Goal: Information Seeking & Learning: Learn about a topic

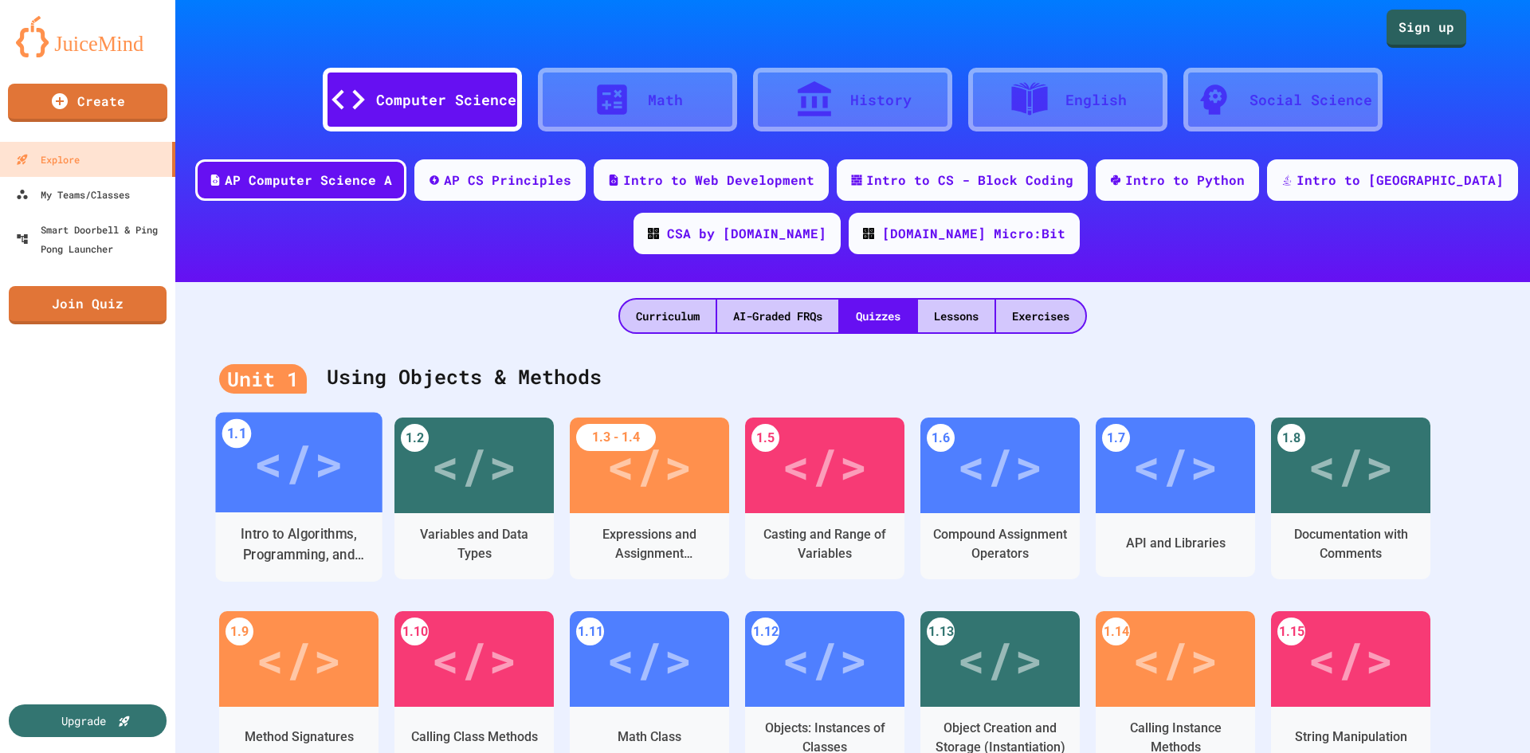
scroll to position [80, 0]
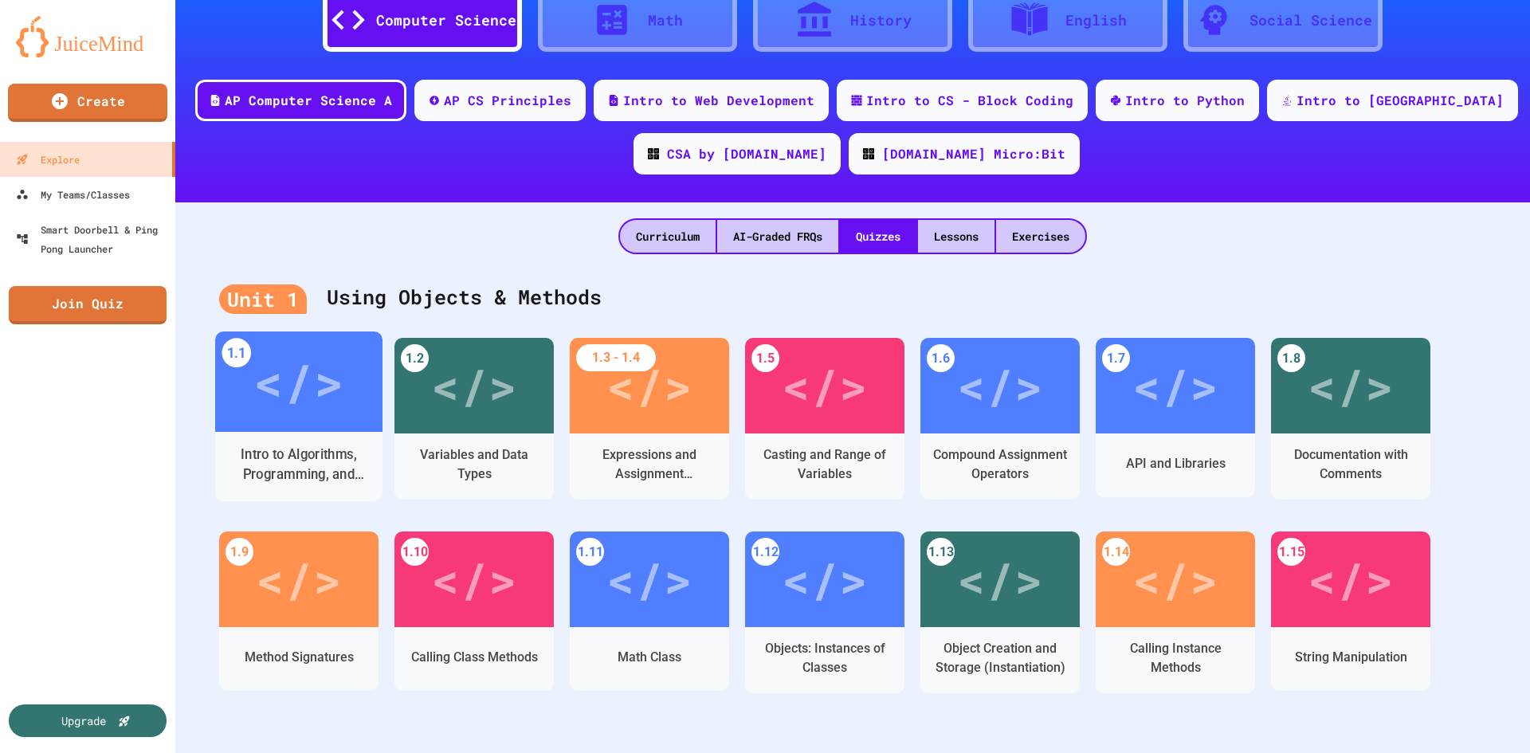
click at [300, 408] on div "</>" at bounding box center [298, 381] width 90 height 75
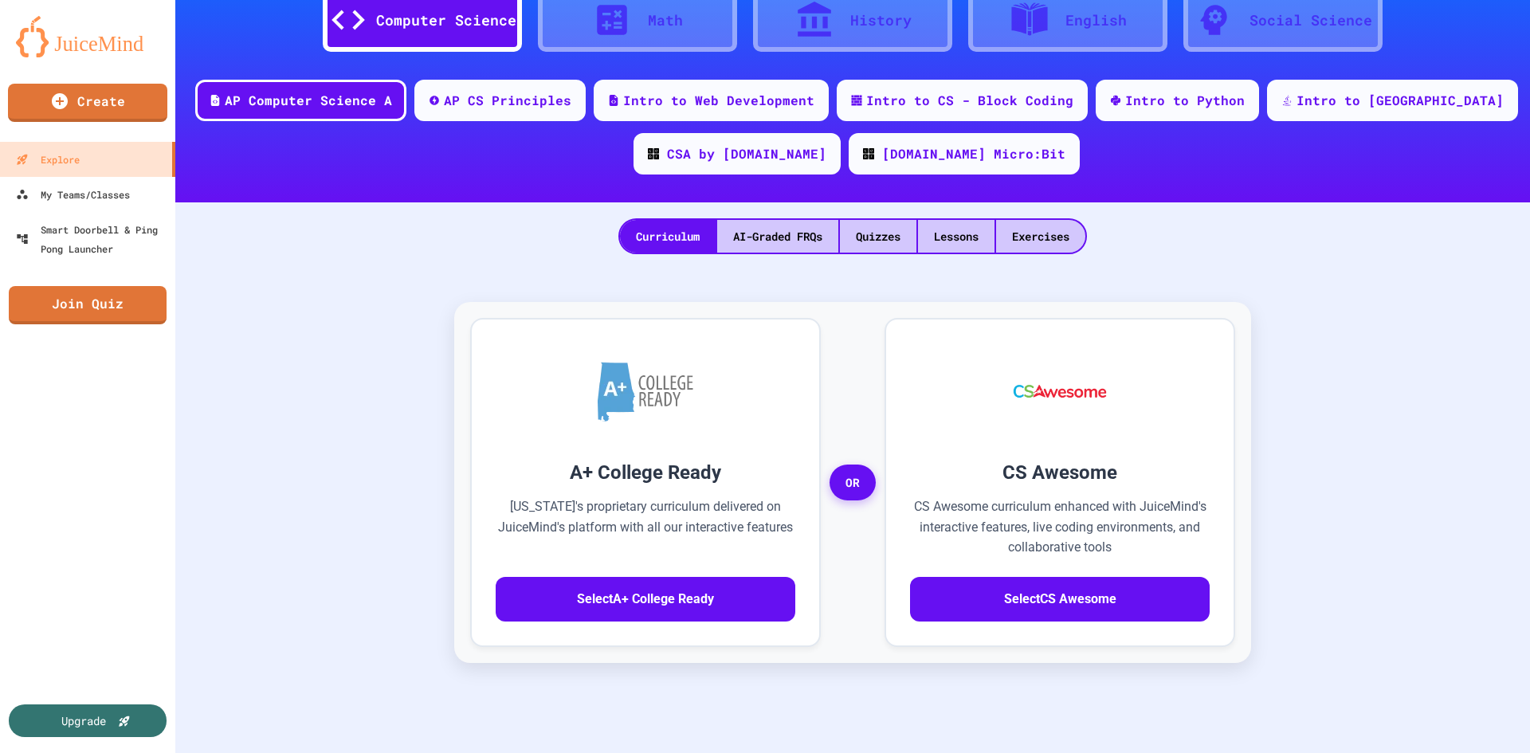
scroll to position [42, 0]
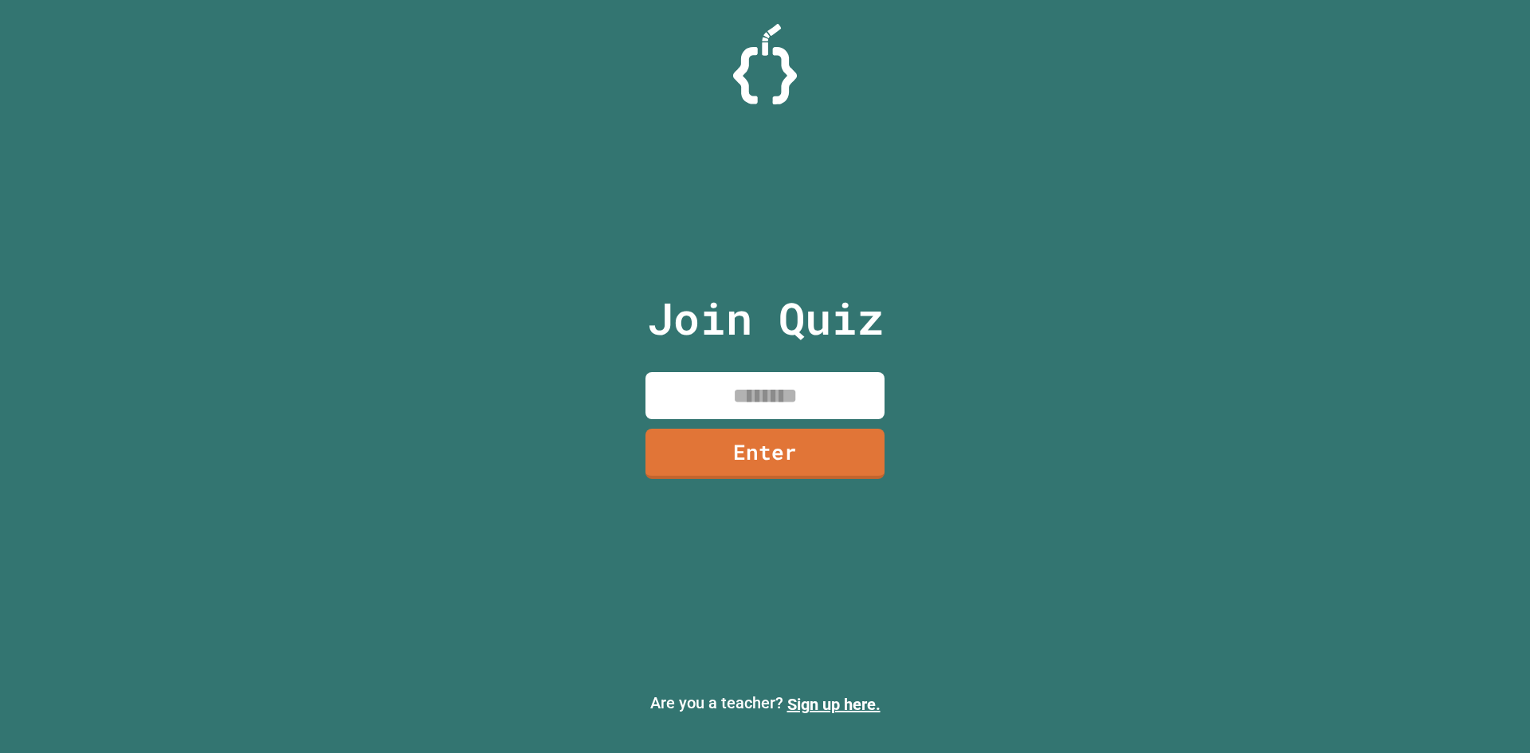
click at [861, 378] on input at bounding box center [764, 395] width 239 height 47
type input "********"
click at [828, 452] on link "Enter" at bounding box center [764, 454] width 239 height 50
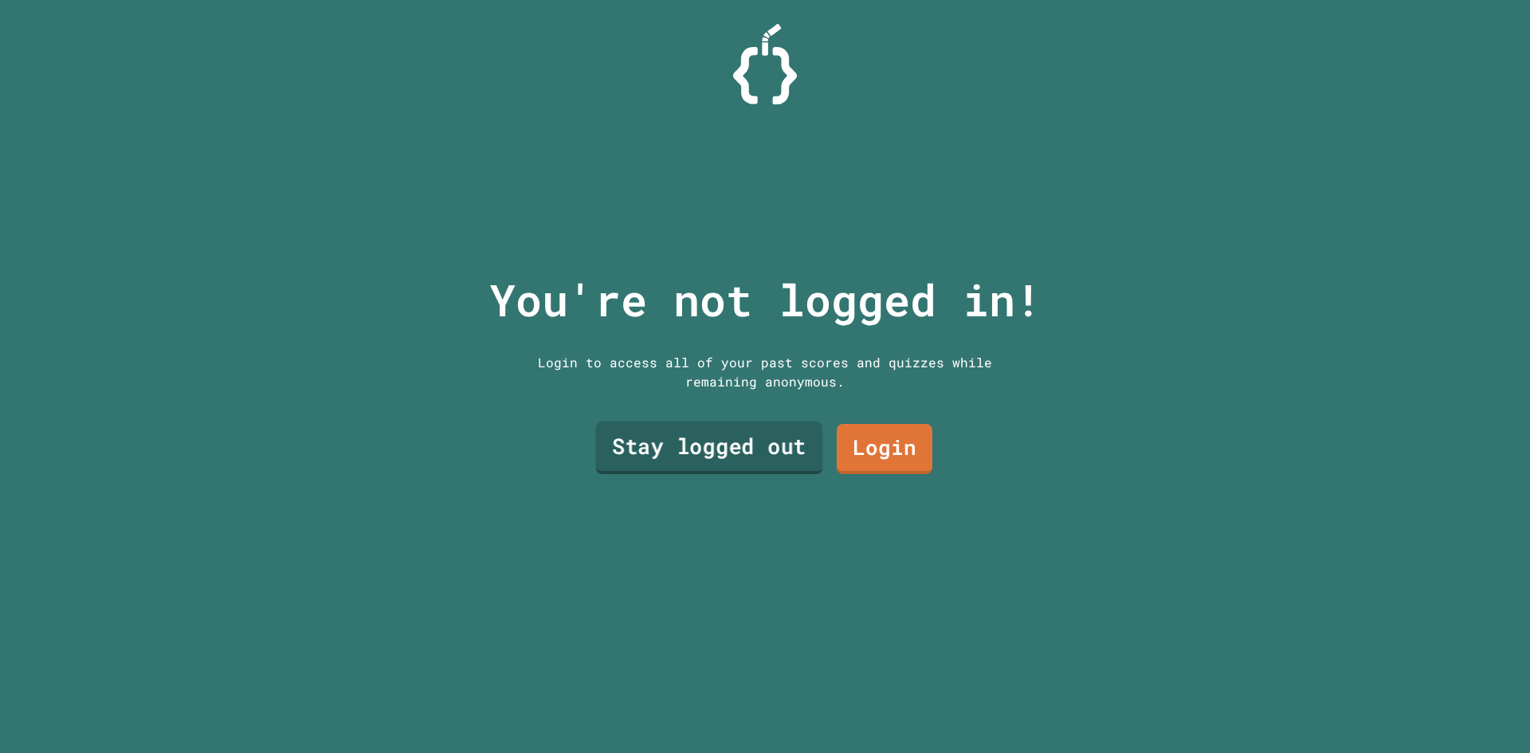
click at [763, 424] on link "Stay logged out" at bounding box center [709, 448] width 227 height 53
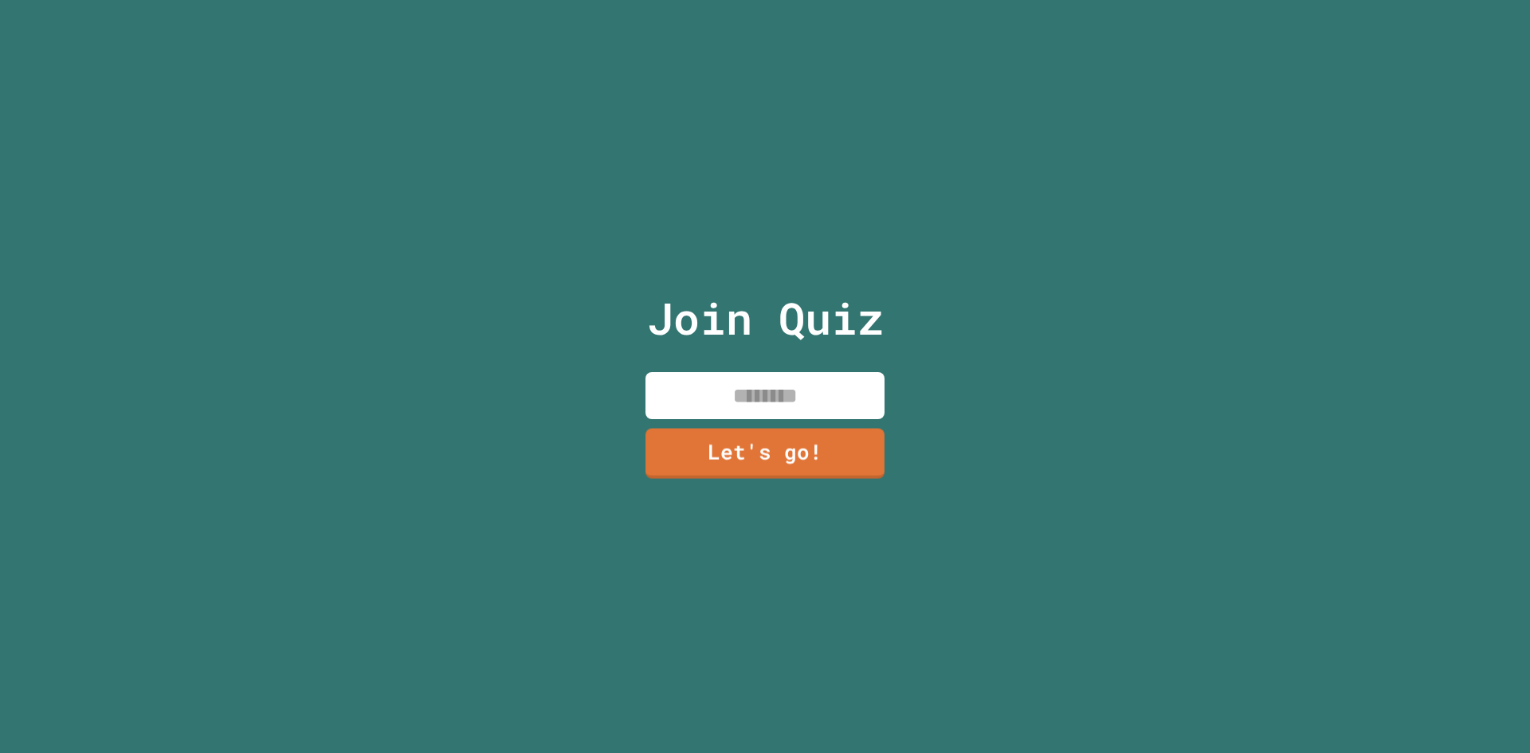
click at [771, 383] on input at bounding box center [764, 395] width 239 height 47
type input "*****"
click at [816, 450] on link "Let's go!" at bounding box center [765, 452] width 232 height 53
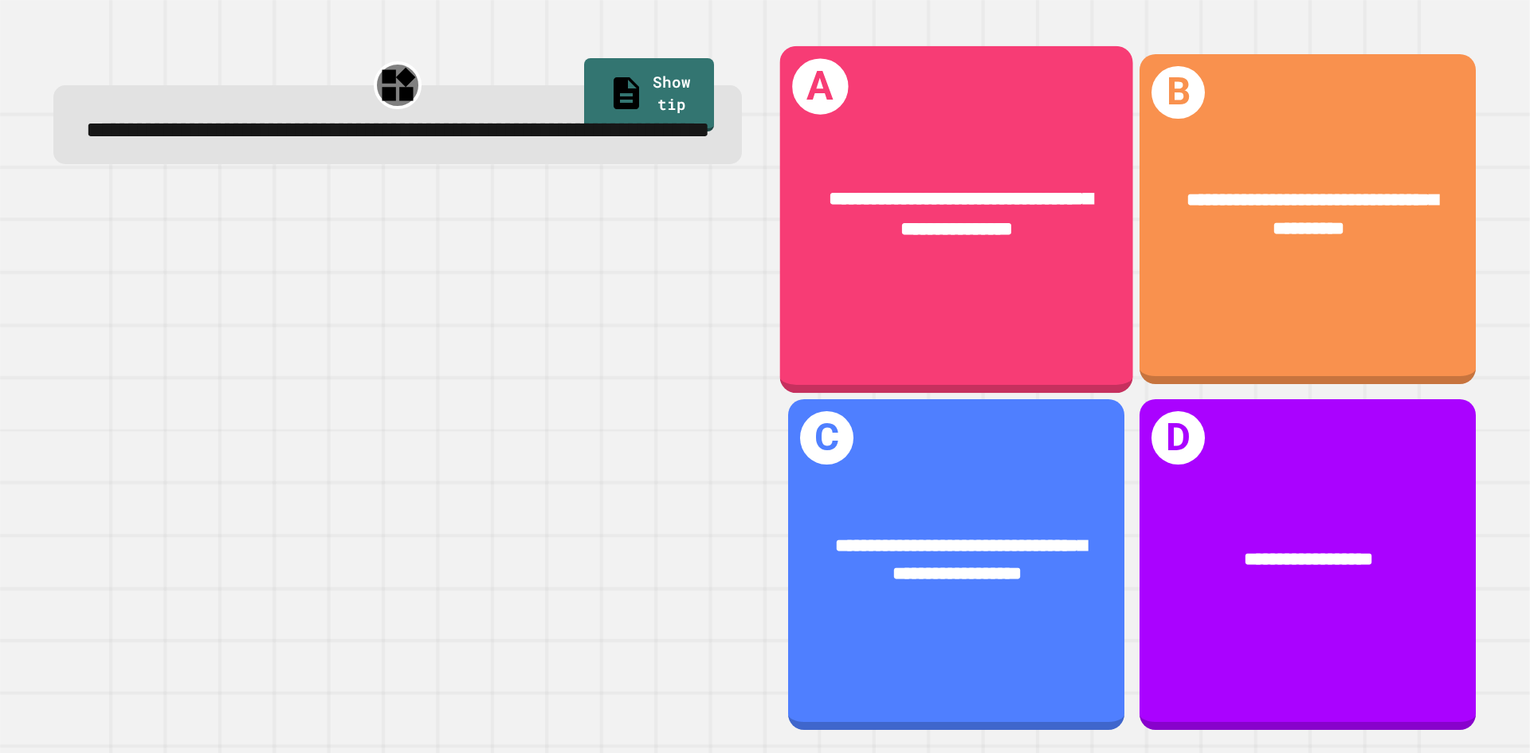
click at [995, 288] on div "**********" at bounding box center [956, 218] width 353 height 347
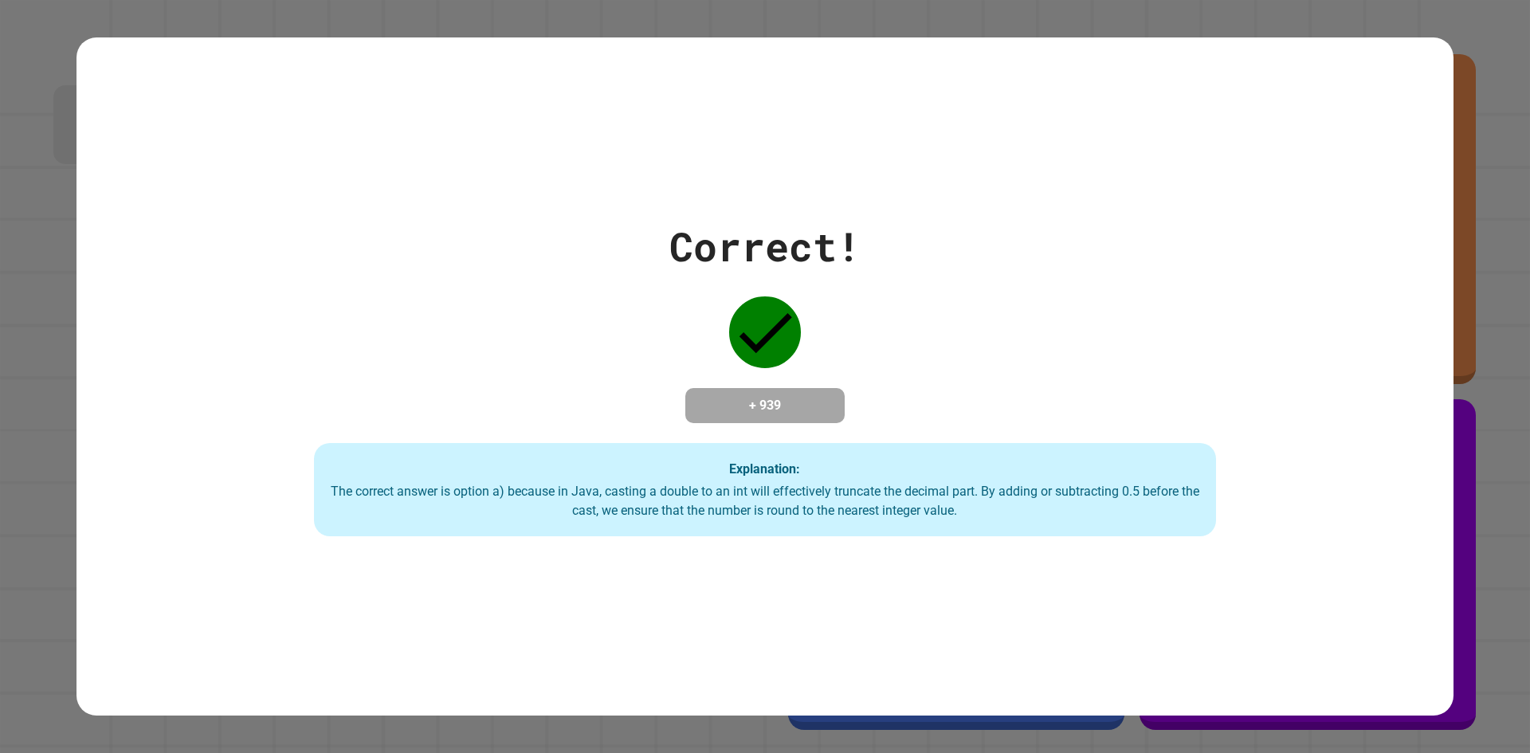
click at [845, 614] on div "Correct! + 939 Explanation: The correct answer is option a) because in Java, ca…" at bounding box center [764, 376] width 1377 height 678
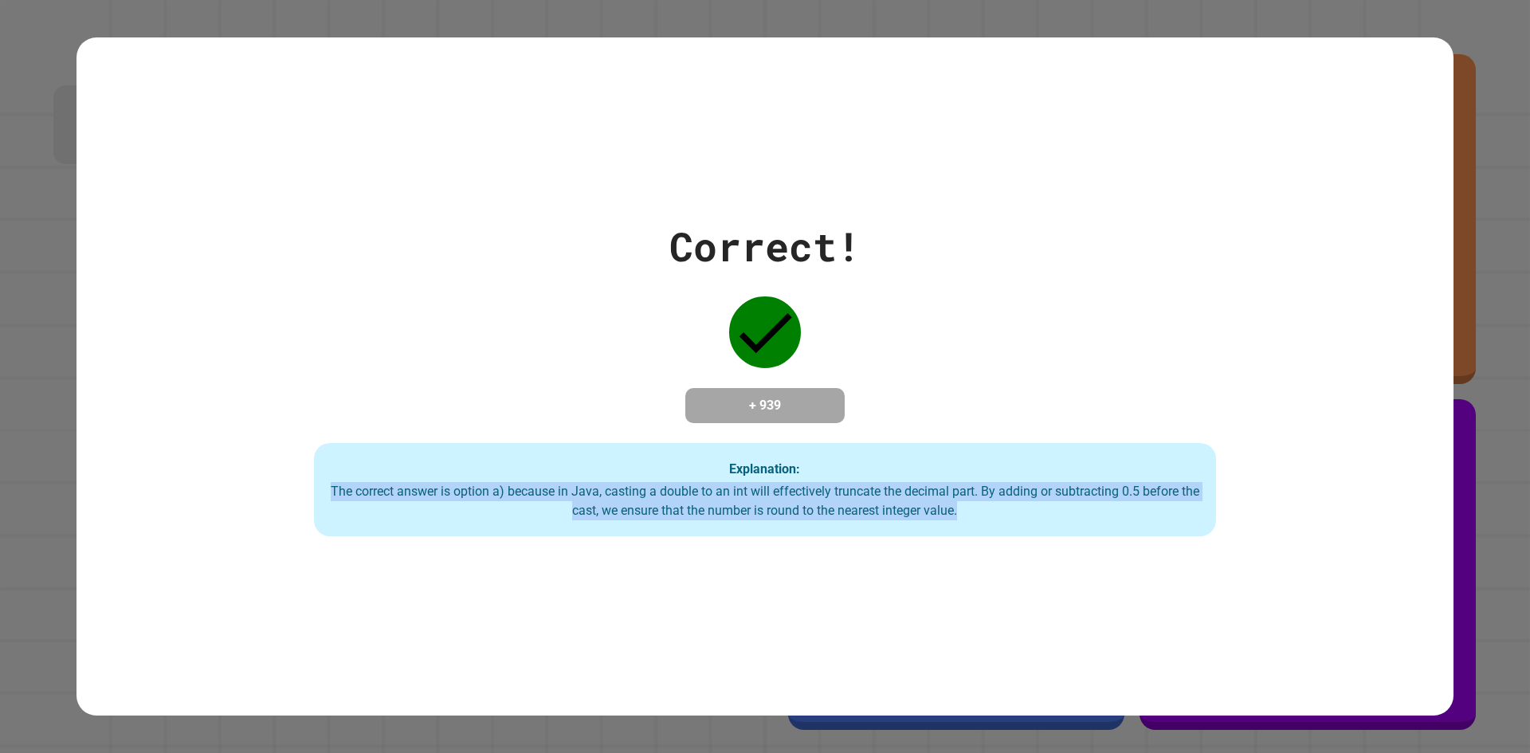
drag, startPoint x: 1354, startPoint y: 495, endPoint x: 1355, endPoint y: 458, distance: 36.7
click at [1355, 462] on div "Correct! + 939 Explanation: The correct answer is option a) because in Java, ca…" at bounding box center [765, 377] width 1288 height 320
click at [1360, 429] on div "Correct! + 939 Explanation: The correct answer is option a) because in Java, ca…" at bounding box center [765, 377] width 1288 height 320
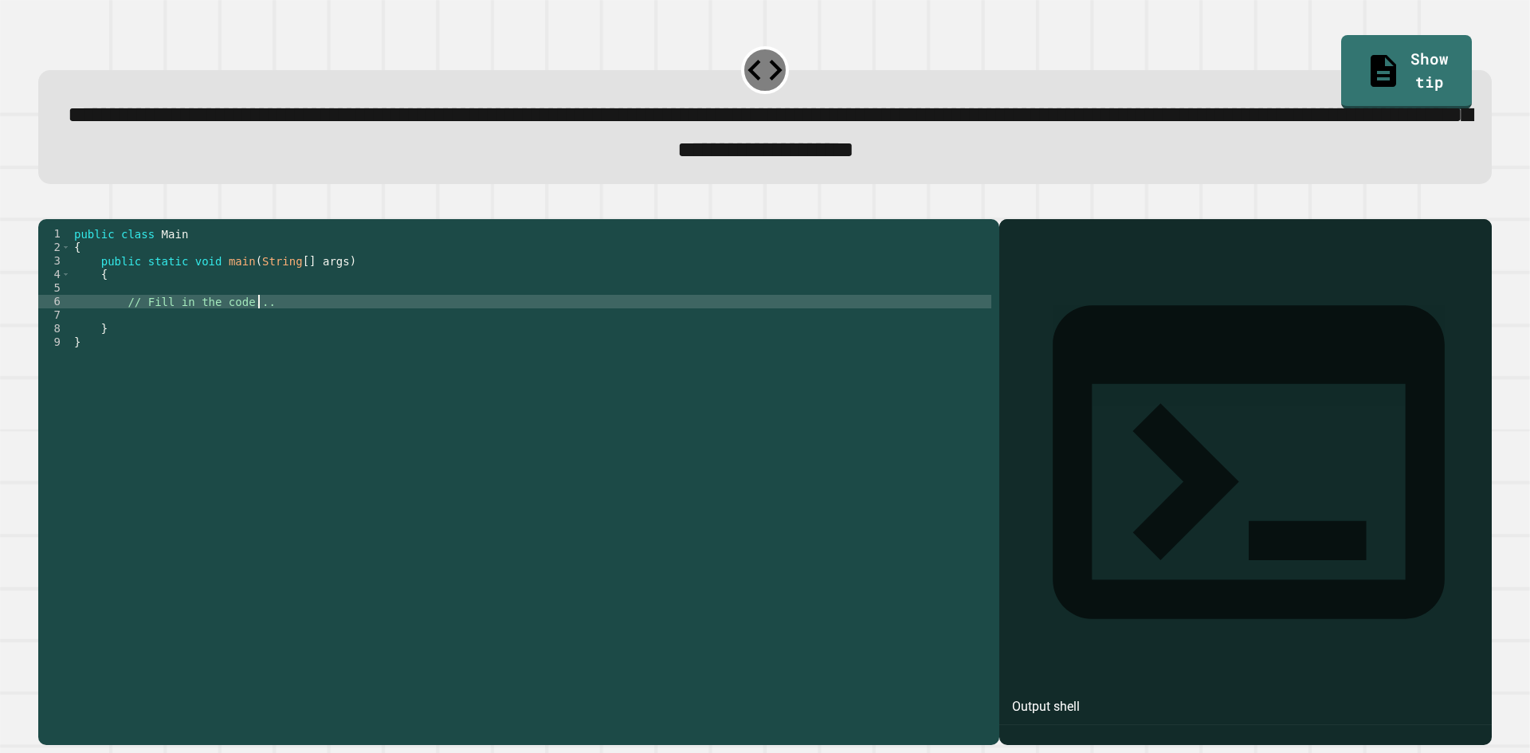
click at [280, 321] on div "public class Main { public static void main ( String [ ] args ) { // Fill in th…" at bounding box center [531, 464] width 920 height 474
click at [274, 305] on div "public class Main { public static void main ( String [ ] args ) { // Fill in th…" at bounding box center [531, 464] width 920 height 474
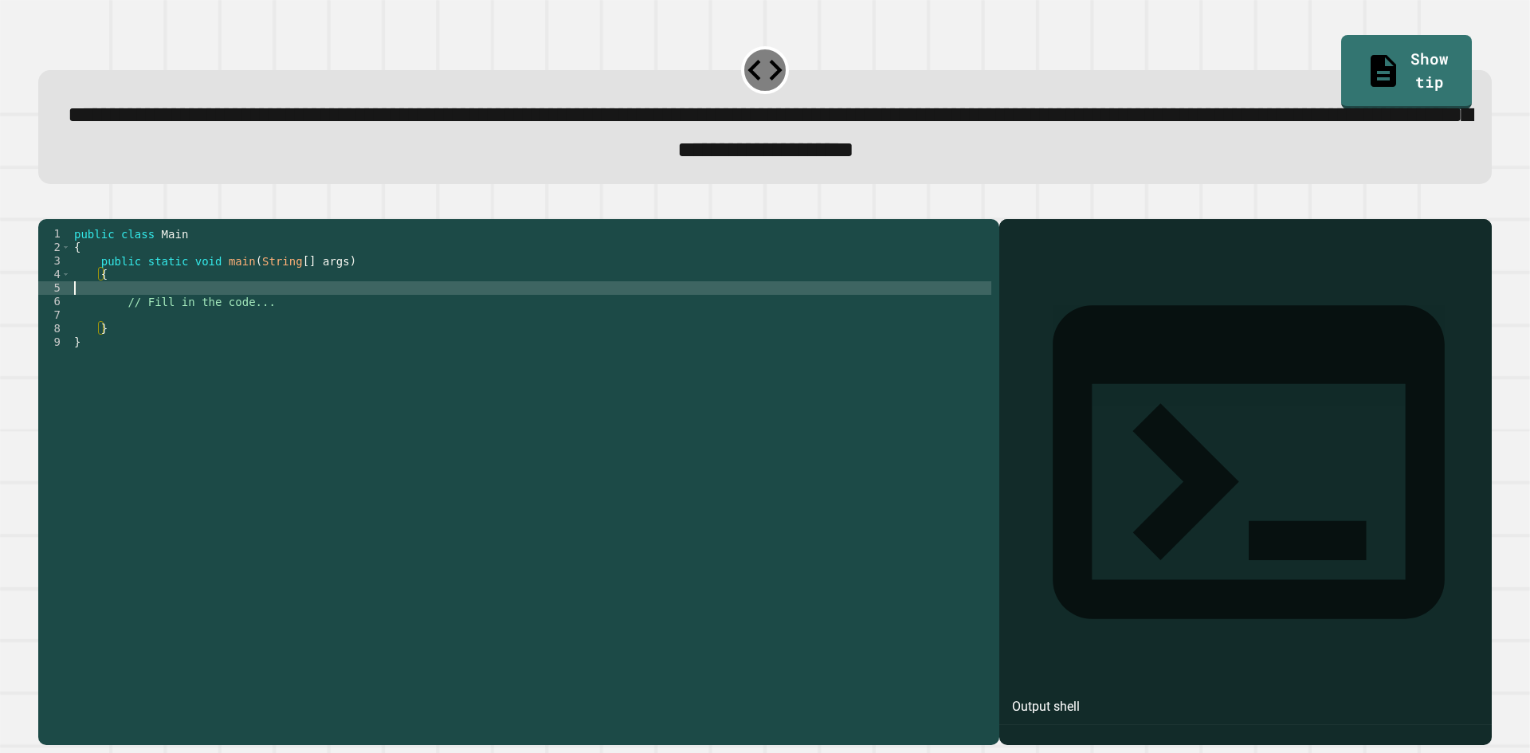
click at [264, 312] on div "public class Main { public static void main ( String [ ] args ) { // Fill in th…" at bounding box center [531, 464] width 920 height 474
type textarea "**********"
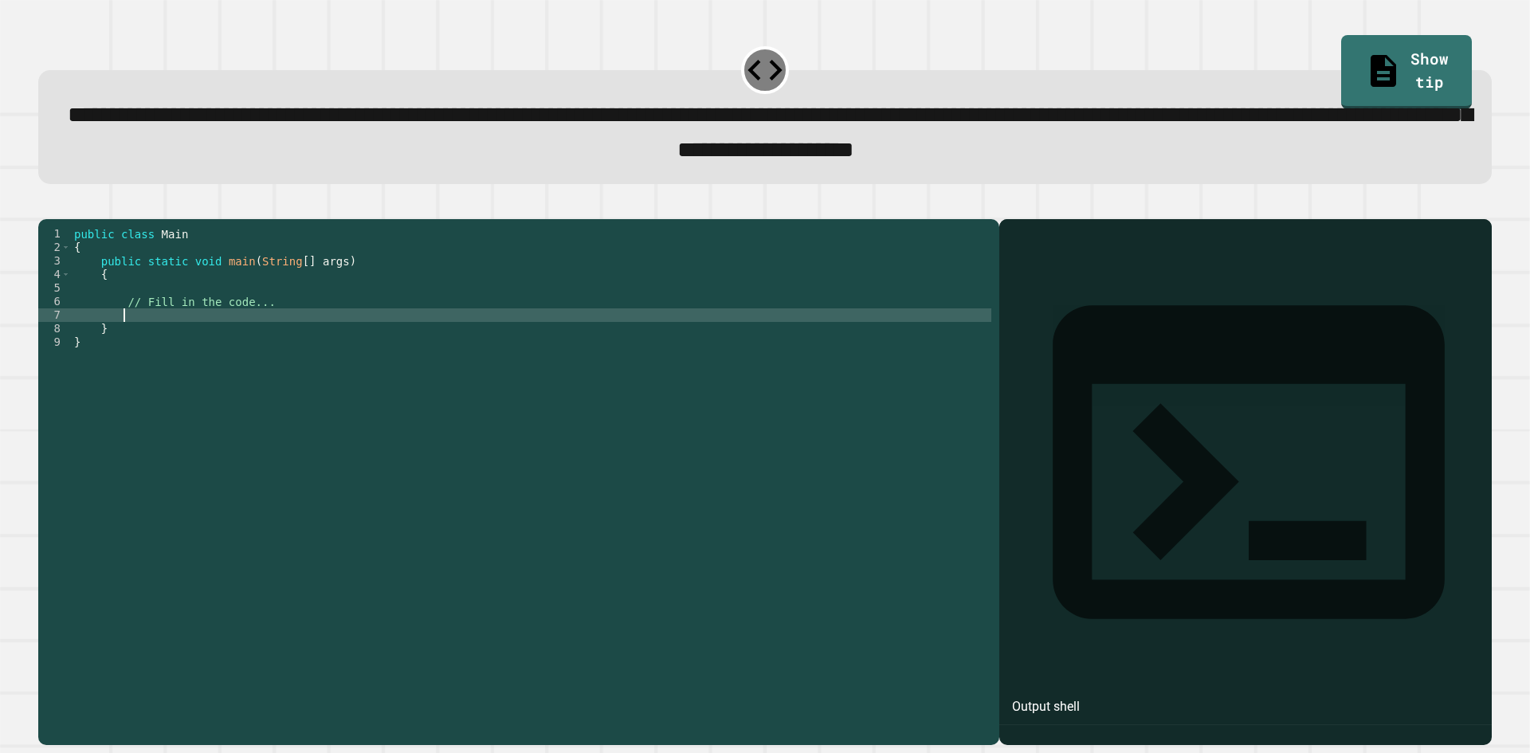
type textarea "*"
type textarea "**********"
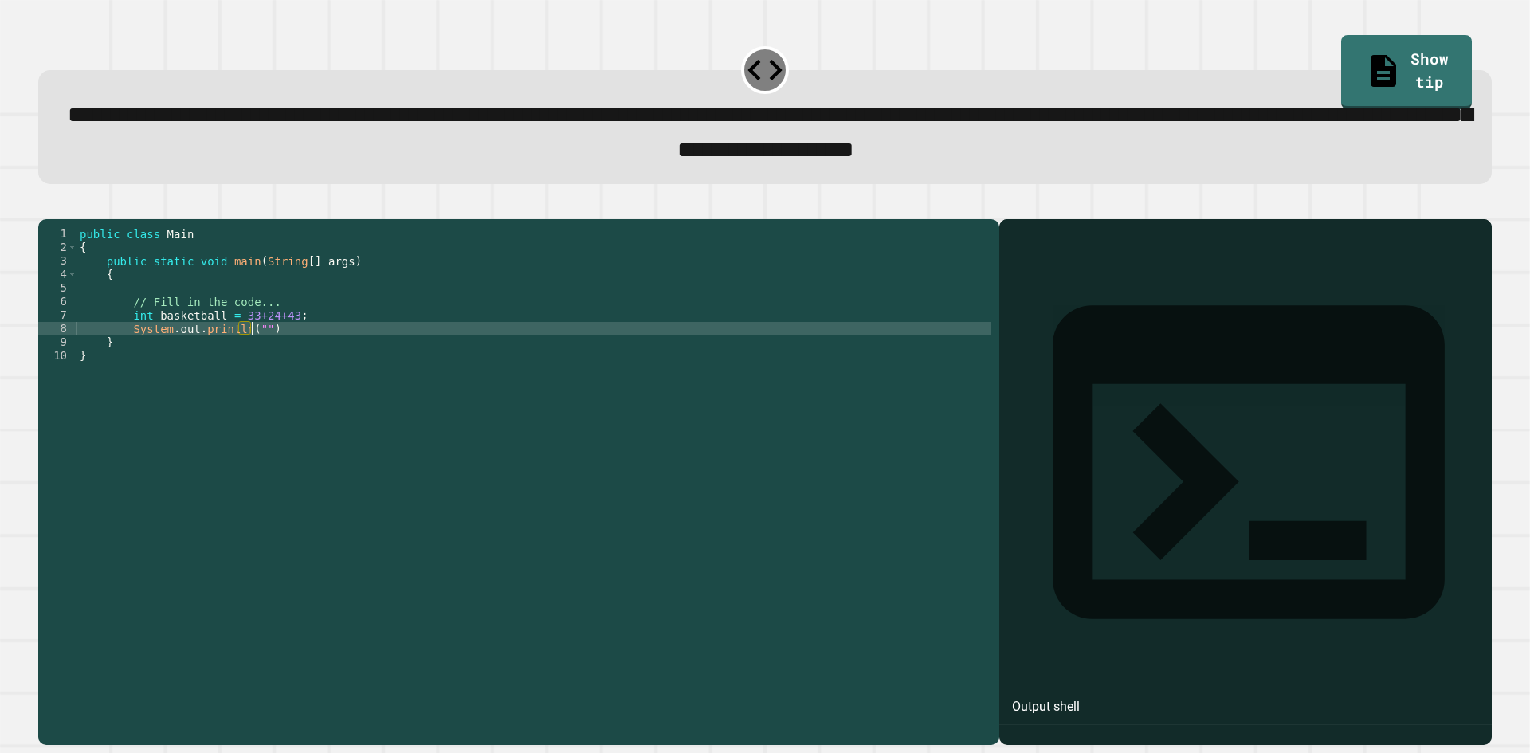
scroll to position [0, 11]
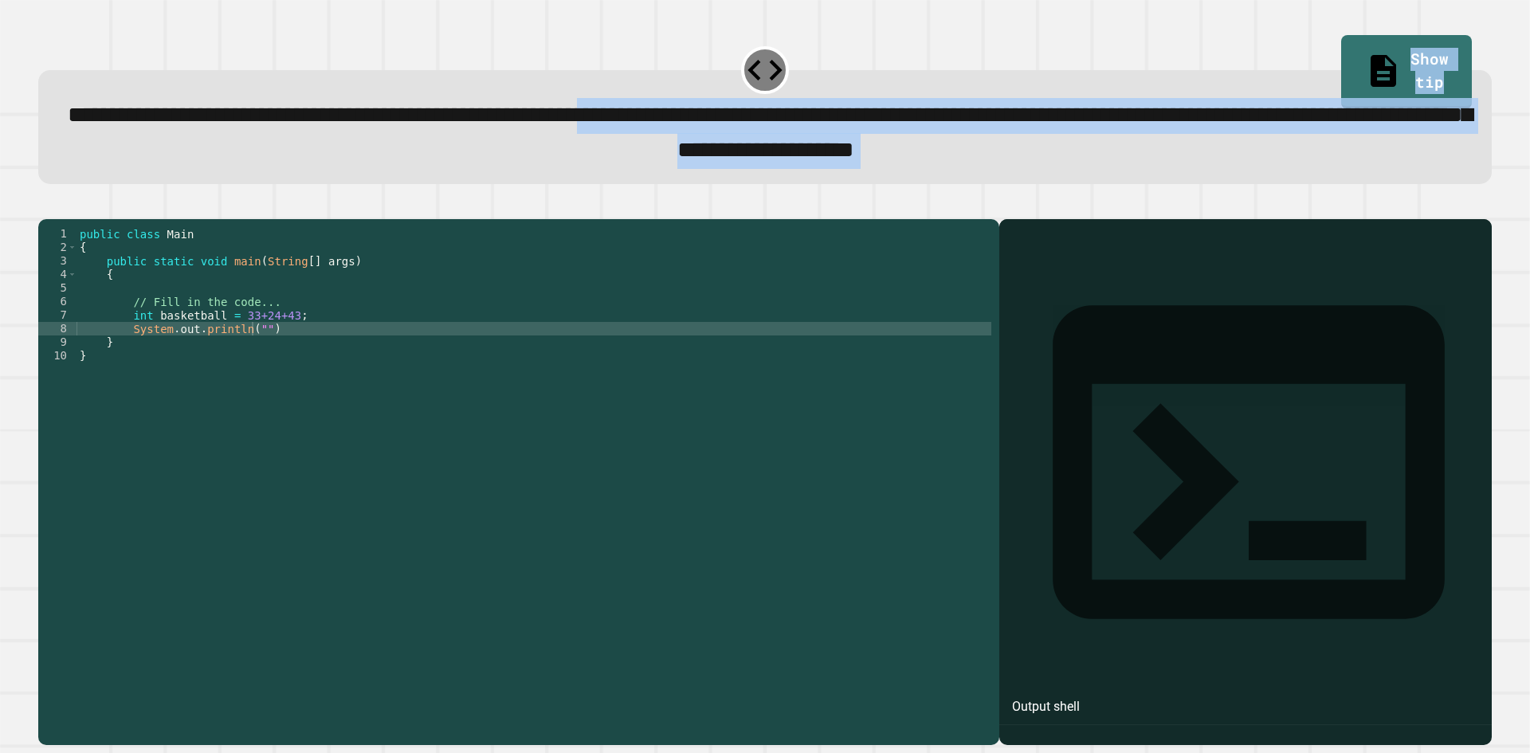
drag, startPoint x: 922, startPoint y: 115, endPoint x: 613, endPoint y: 204, distance: 321.8
click at [613, 204] on div "**********" at bounding box center [764, 391] width 1469 height 723
click at [472, 160] on span "**********" at bounding box center [770, 132] width 1404 height 57
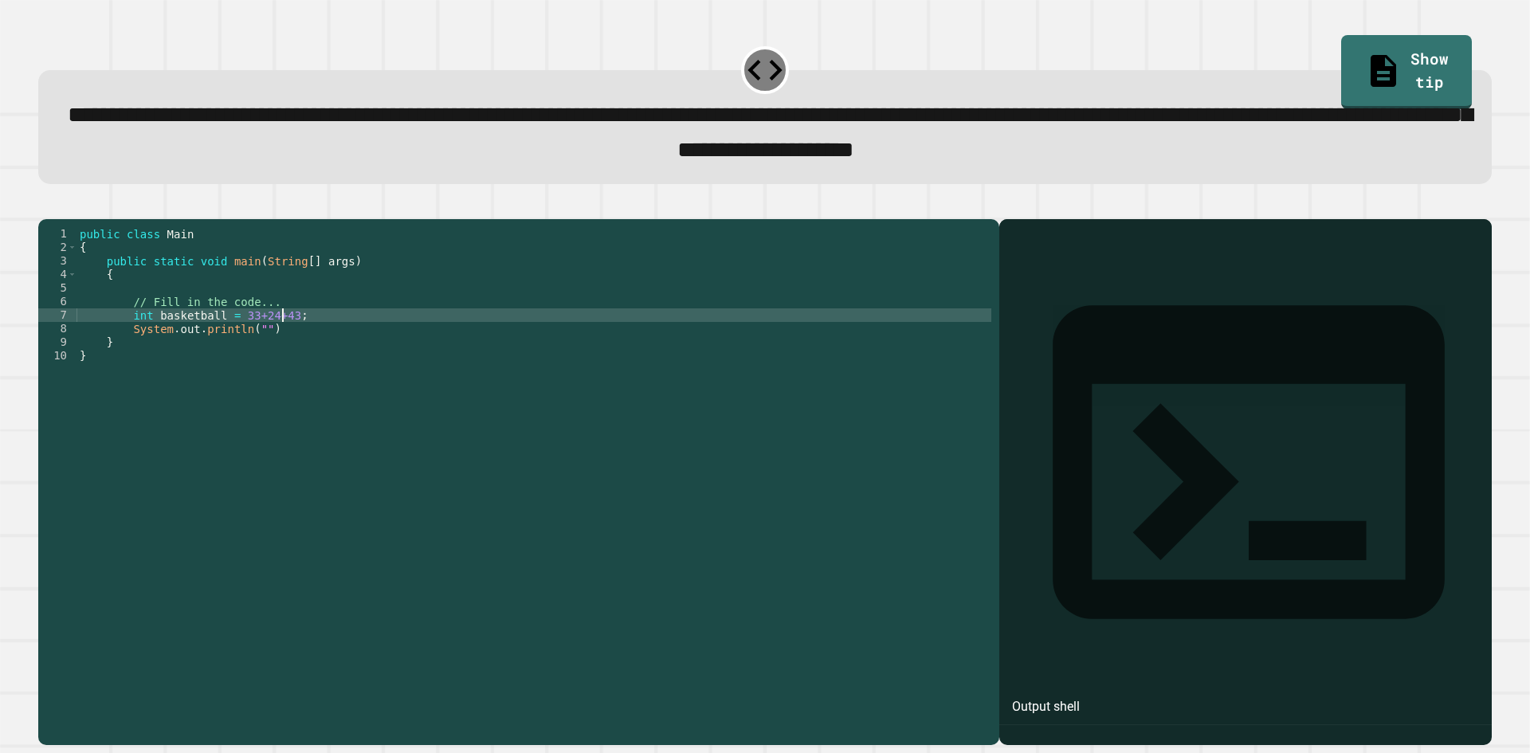
click at [280, 339] on div "public class Main { public static void main ( String [ ] args ) { // Fill in th…" at bounding box center [533, 464] width 915 height 474
click at [357, 343] on div "public class Main { public static void main ( String [ ] args ) { // Fill in th…" at bounding box center [533, 464] width 915 height 474
click at [146, 342] on div "public class Main { public static void main ( String [ ] args ) { // Fill in th…" at bounding box center [533, 464] width 915 height 474
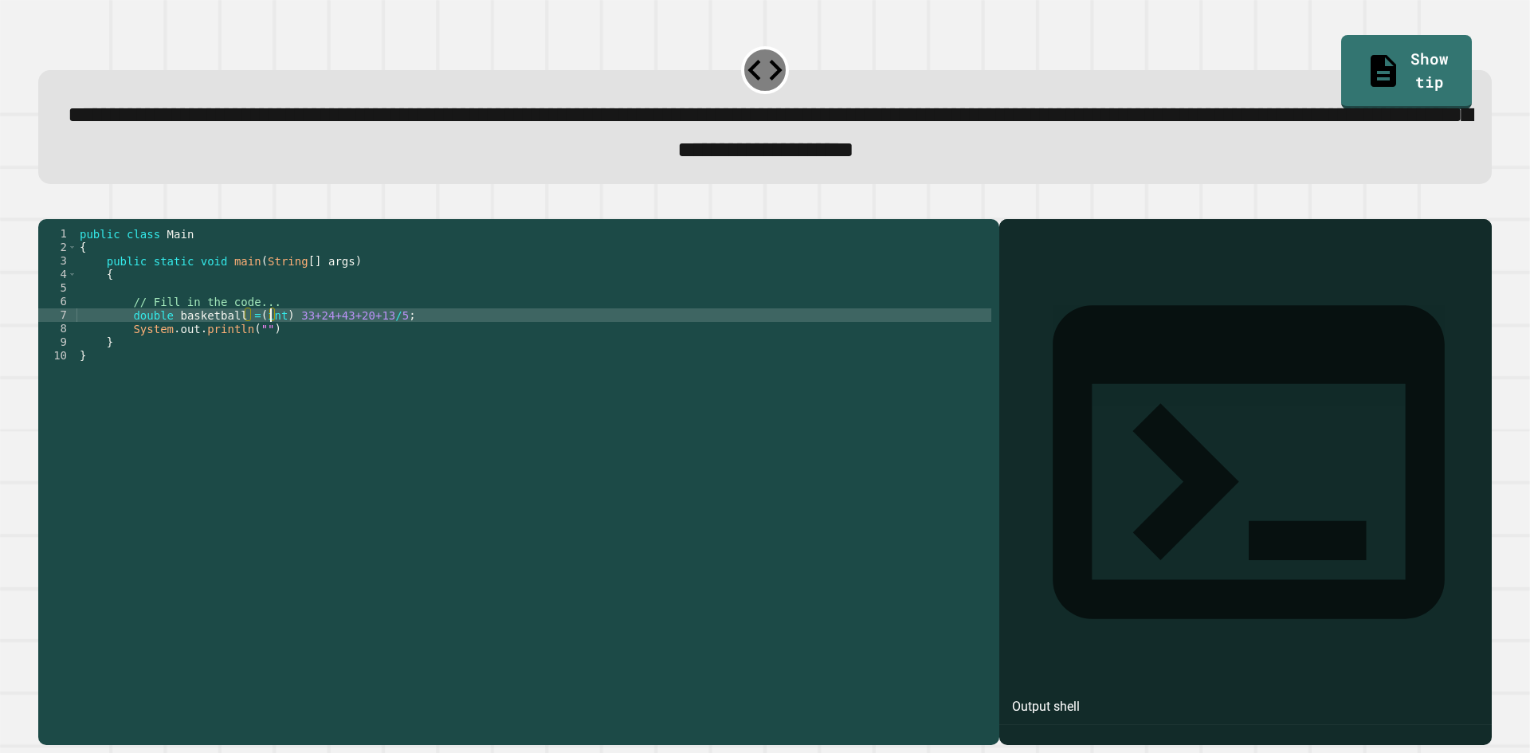
click at [274, 343] on div "public class Main { public static void main ( String [ ] args ) { // Fill in th…" at bounding box center [533, 464] width 915 height 474
type textarea "**********"
click at [365, 335] on div "public class Main { public static void main ( String [ ] args ) { // Fill in th…" at bounding box center [533, 464] width 915 height 474
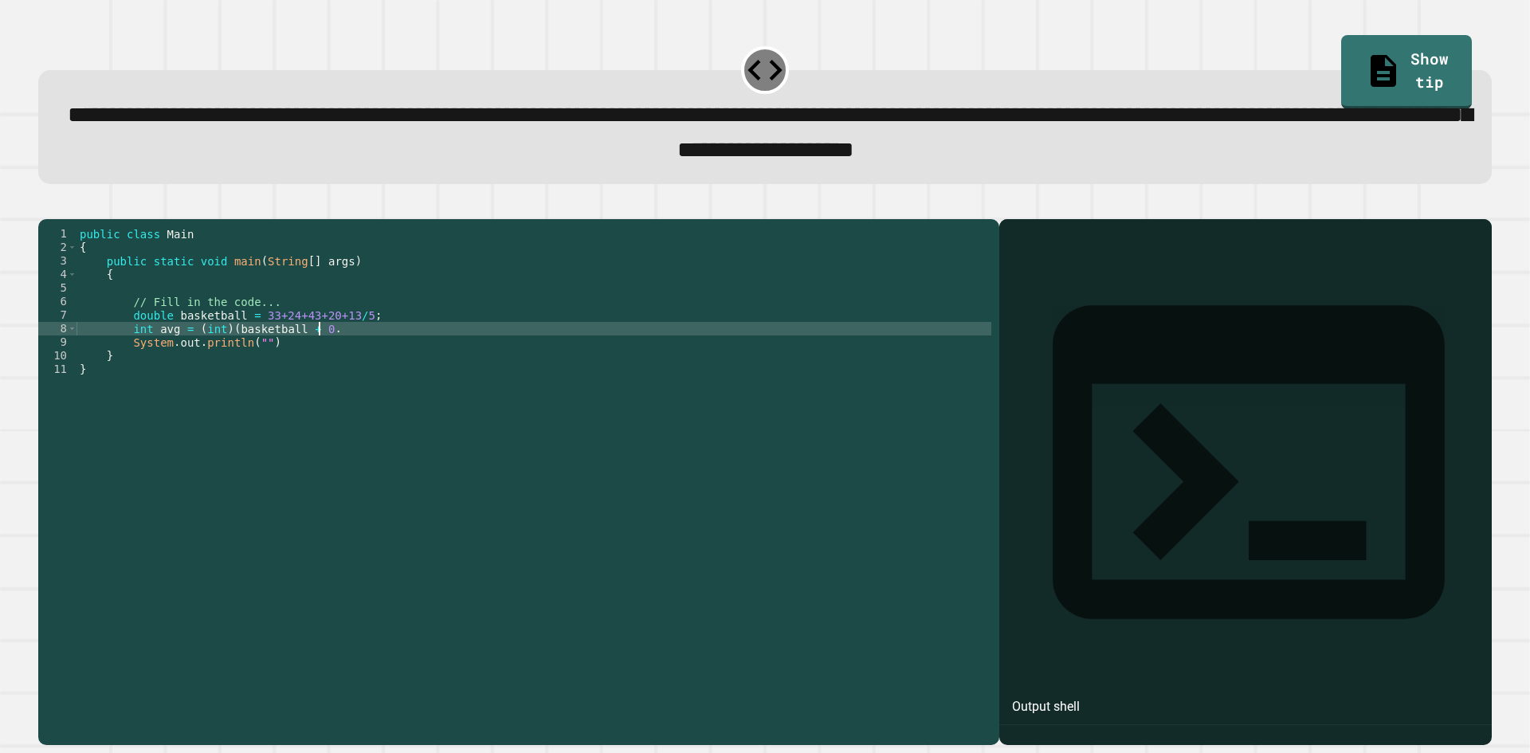
scroll to position [0, 17]
click at [249, 367] on div "public class Main { public static void main ( String [ ] args ) { // Fill in th…" at bounding box center [533, 464] width 915 height 474
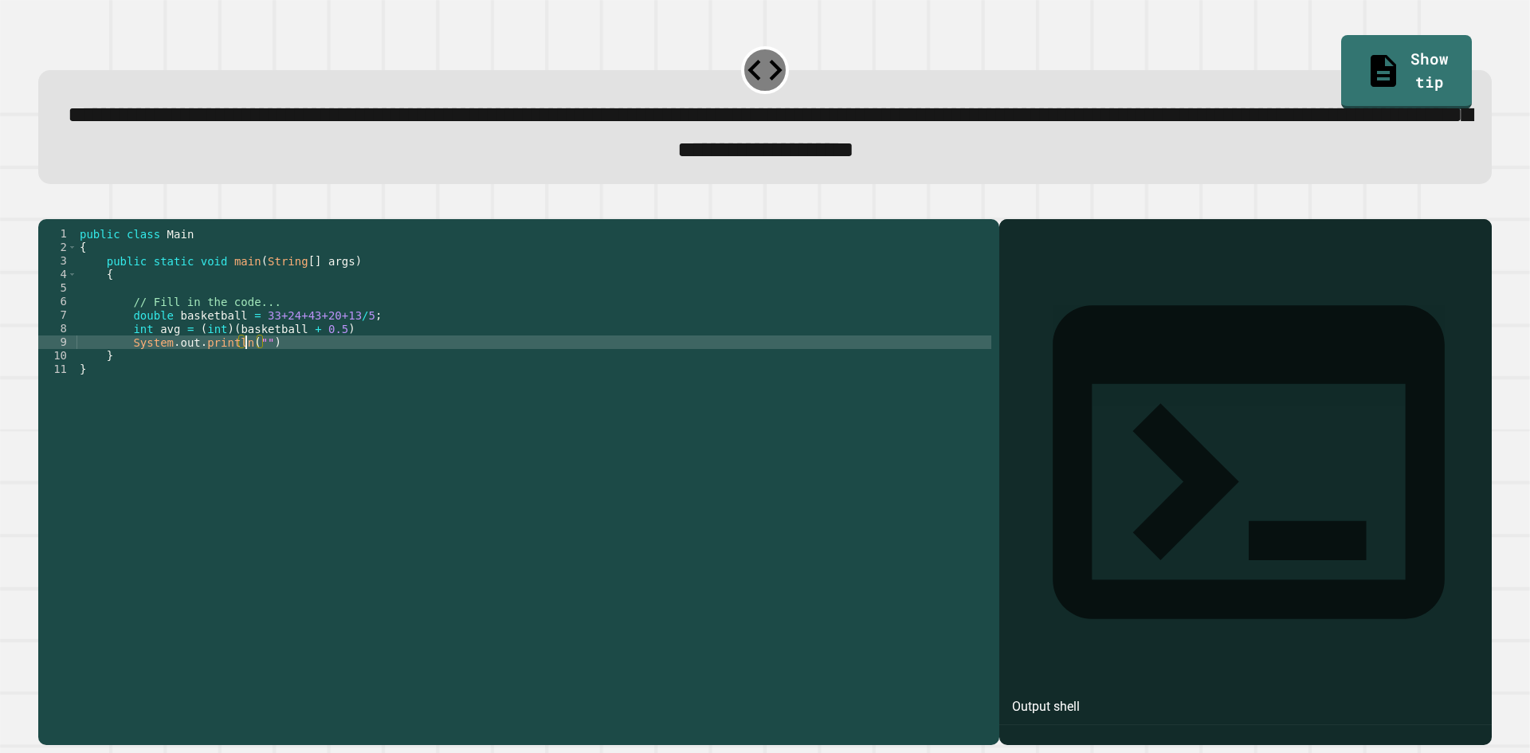
scroll to position [0, 13]
click at [250, 369] on div "public class Main { public static void main ( String [ ] args ) { // Fill in th…" at bounding box center [533, 464] width 915 height 474
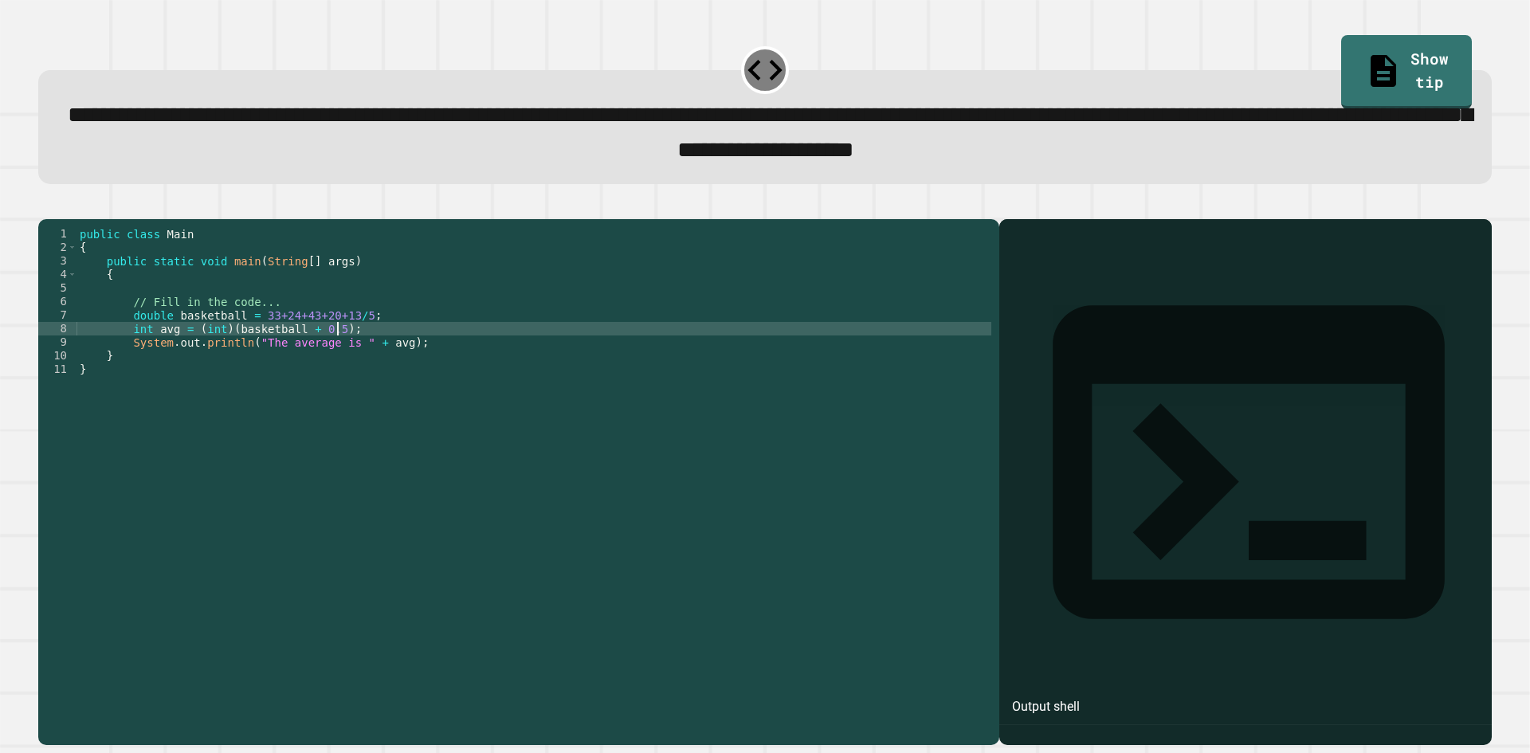
click at [760, 72] on icon at bounding box center [764, 69] width 41 height 41
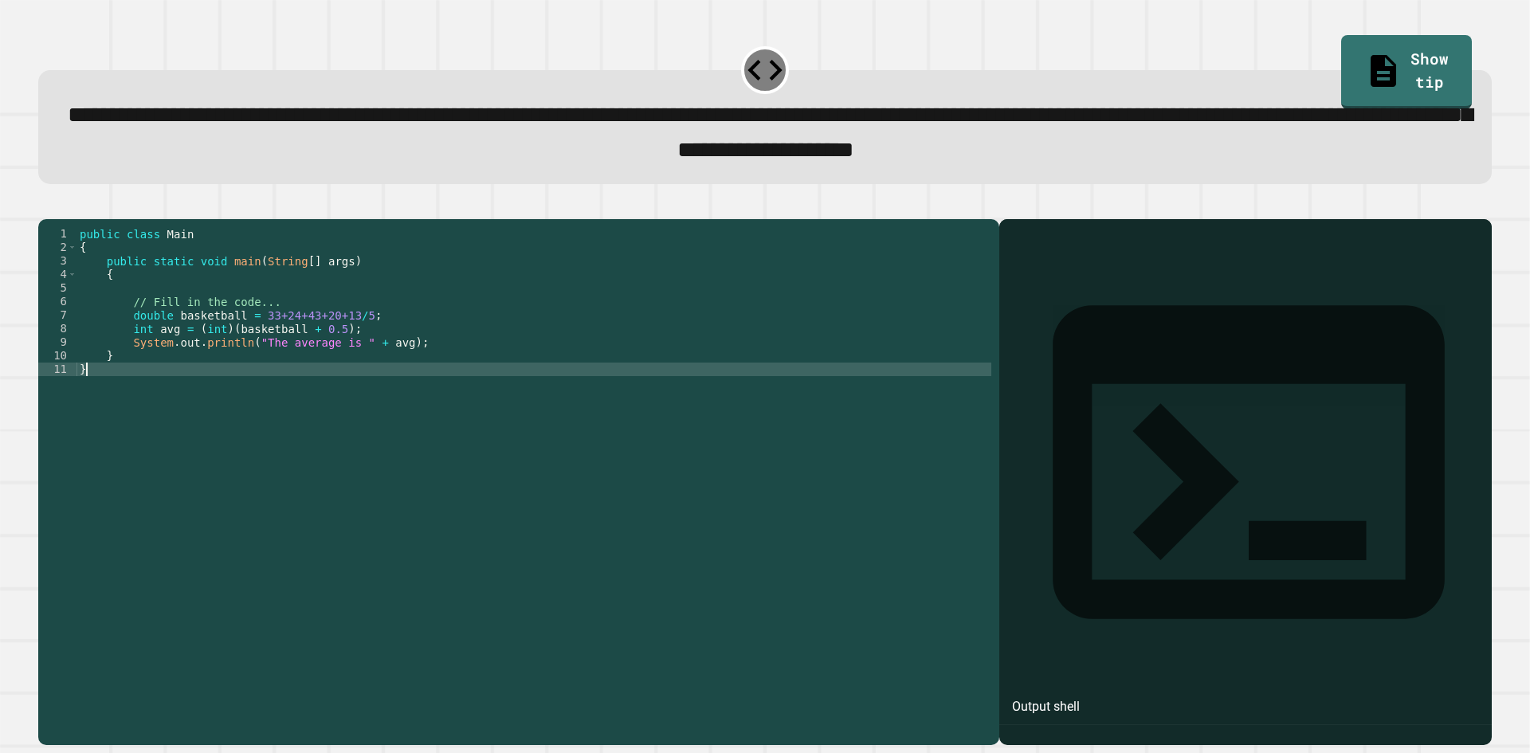
click at [132, 406] on div "public class Main { public static void main ( String [ ] args ) { // Fill in th…" at bounding box center [533, 464] width 915 height 474
click at [46, 206] on icon "button" at bounding box center [46, 206] width 0 height 0
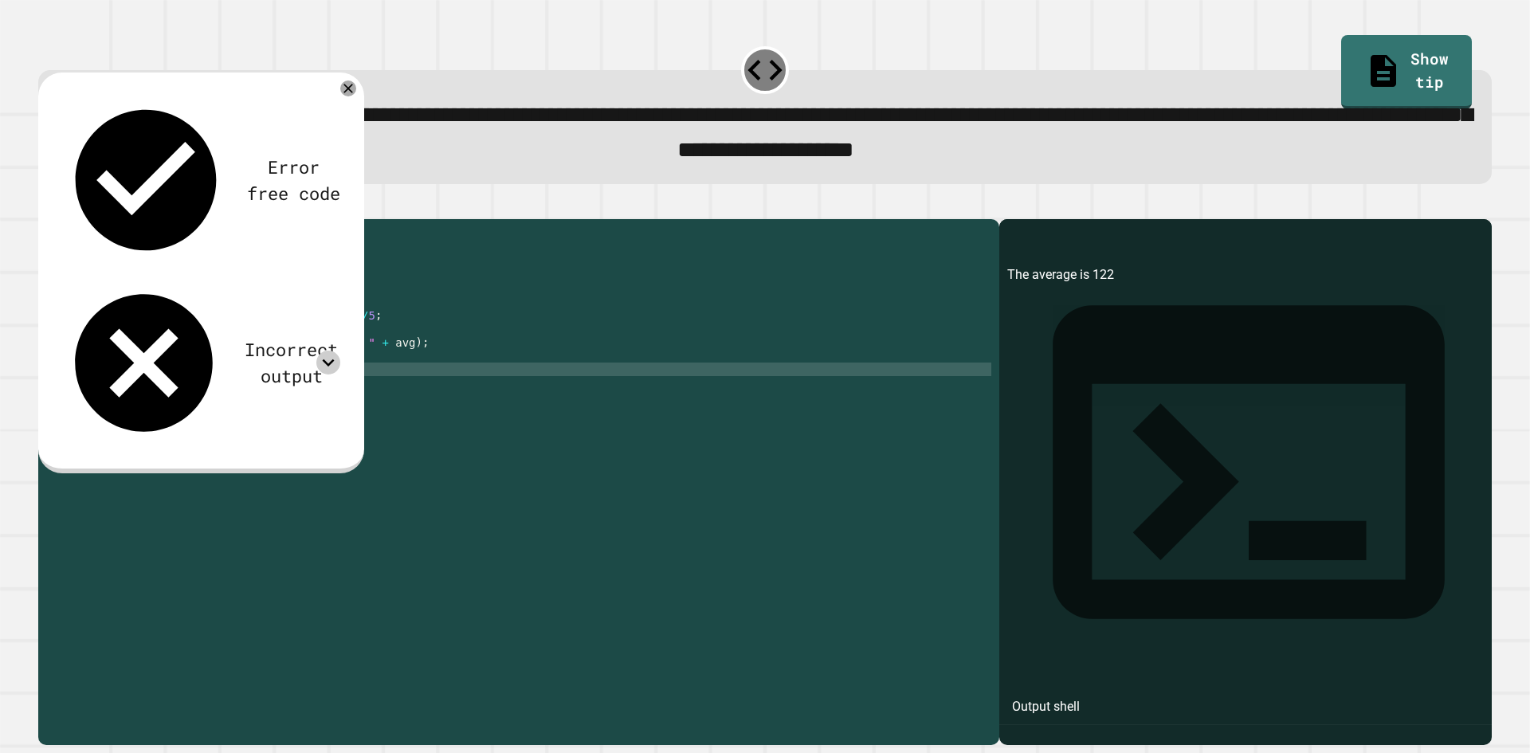
click at [324, 351] on icon at bounding box center [328, 363] width 24 height 24
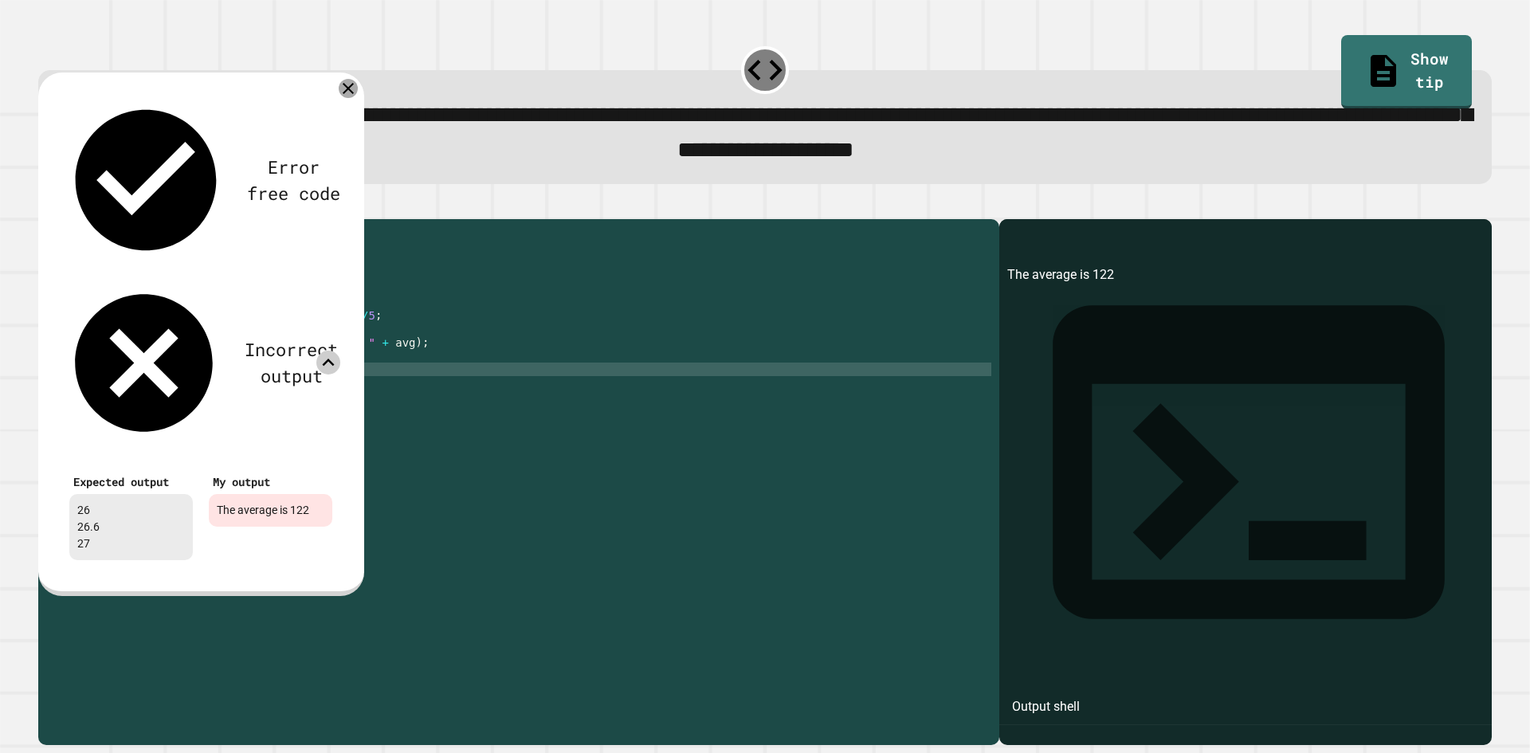
click at [344, 84] on div at bounding box center [348, 88] width 19 height 19
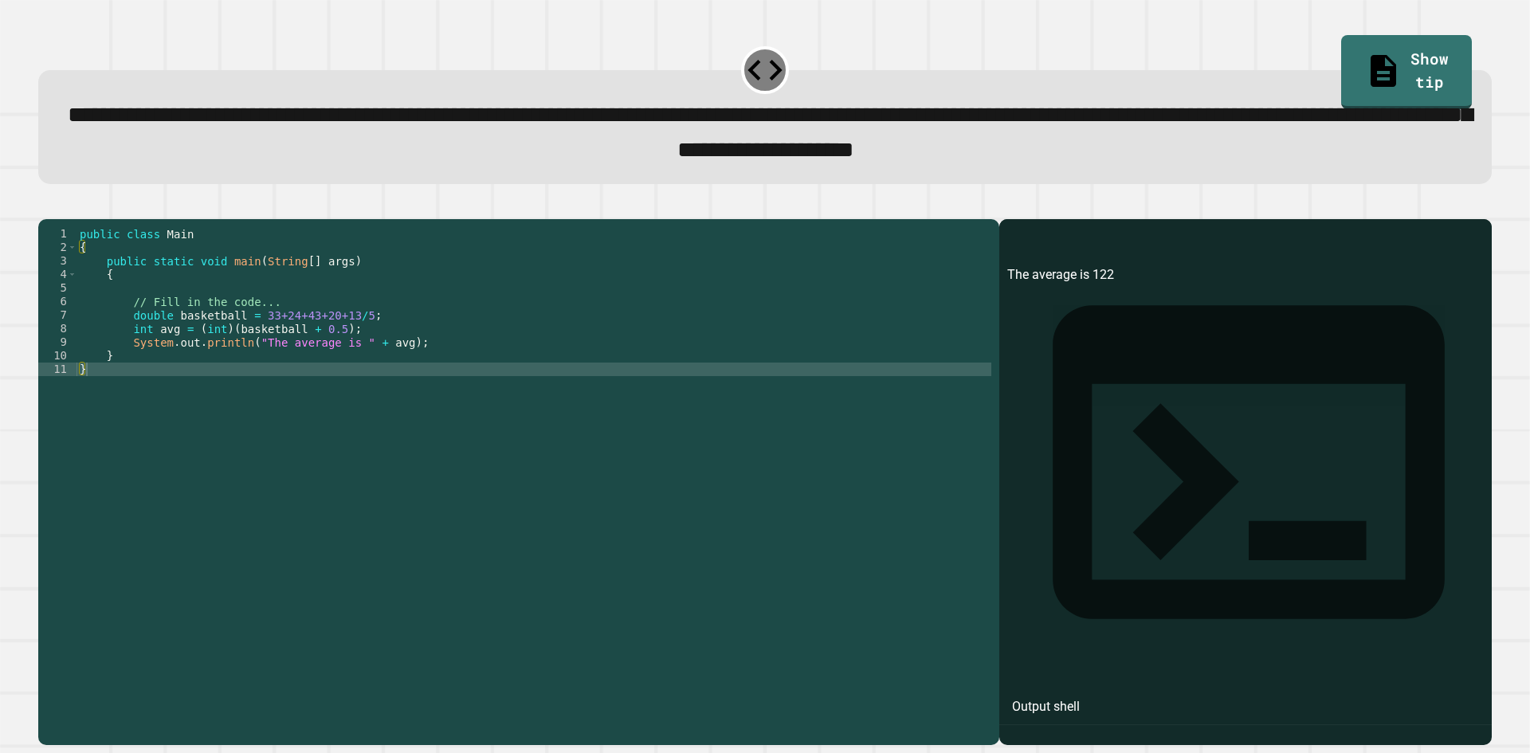
click at [335, 343] on div "public class Main { public static void main ( String [ ] args ) { // Fill in th…" at bounding box center [533, 464] width 915 height 474
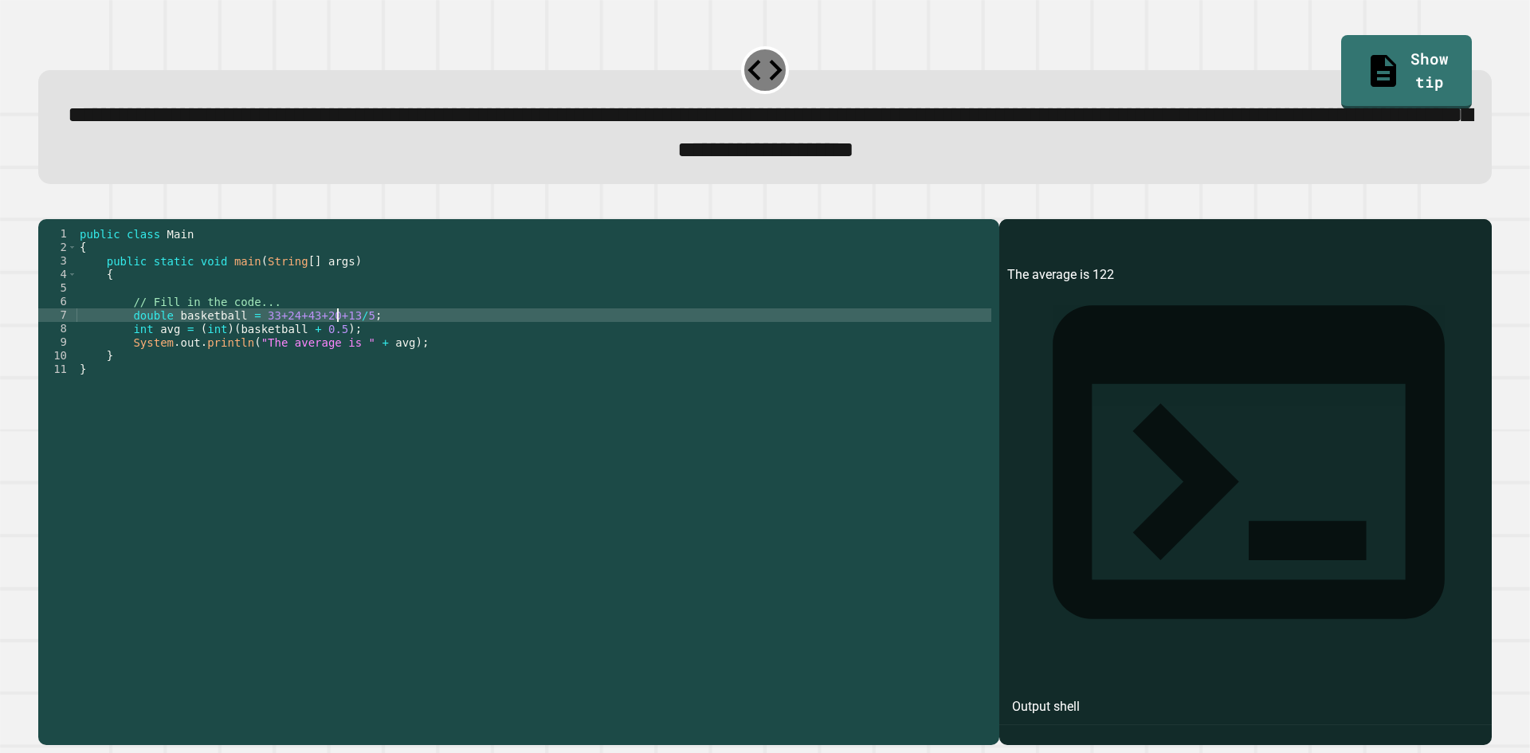
scroll to position [0, 18]
click at [250, 342] on div "public class Main { public static void main ( String [ ] args ) { // Fill in th…" at bounding box center [533, 464] width 915 height 474
click at [46, 206] on icon "button" at bounding box center [46, 206] width 0 height 0
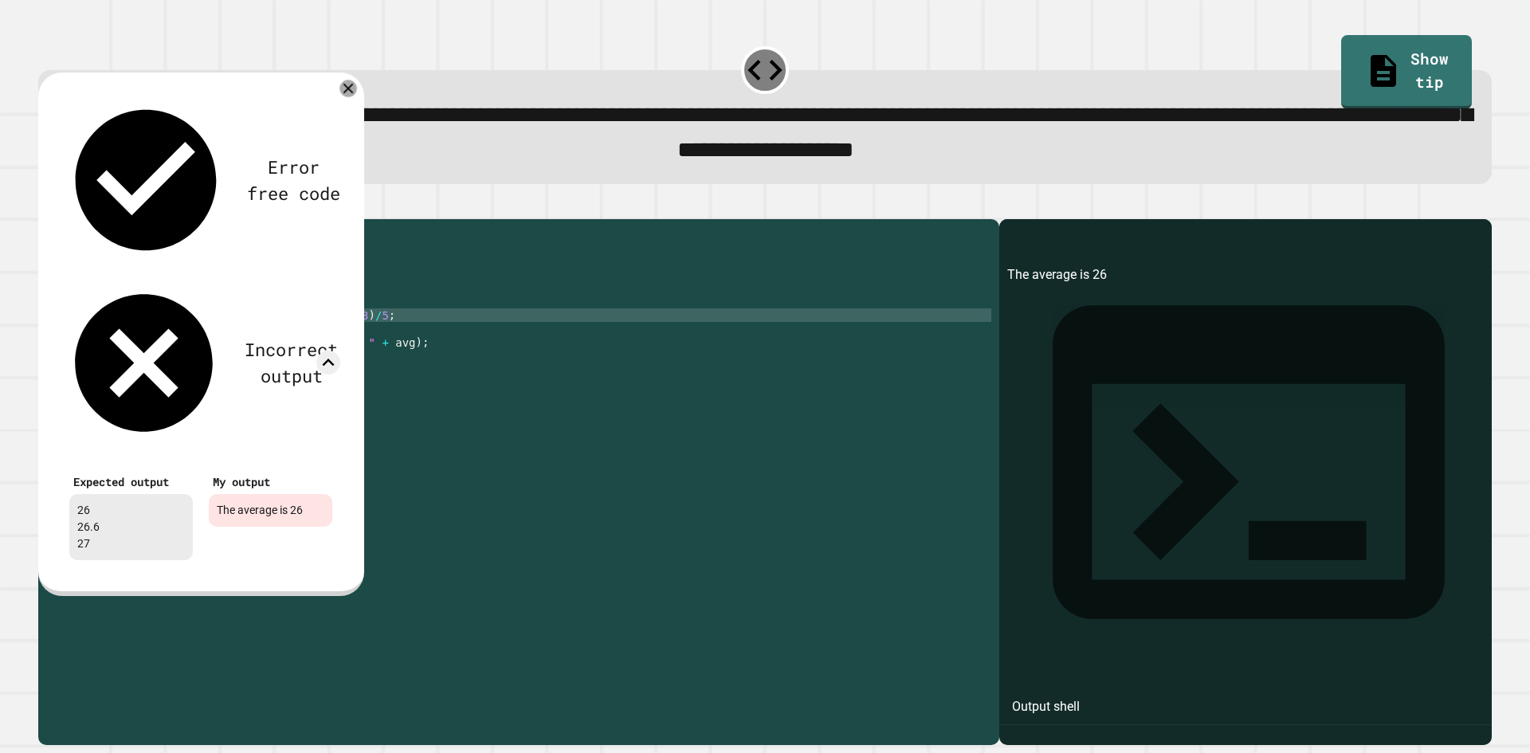
click at [343, 90] on icon at bounding box center [348, 89] width 18 height 18
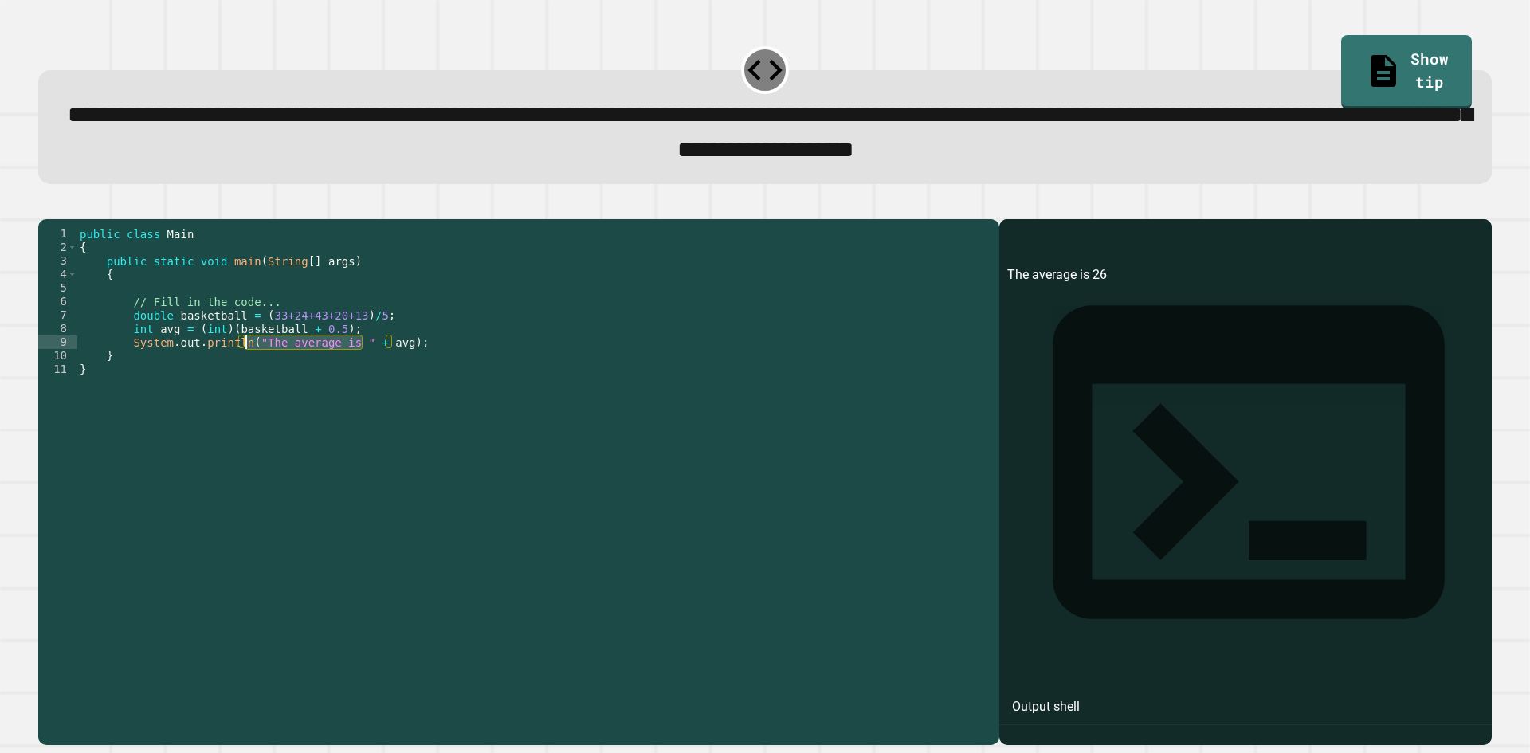
drag, startPoint x: 360, startPoint y: 368, endPoint x: 243, endPoint y: 370, distance: 117.1
click at [243, 370] on div "public class Main { public static void main ( String [ ] args ) { // Fill in th…" at bounding box center [533, 464] width 915 height 474
click at [253, 365] on div "public class Main { public static void main ( String [ ] args ) { // Fill in th…" at bounding box center [533, 464] width 915 height 474
type textarea "**********"
click at [46, 206] on button "button" at bounding box center [46, 206] width 0 height 0
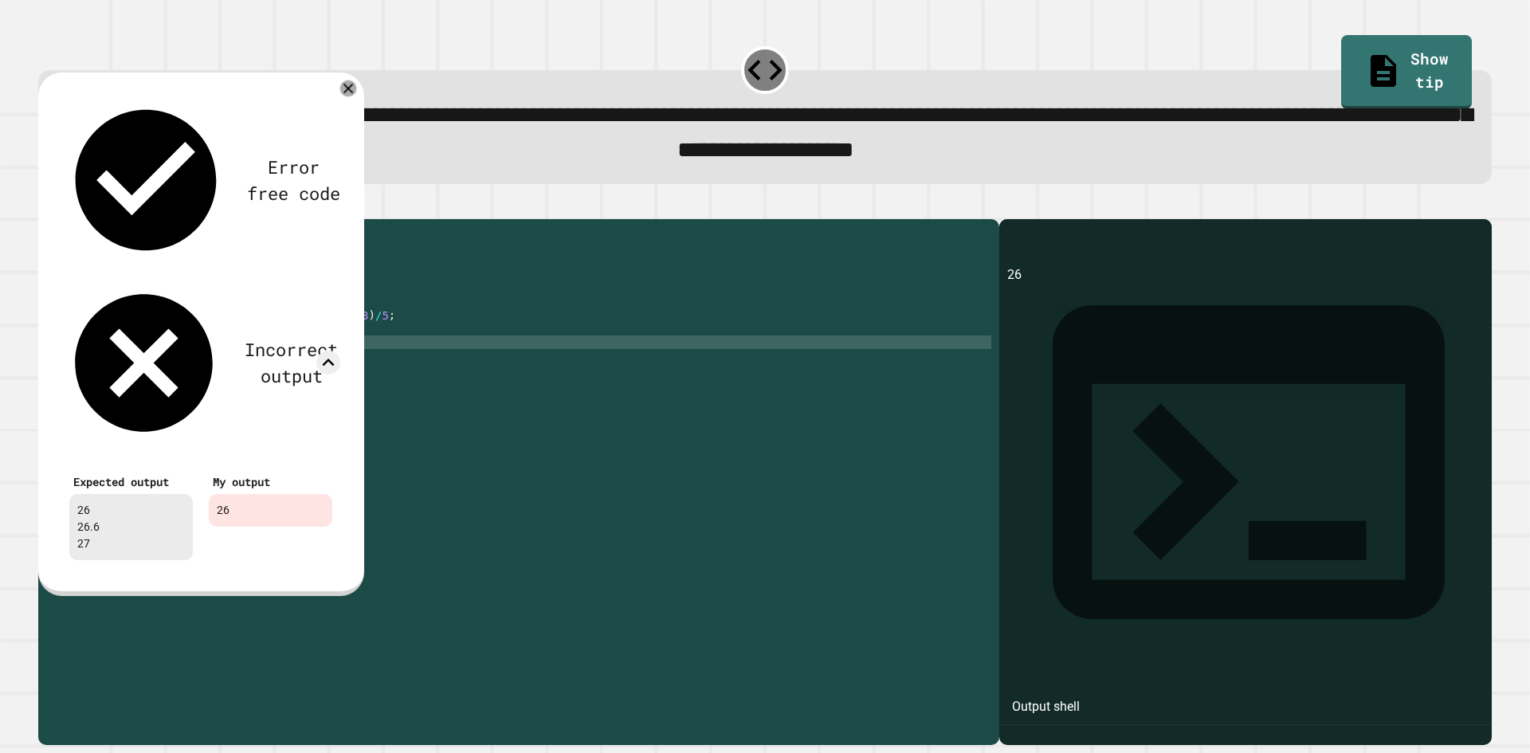
click at [354, 93] on icon at bounding box center [348, 88] width 17 height 17
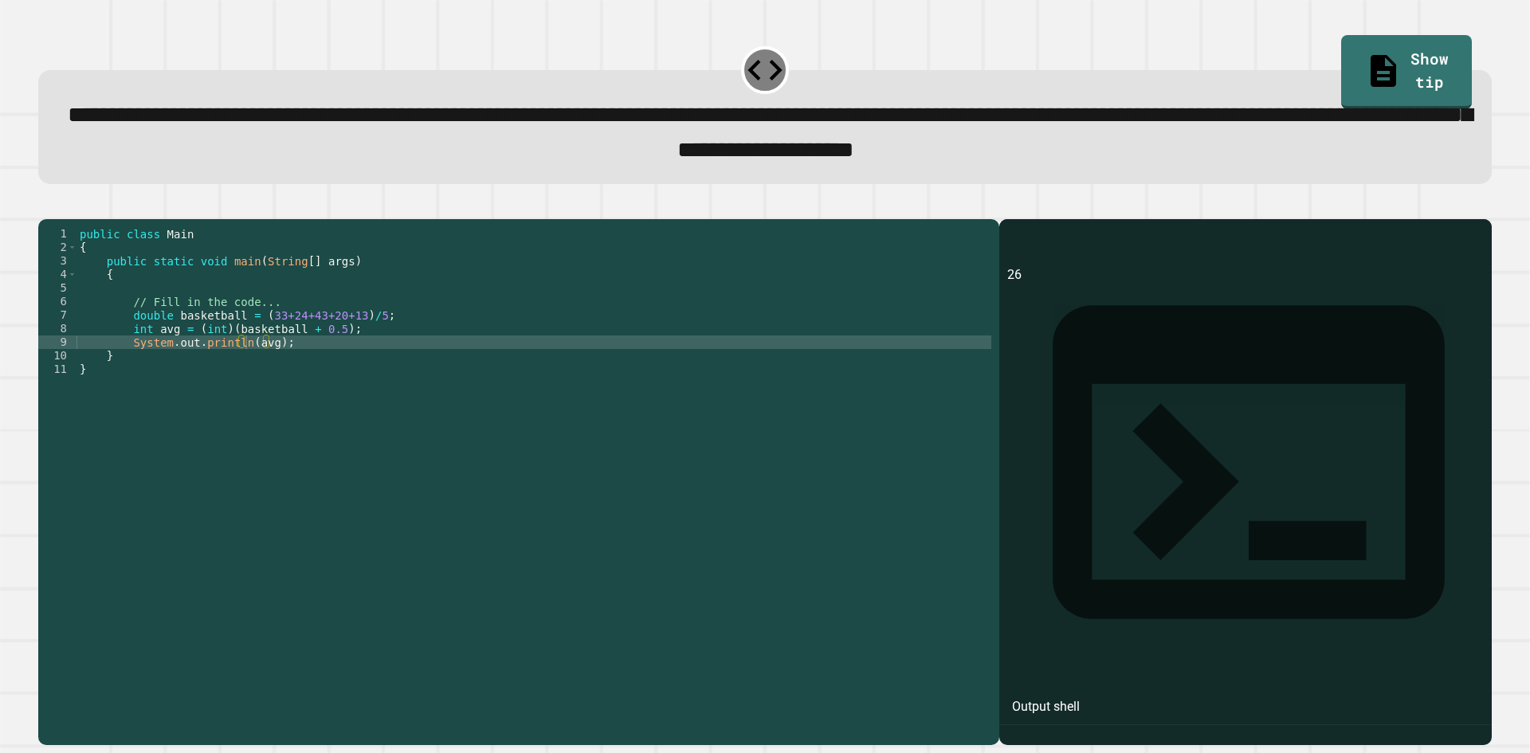
click at [46, 206] on icon "button" at bounding box center [46, 206] width 0 height 0
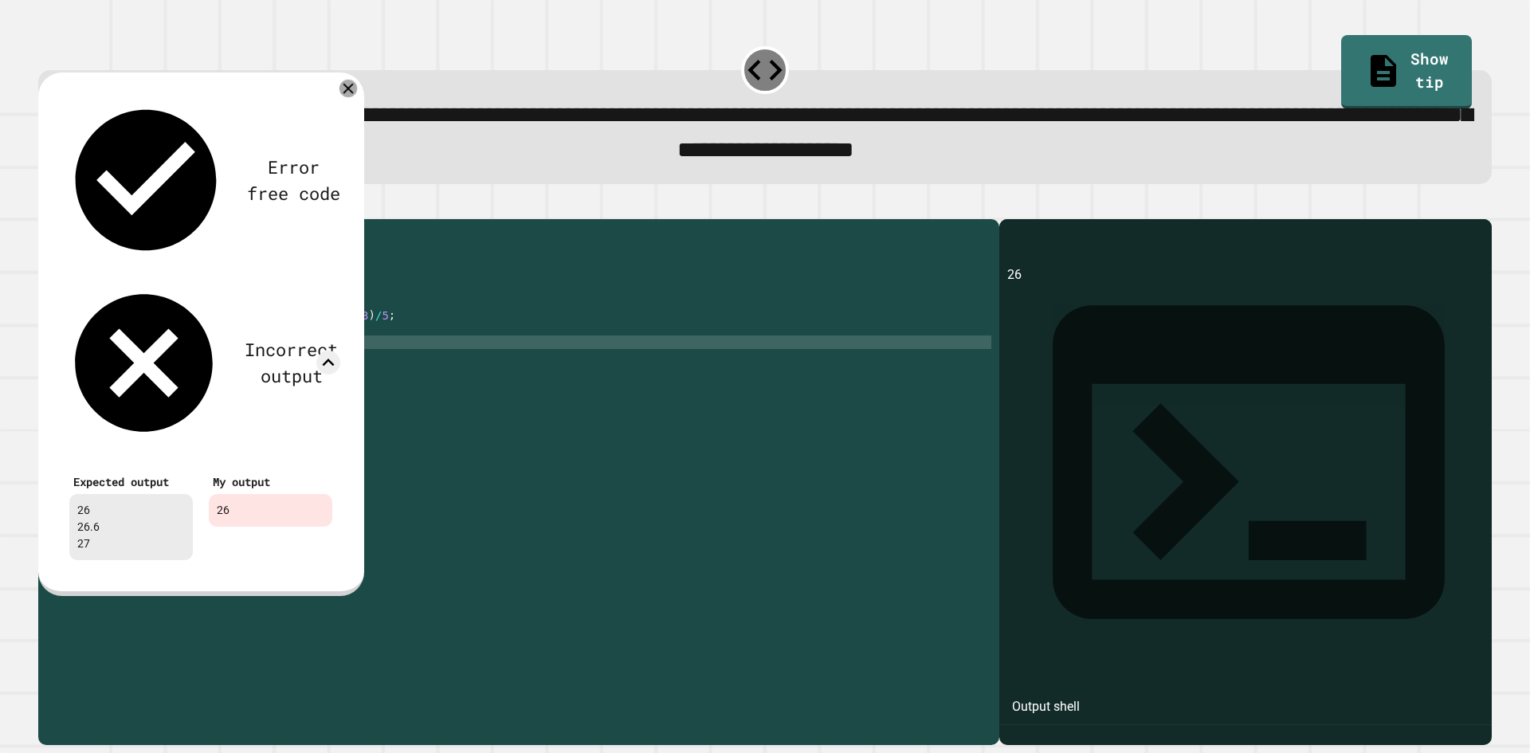
click at [349, 88] on icon at bounding box center [348, 88] width 18 height 18
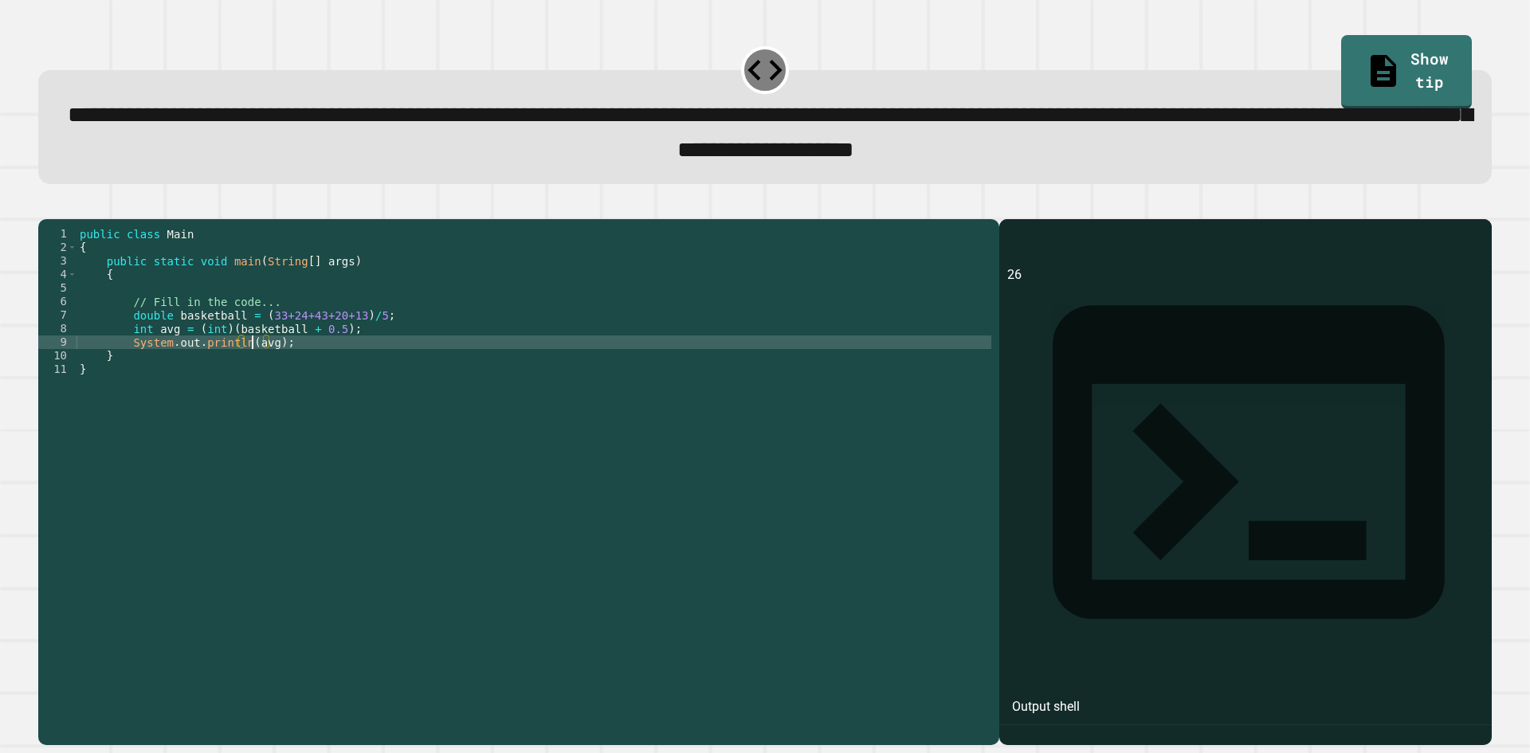
click at [251, 371] on div "public class Main { public static void main ( String [ ] args ) { // Fill in th…" at bounding box center [533, 464] width 915 height 474
click at [256, 373] on div "public class Main { public static void main ( String [ ] args ) { // Fill in th…" at bounding box center [533, 464] width 915 height 474
drag, startPoint x: 130, startPoint y: 370, endPoint x: 270, endPoint y: 367, distance: 140.3
click at [270, 367] on div "public class Main { public static void main ( String [ ] args ) { // Fill in th…" at bounding box center [533, 464] width 915 height 474
click at [293, 369] on div "public class Main { public static void main ( String [ ] args ) { // Fill in th…" at bounding box center [533, 464] width 915 height 474
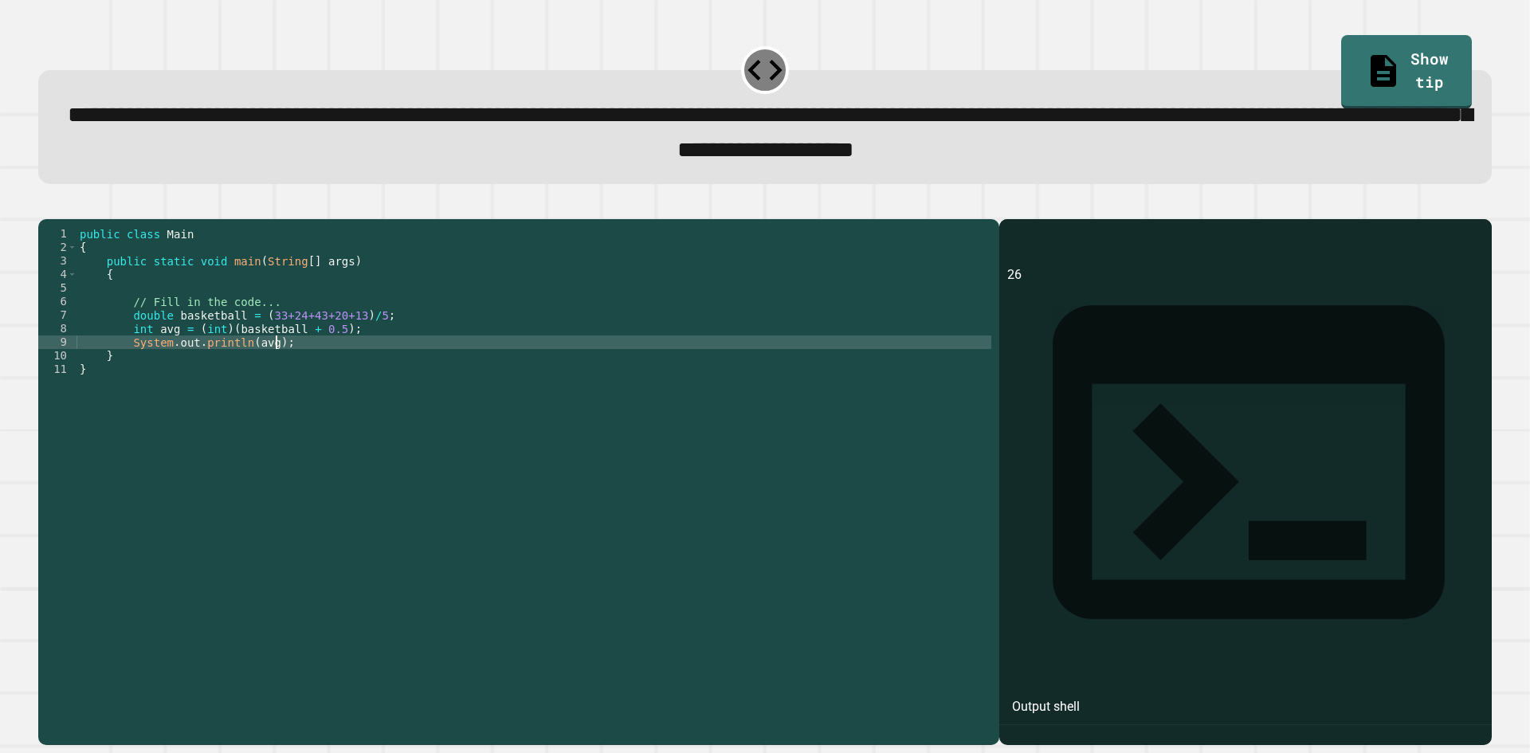
scroll to position [0, 2]
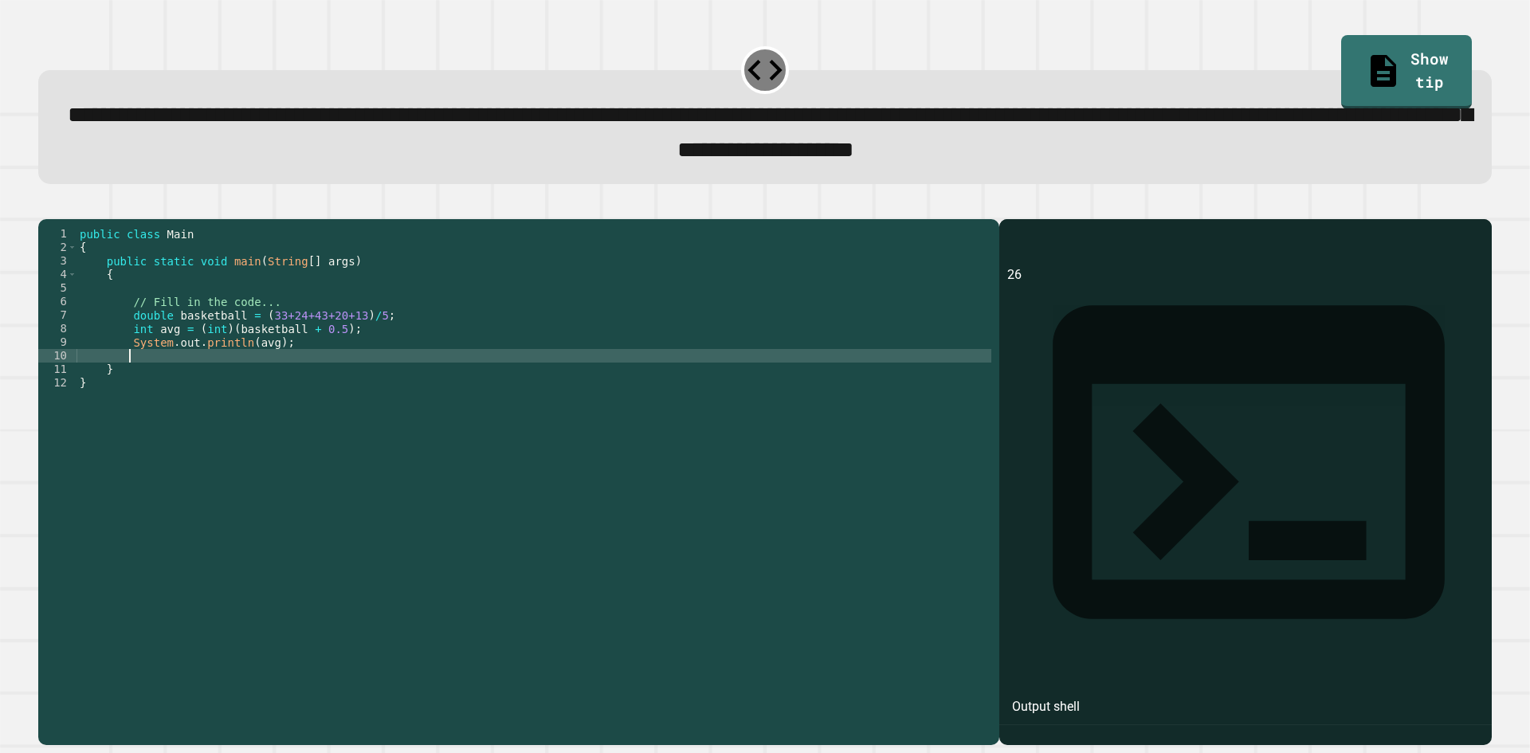
paste textarea "**********"
type textarea "**********"
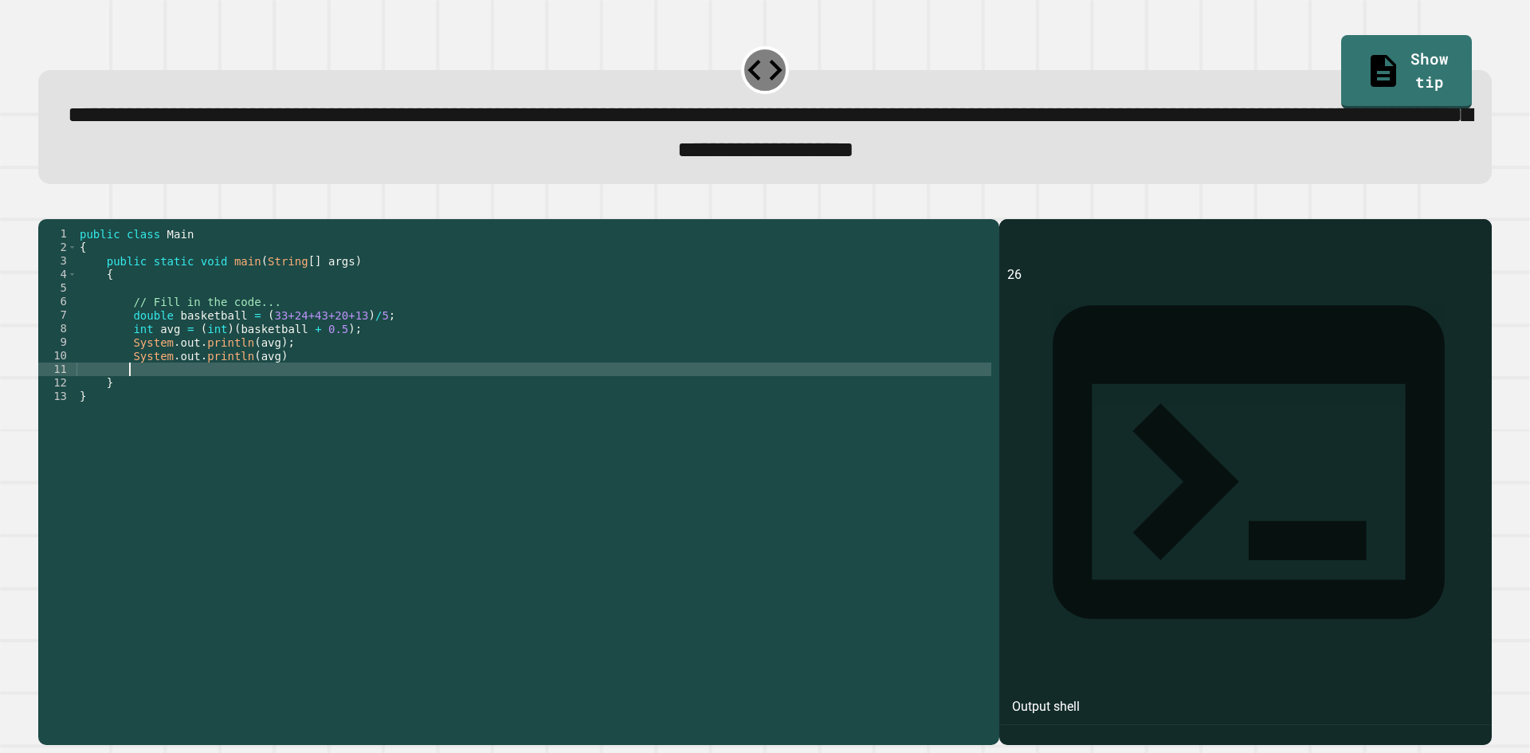
paste textarea "**********"
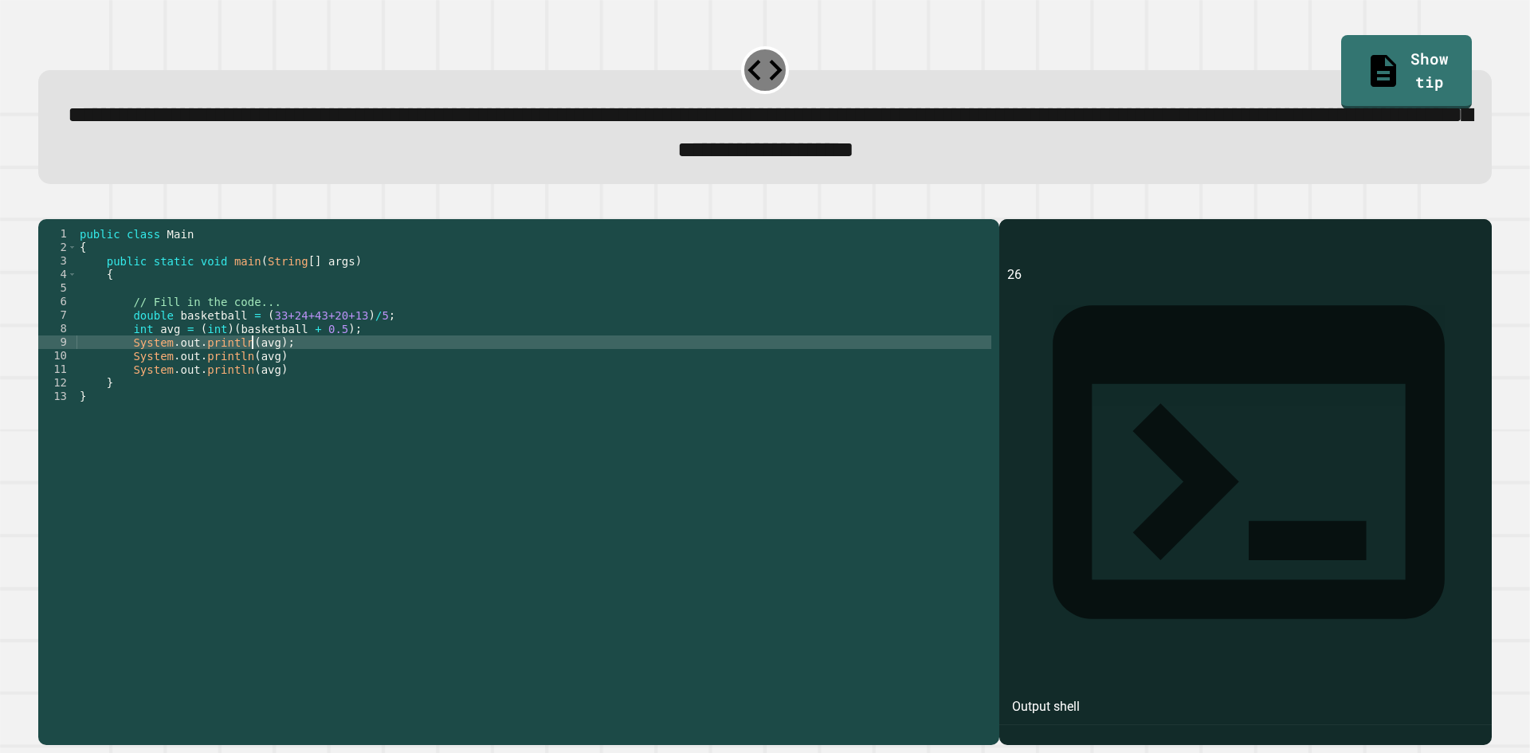
click at [253, 363] on div "public class Main { public static void main ( String [ ] args ) { // Fill in th…" at bounding box center [533, 464] width 915 height 474
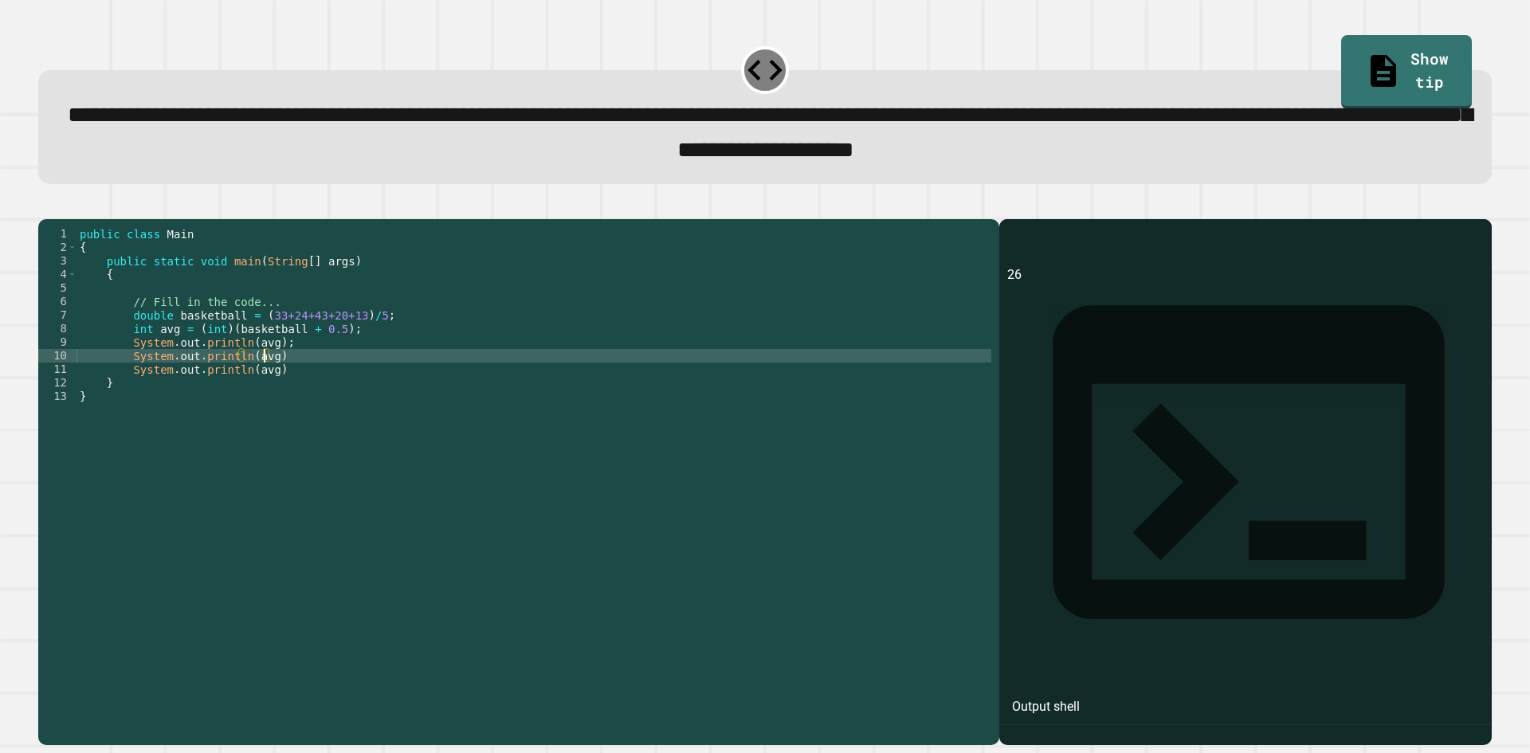
click at [264, 379] on div "public class Main { public static void main ( String [ ] args ) { // Fill in th…" at bounding box center [533, 464] width 915 height 474
click at [263, 400] on div "public class Main { public static void main ( String [ ] args ) { // Fill in th…" at bounding box center [533, 464] width 915 height 474
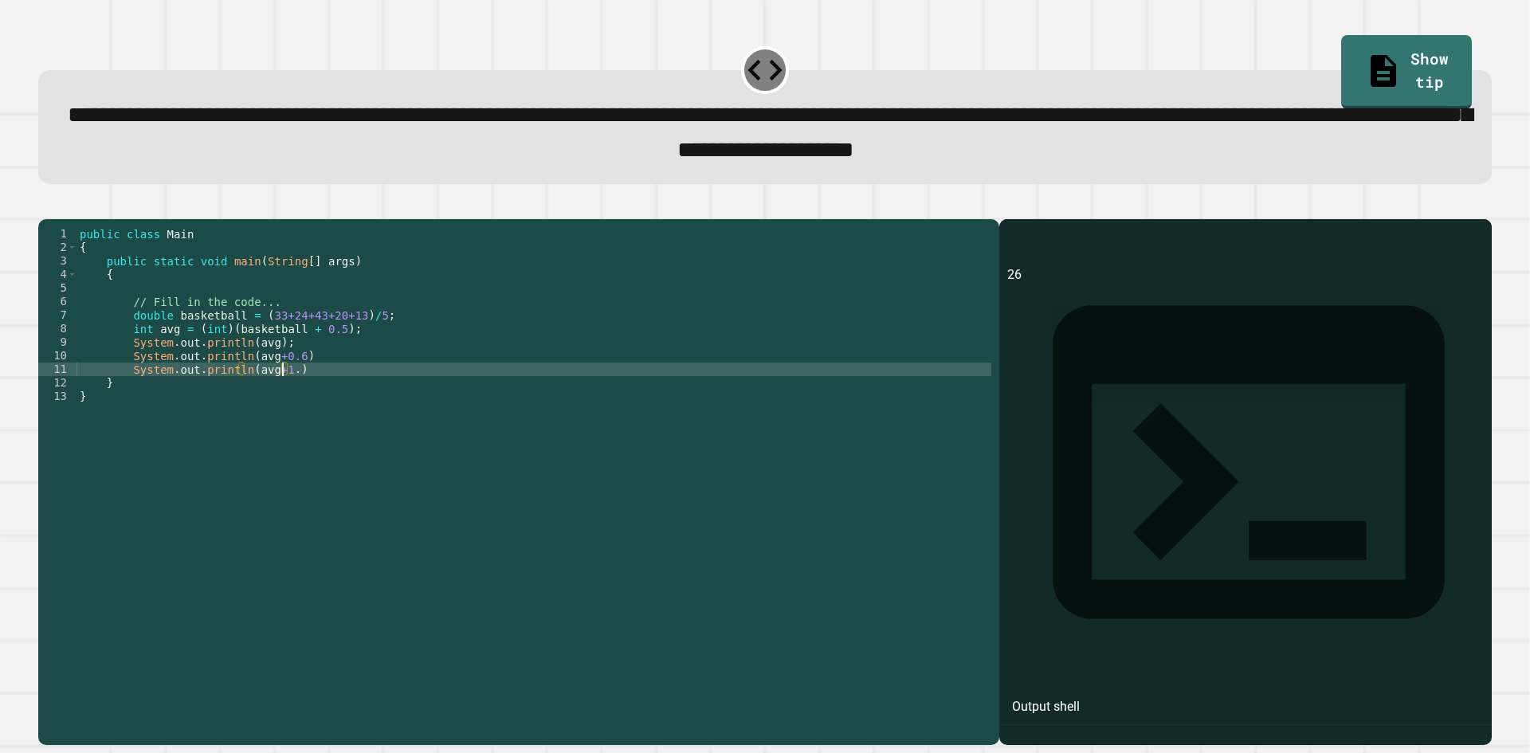
scroll to position [0, 14]
click at [326, 391] on div "public class Main { public static void main ( String [ ] args ) { // Fill in th…" at bounding box center [533, 464] width 915 height 474
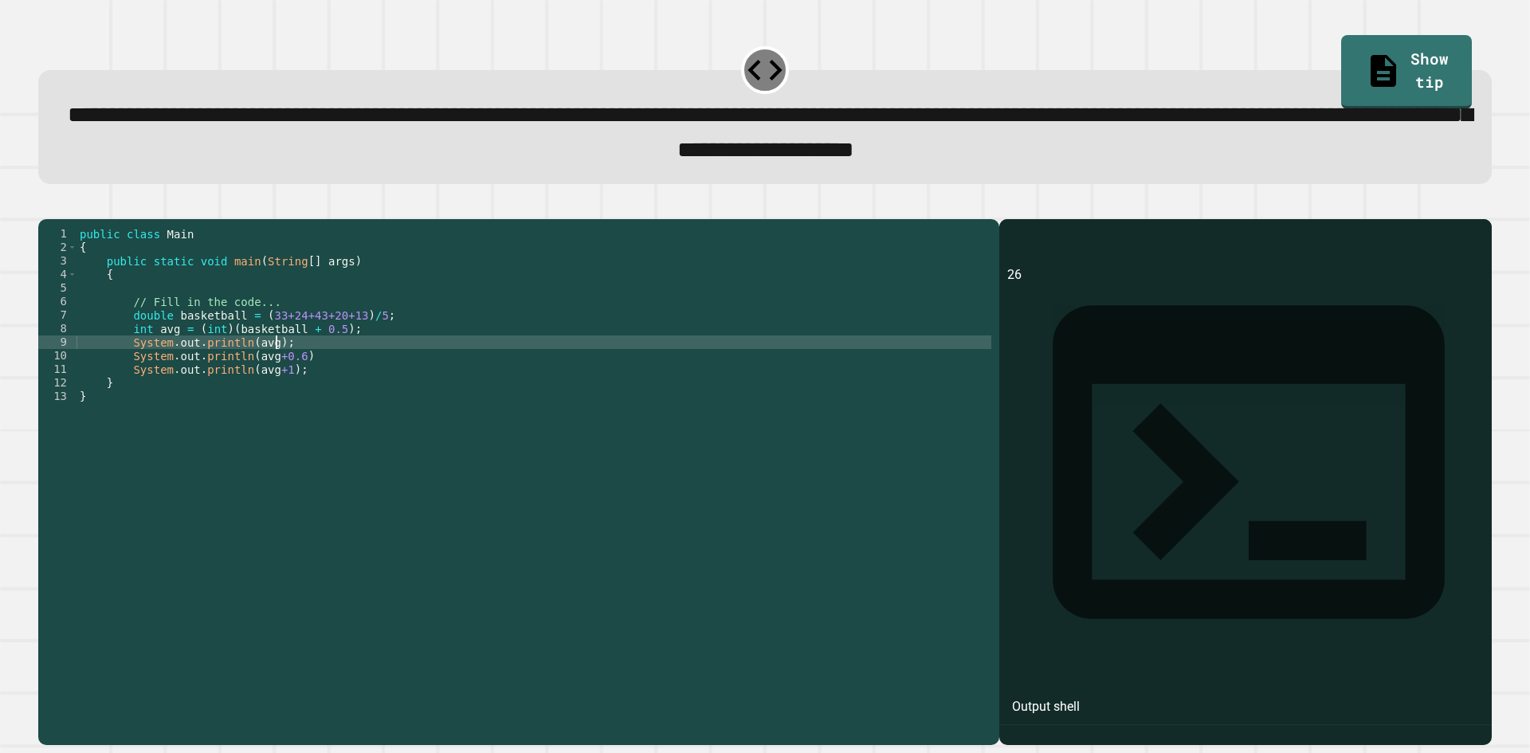
click at [332, 374] on div "public class Main { public static void main ( String [ ] args ) { // Fill in th…" at bounding box center [533, 464] width 915 height 474
click at [331, 375] on div "public class Main { public static void main ( String [ ] args ) { // Fill in th…" at bounding box center [533, 464] width 915 height 474
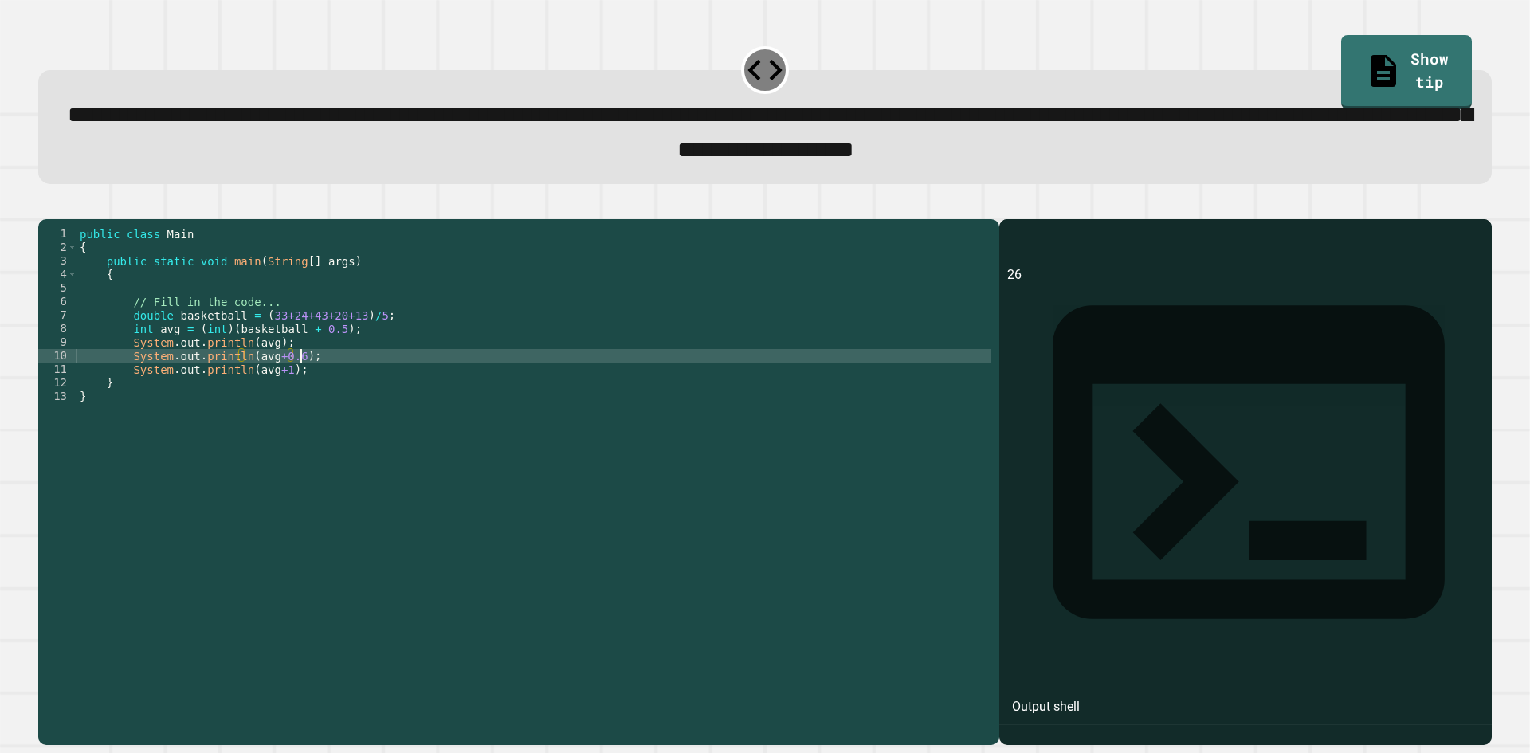
scroll to position [0, 14]
type textarea "**********"
click at [46, 206] on icon "button" at bounding box center [46, 206] width 0 height 0
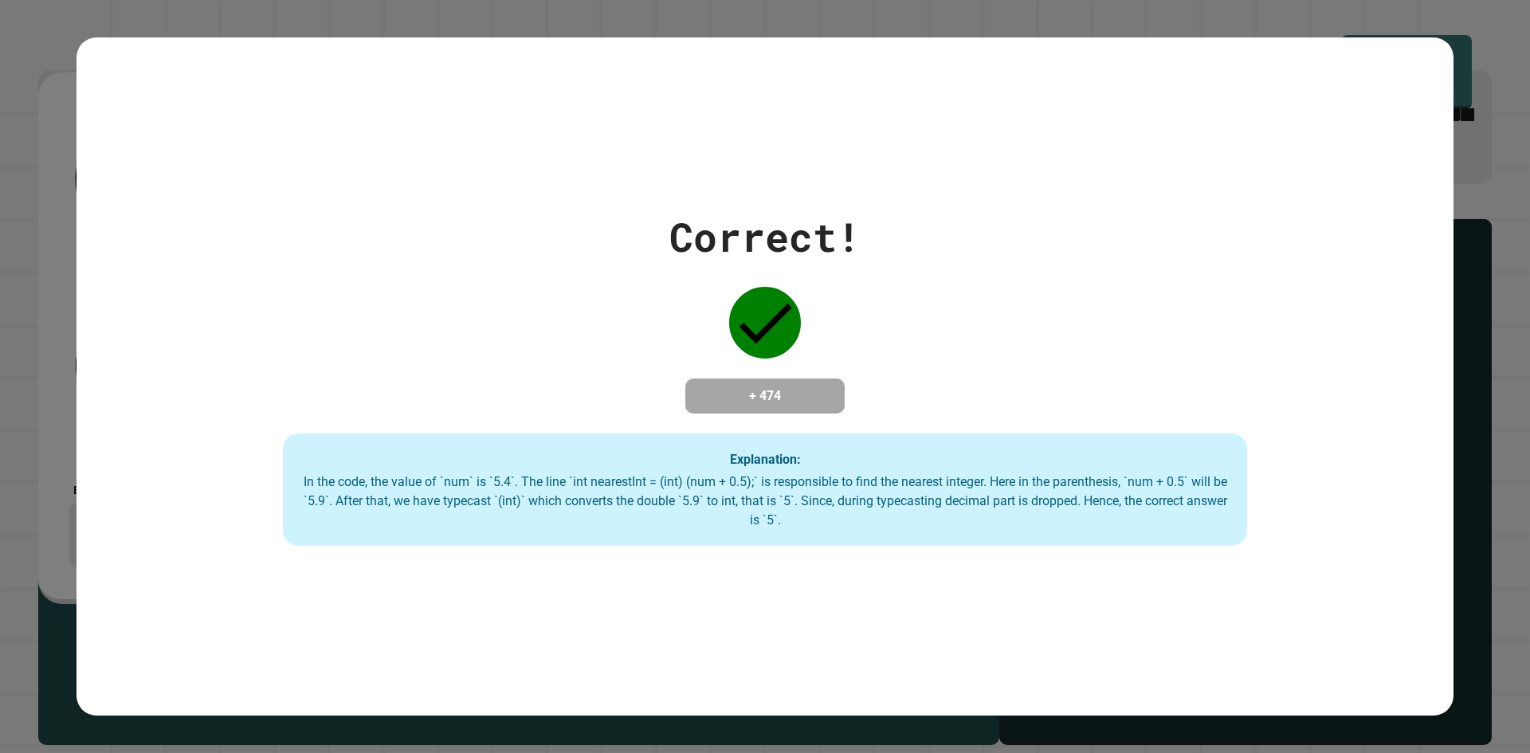
click at [1253, 168] on div "Correct! + 474 Explanation: In the code, the value of `num` is `5.4`. The line …" at bounding box center [764, 376] width 1377 height 678
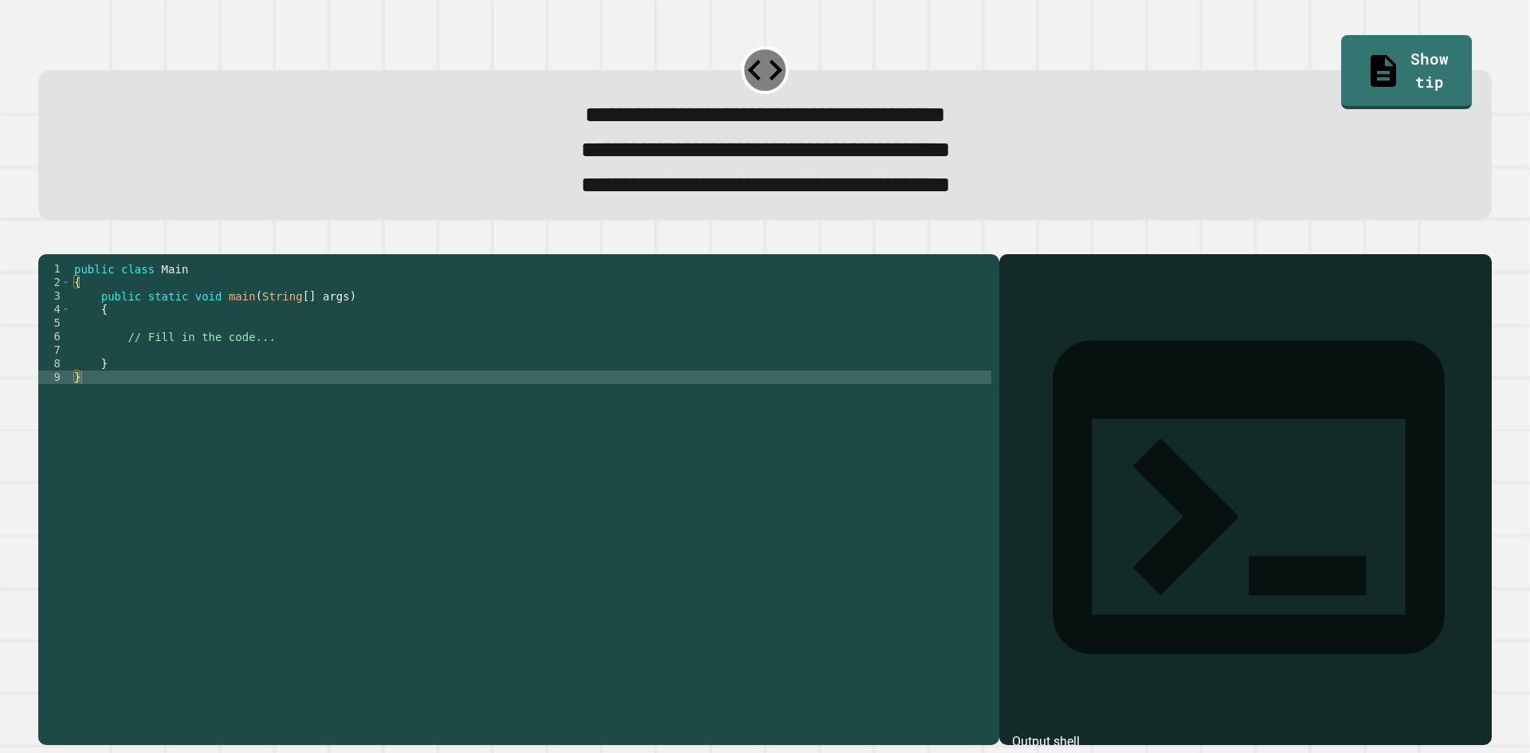
click at [284, 335] on div "public class Main { public static void main ( String [ ] args ) { // Fill in th…" at bounding box center [531, 478] width 920 height 433
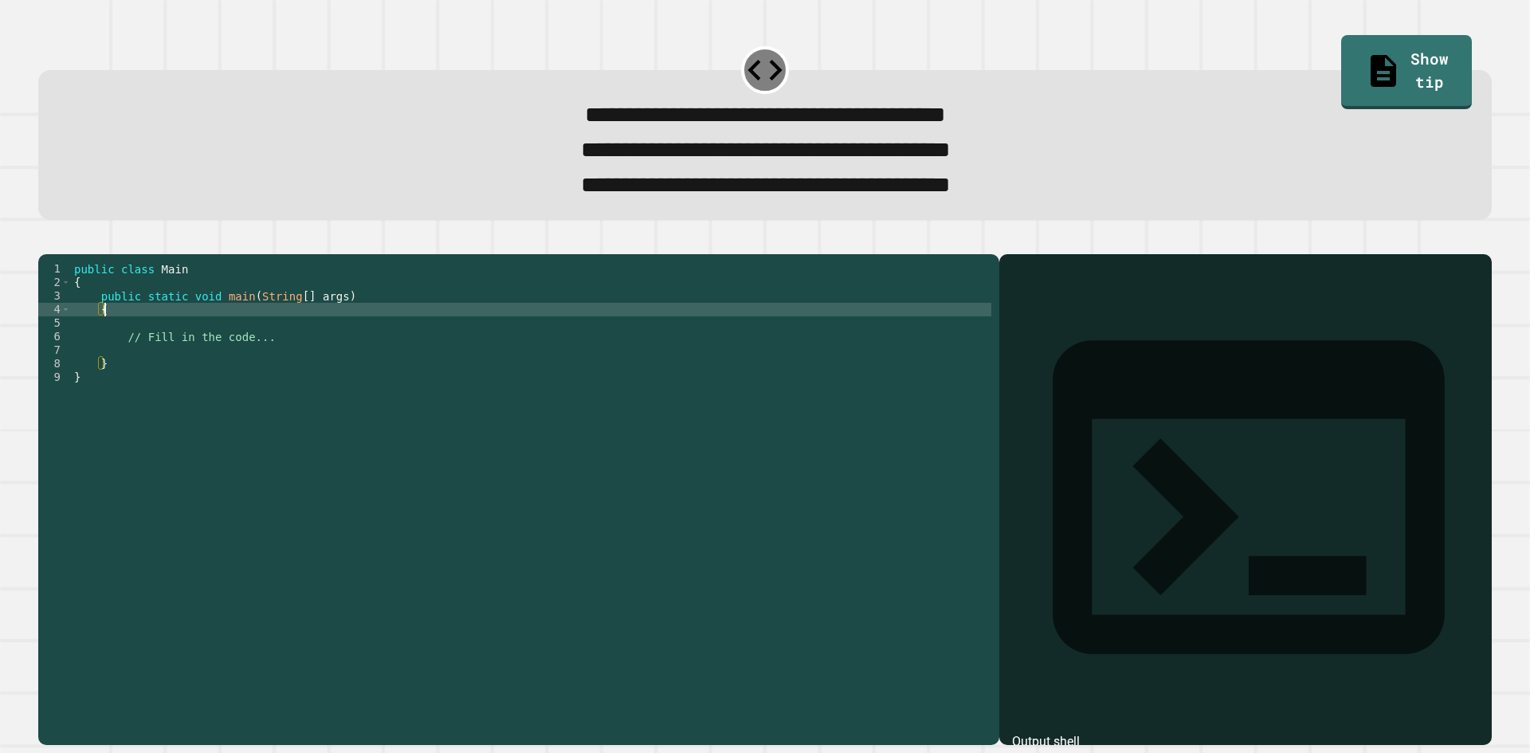
click at [246, 382] on div "public class Main { public static void main ( String [ ] args ) { // Fill in th…" at bounding box center [531, 478] width 920 height 433
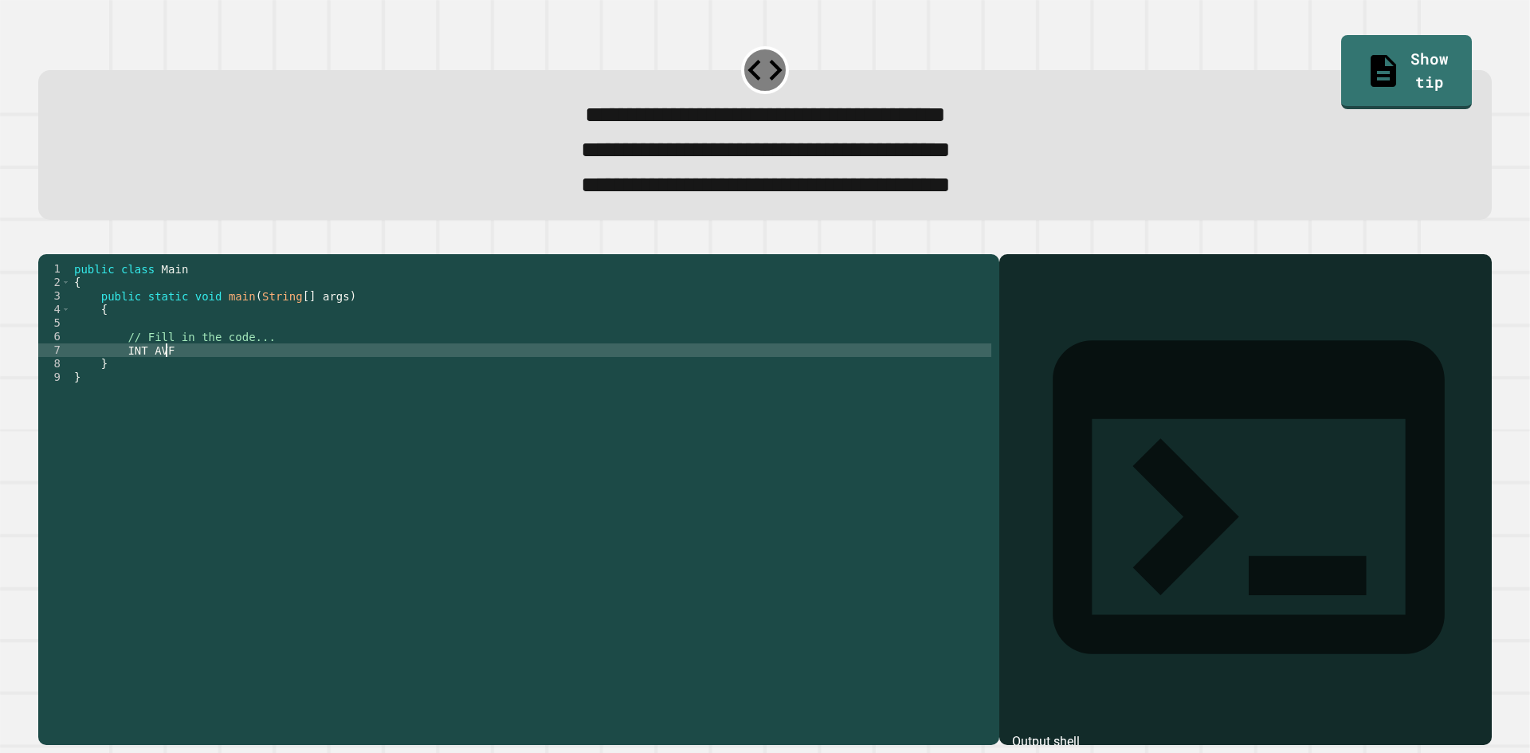
scroll to position [0, 6]
type textarea "*"
click at [184, 379] on div "public class Main { public static void main ( String [ ] args ) { // Fill in th…" at bounding box center [531, 478] width 920 height 433
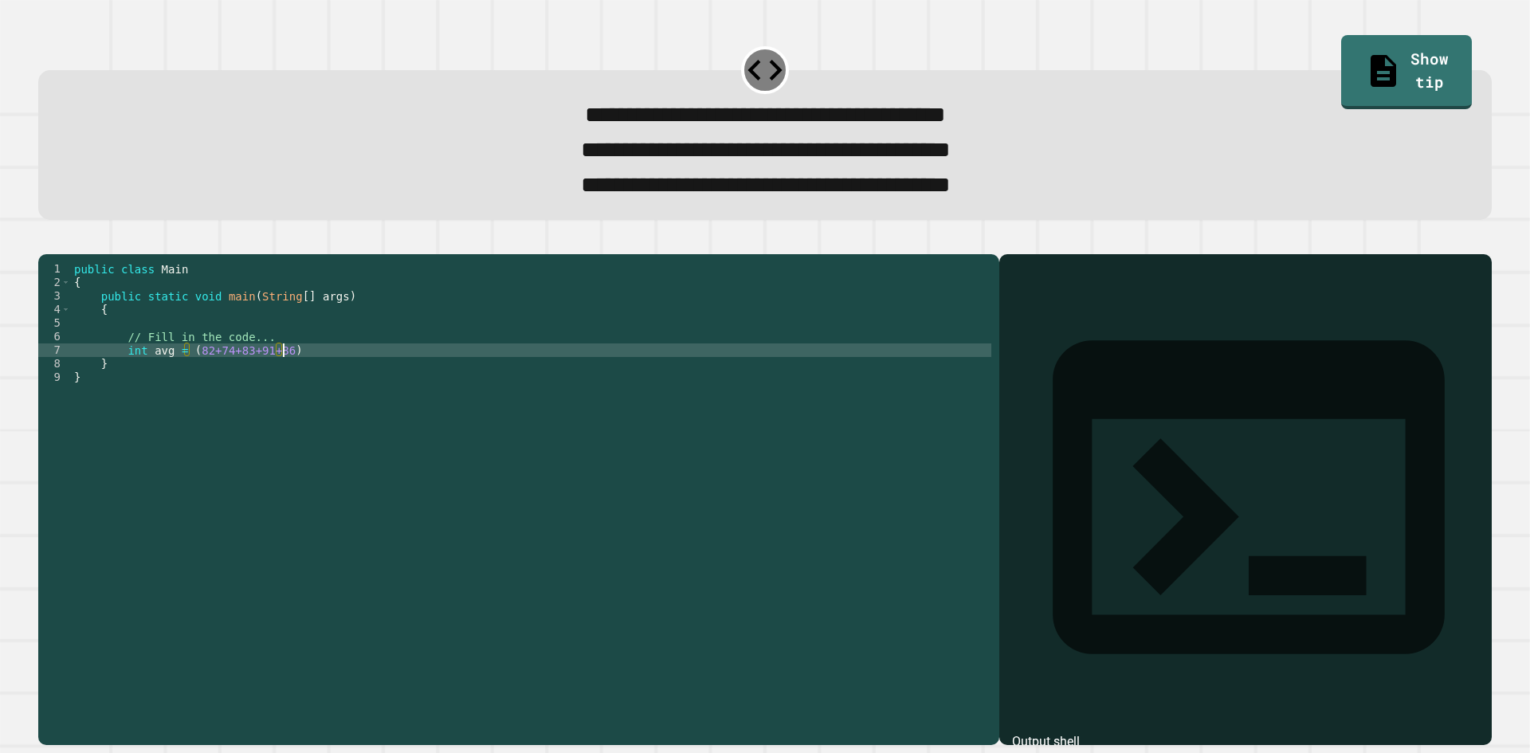
click at [355, 373] on div "public class Main { public static void main ( String [ ] args ) { // Fill in th…" at bounding box center [531, 478] width 920 height 433
type textarea "**********"
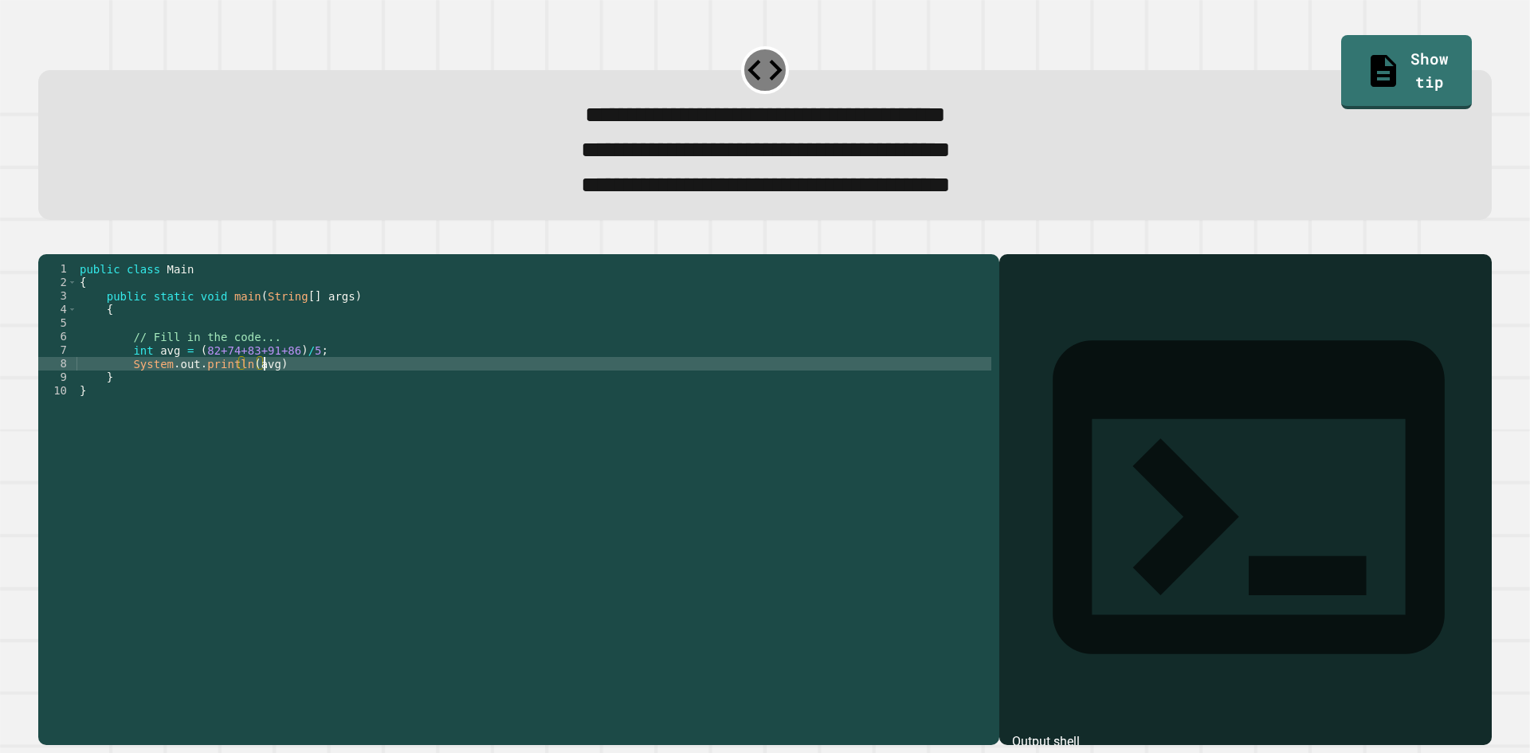
scroll to position [0, 12]
click at [335, 394] on div "public class Main { public static void main ( String [ ] args ) { // Fill in th…" at bounding box center [533, 478] width 915 height 433
type textarea "**********"
drag, startPoint x: 130, startPoint y: 393, endPoint x: 279, endPoint y: 392, distance: 149.0
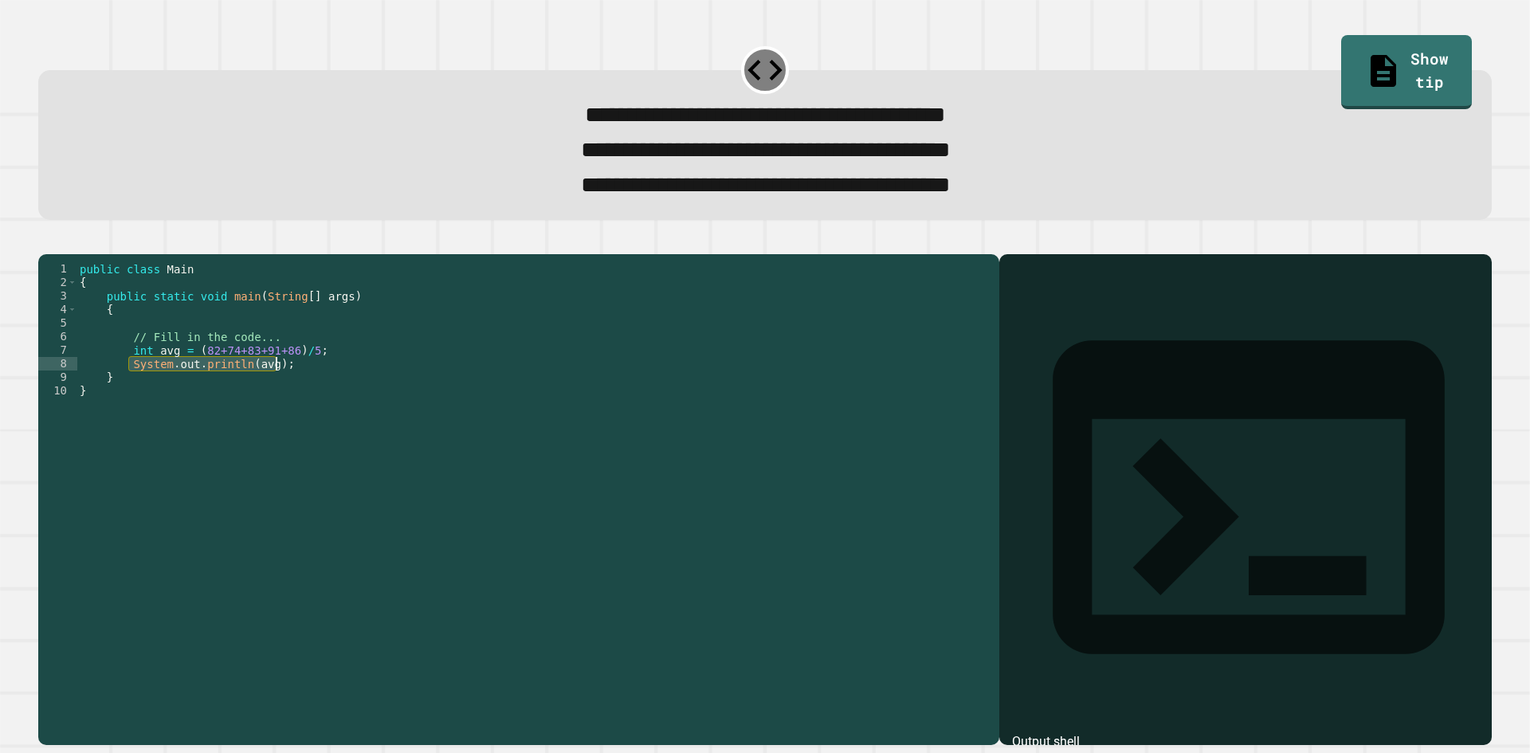
click at [279, 392] on div "public class Main { public static void main ( String [ ] args ) { // Fill in th…" at bounding box center [533, 478] width 915 height 433
paste textarea "**********"
type textarea "**********"
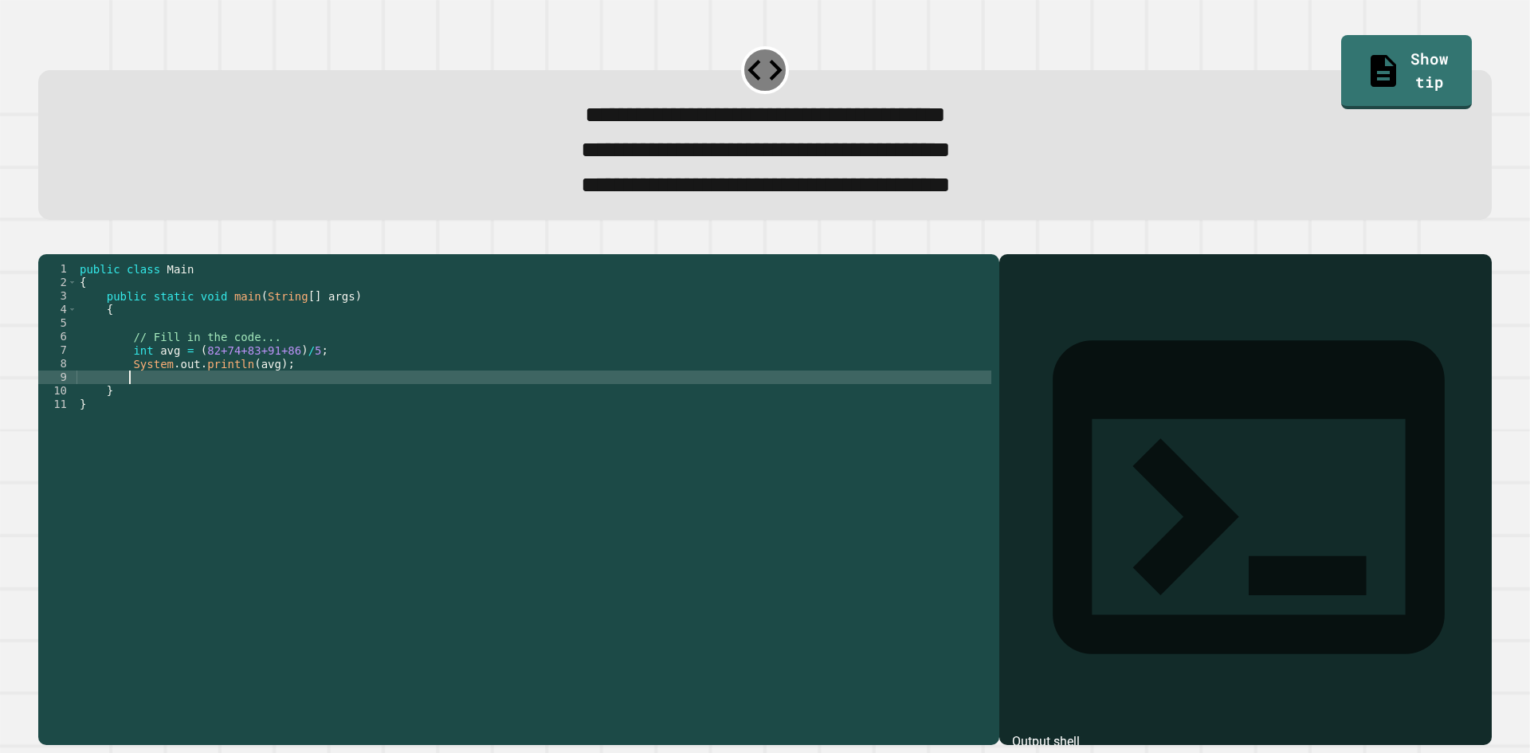
paste textarea "**********"
click at [46, 241] on button "button" at bounding box center [46, 241] width 0 height 0
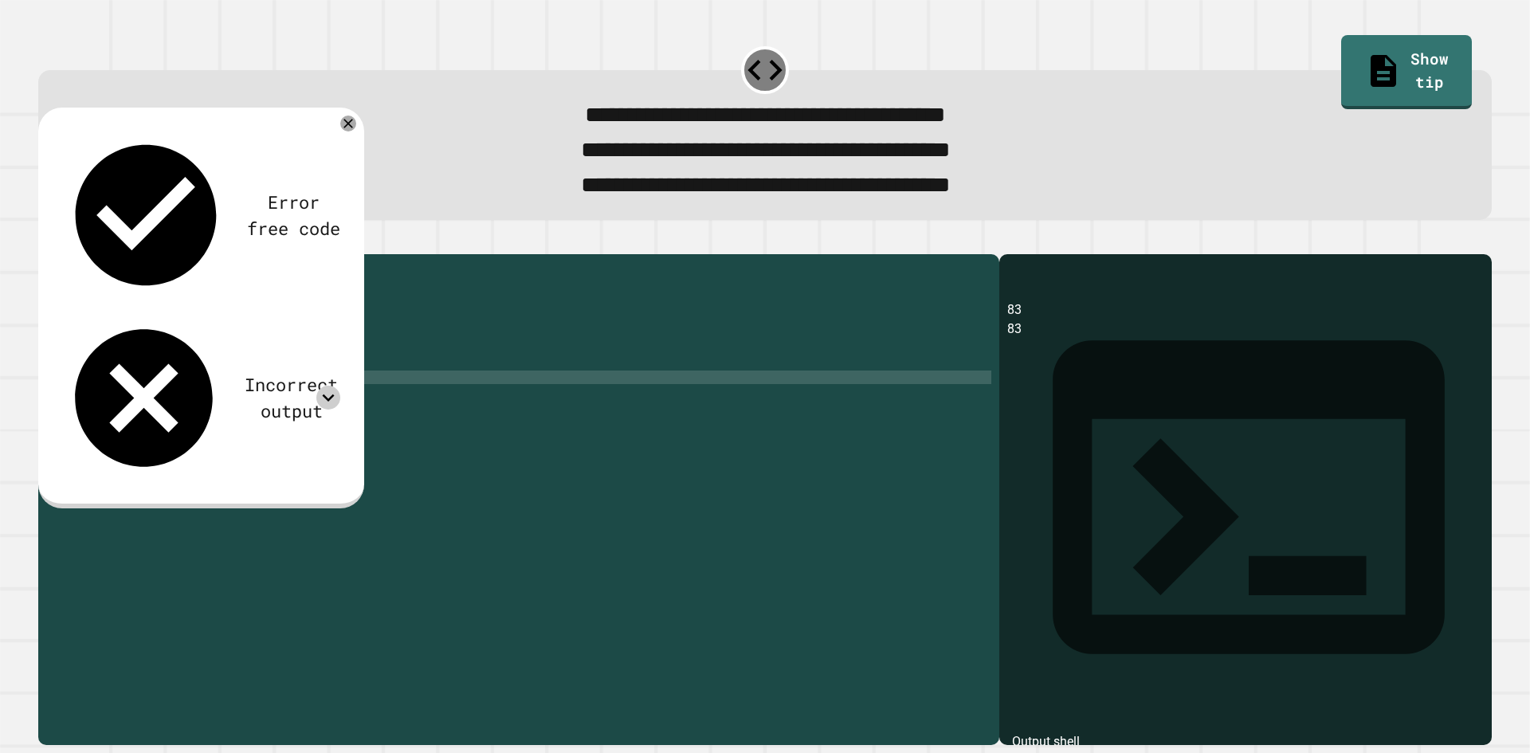
click at [331, 386] on icon at bounding box center [328, 398] width 24 height 24
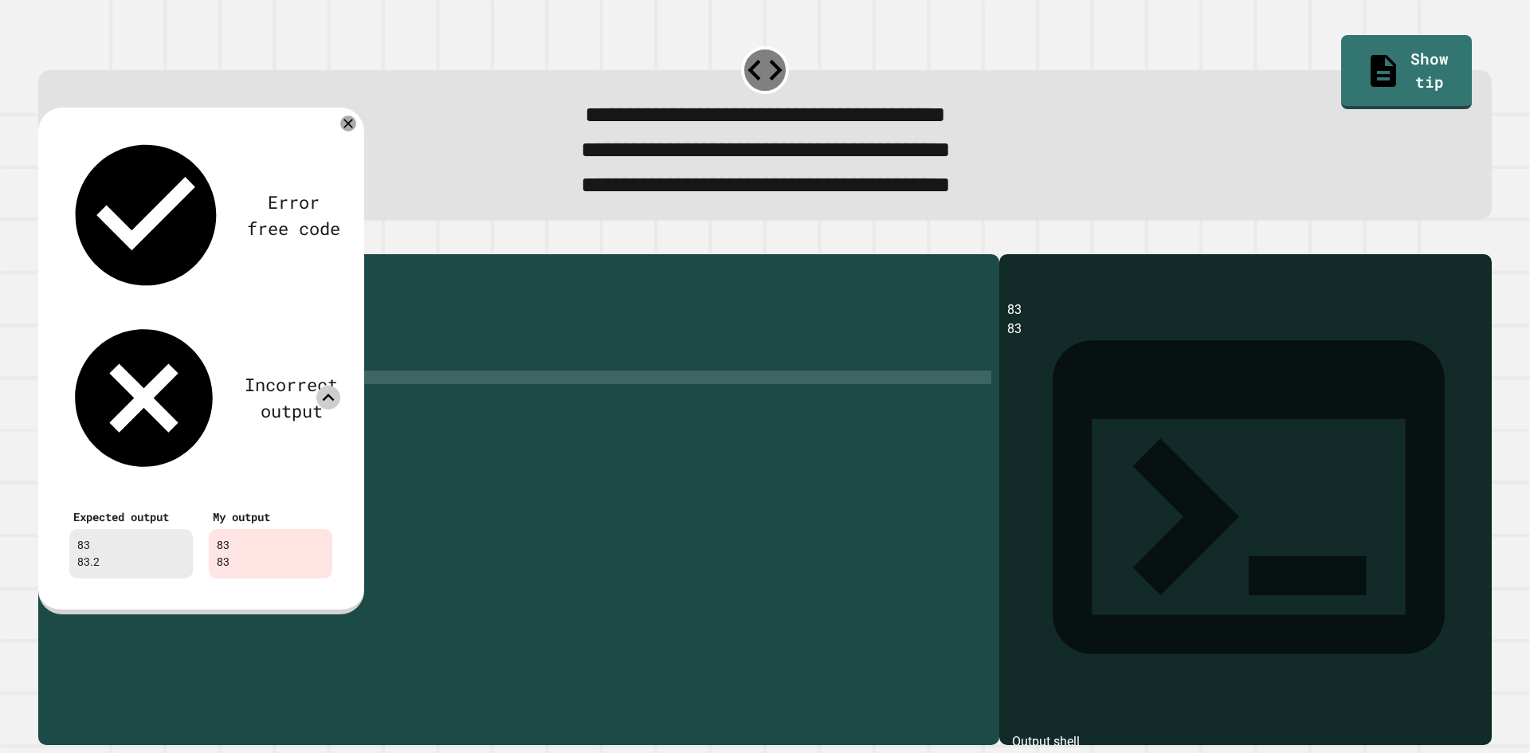
click at [328, 394] on icon at bounding box center [329, 397] width 12 height 7
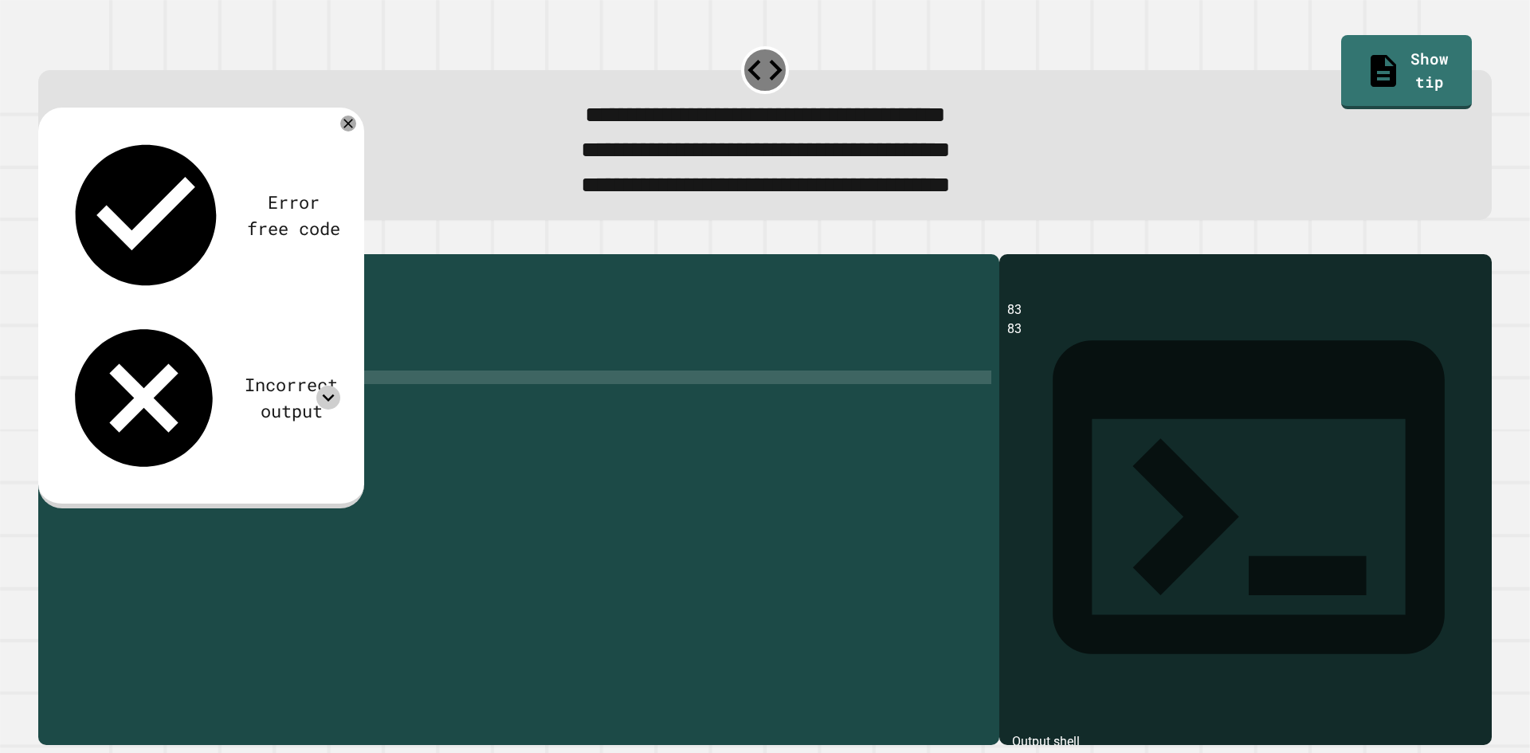
click at [262, 408] on div "public class Main { public static void main ( String [ ] args ) { // Fill in th…" at bounding box center [533, 478] width 915 height 433
type textarea "**********"
click at [46, 241] on icon "button" at bounding box center [46, 241] width 0 height 0
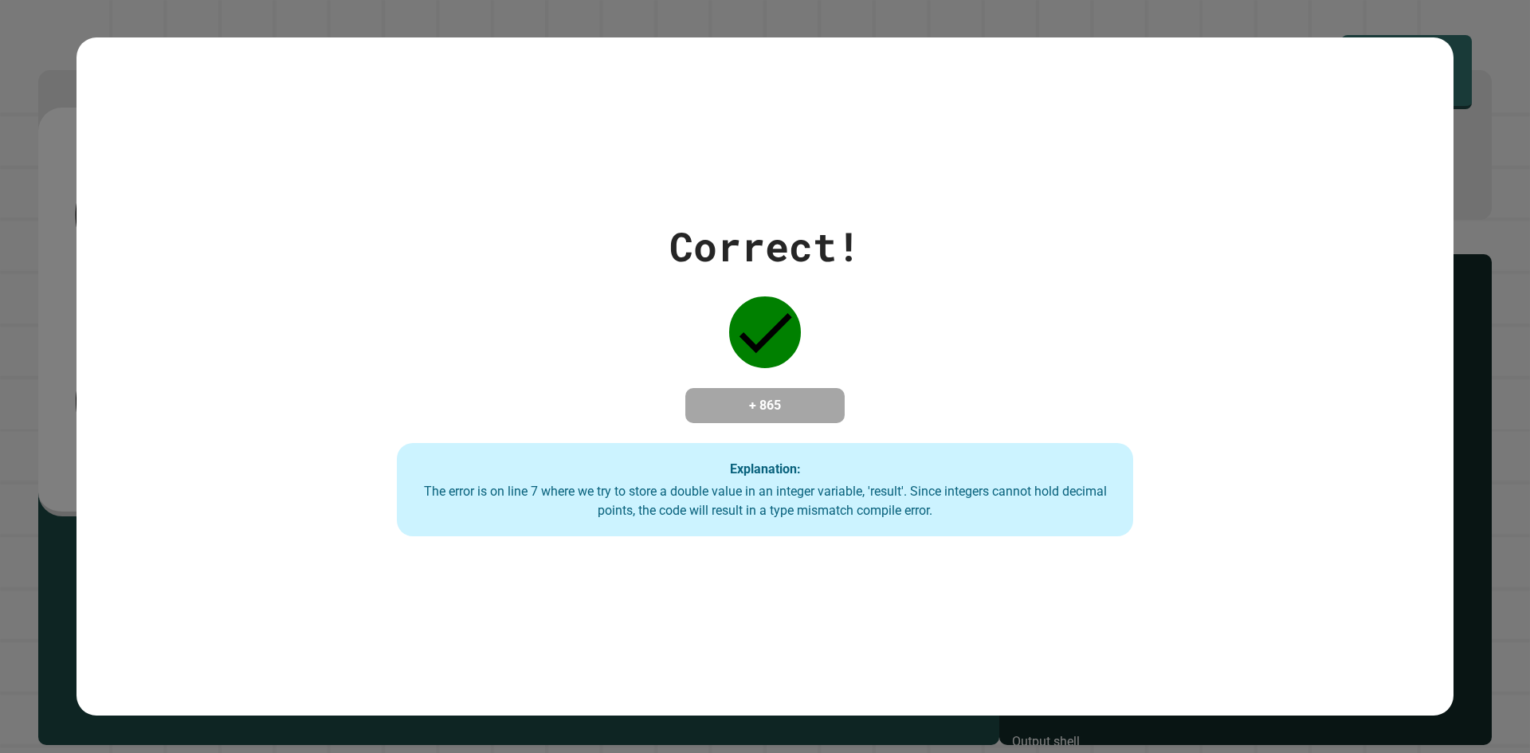
drag, startPoint x: 268, startPoint y: 624, endPoint x: 262, endPoint y: 539, distance: 85.4
click at [262, 539] on div "Correct! + 865 Explanation: The error is on line 7 where we try to store a doub…" at bounding box center [764, 376] width 1377 height 678
drag, startPoint x: 552, startPoint y: 229, endPoint x: 527, endPoint y: 270, distance: 48.7
click at [527, 270] on div "Correct! + 865 Explanation: The error is on line 7 where we try to store a doub…" at bounding box center [765, 377] width 1053 height 320
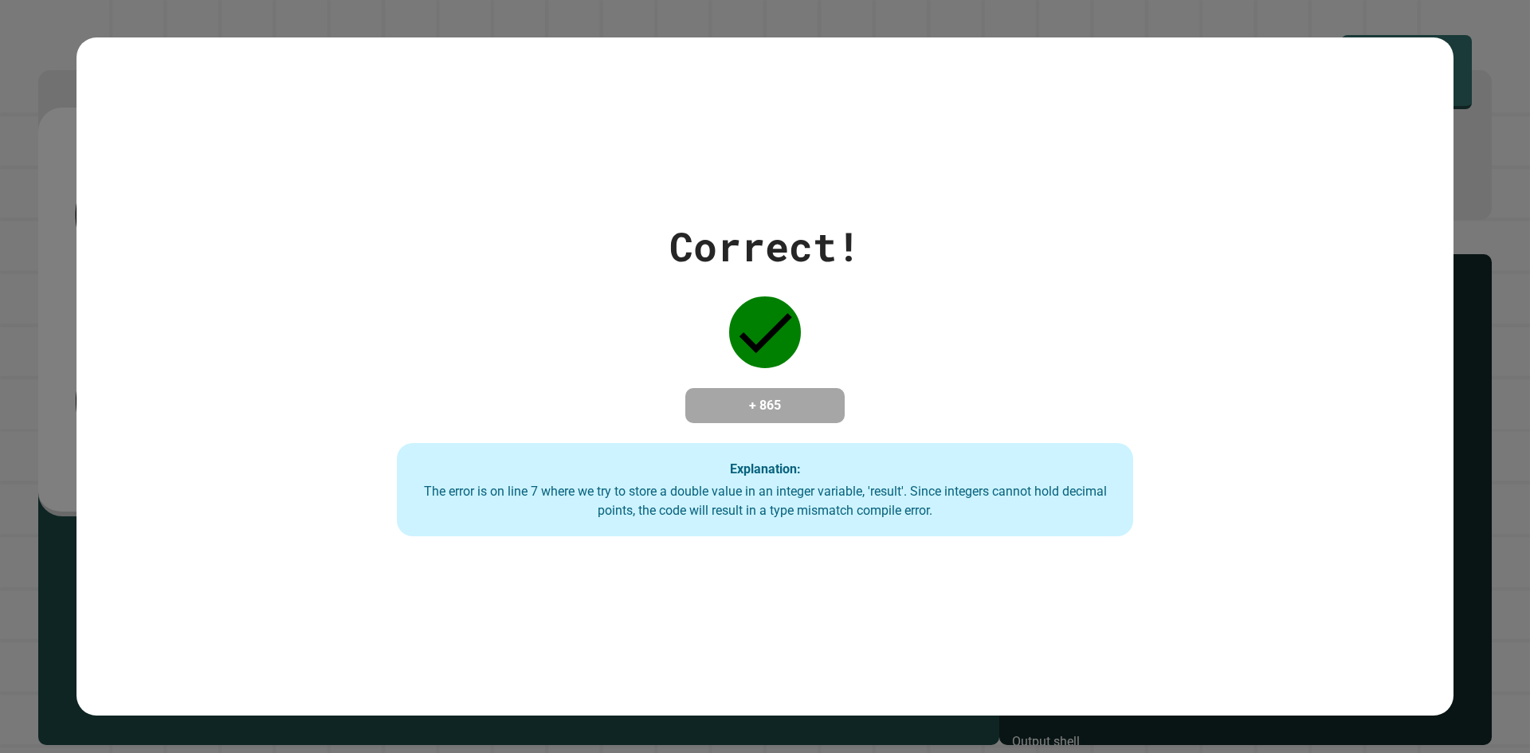
click at [135, 14] on div "Correct! + 865 Explanation: The error is on line 7 where we try to store a doub…" at bounding box center [765, 376] width 1530 height 753
click at [87, 68] on div "Correct! + 865 Explanation: The error is on line 7 where we try to store a doub…" at bounding box center [764, 376] width 1377 height 678
click at [29, 136] on div "Correct! + 865 Explanation: The error is on line 7 where we try to store a doub…" at bounding box center [765, 376] width 1530 height 753
click at [63, 163] on div "Correct! + 865 Explanation: The error is on line 7 where we try to store a doub…" at bounding box center [765, 376] width 1530 height 753
click at [63, 177] on div "Correct! + 865 Explanation: The error is on line 7 where we try to store a doub…" at bounding box center [765, 376] width 1530 height 753
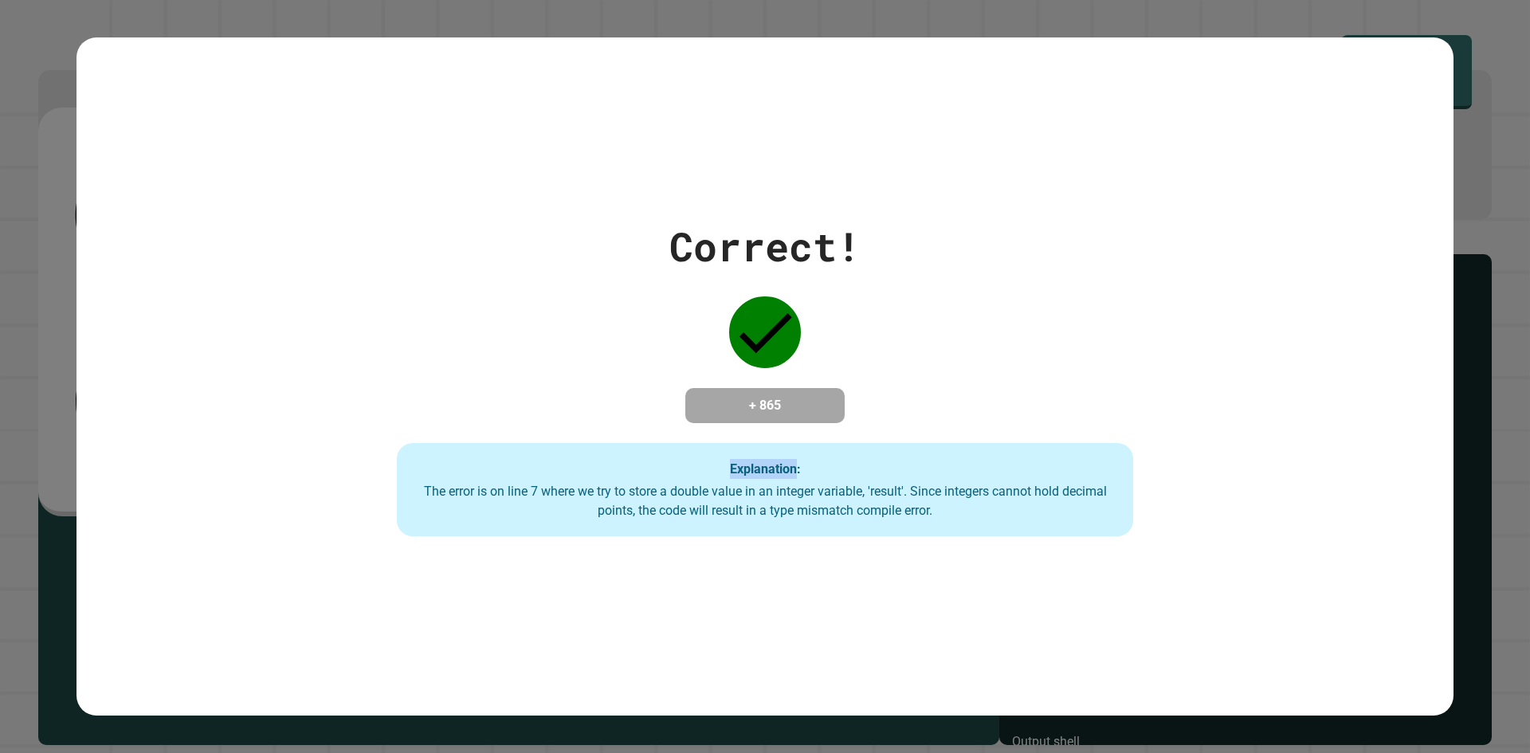
click at [63, 177] on div "Correct! + 865 Explanation: The error is on line 7 where we try to store a doub…" at bounding box center [765, 376] width 1530 height 753
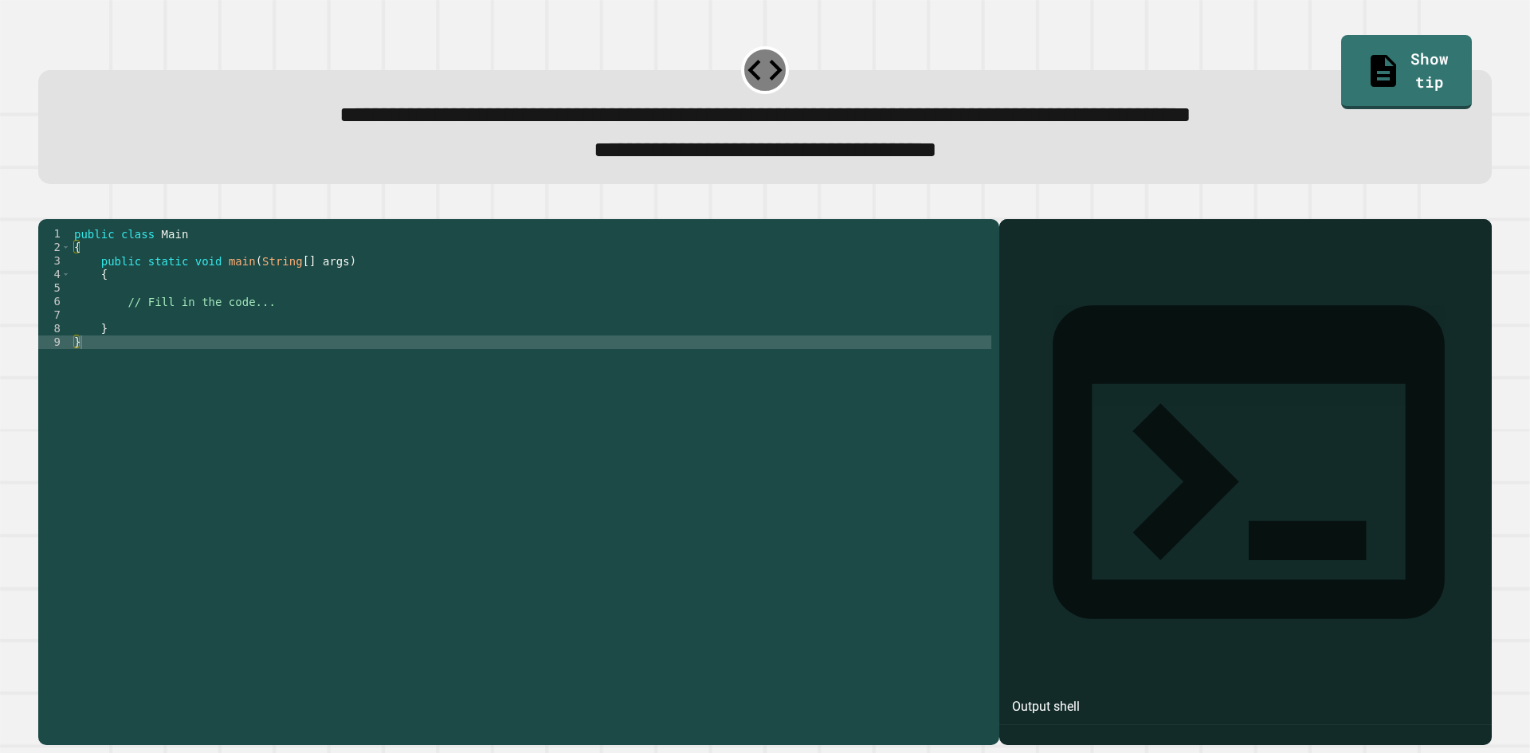
click at [245, 324] on div "public class Main { public static void main ( String [ ] args ) { // Fill in th…" at bounding box center [531, 464] width 920 height 474
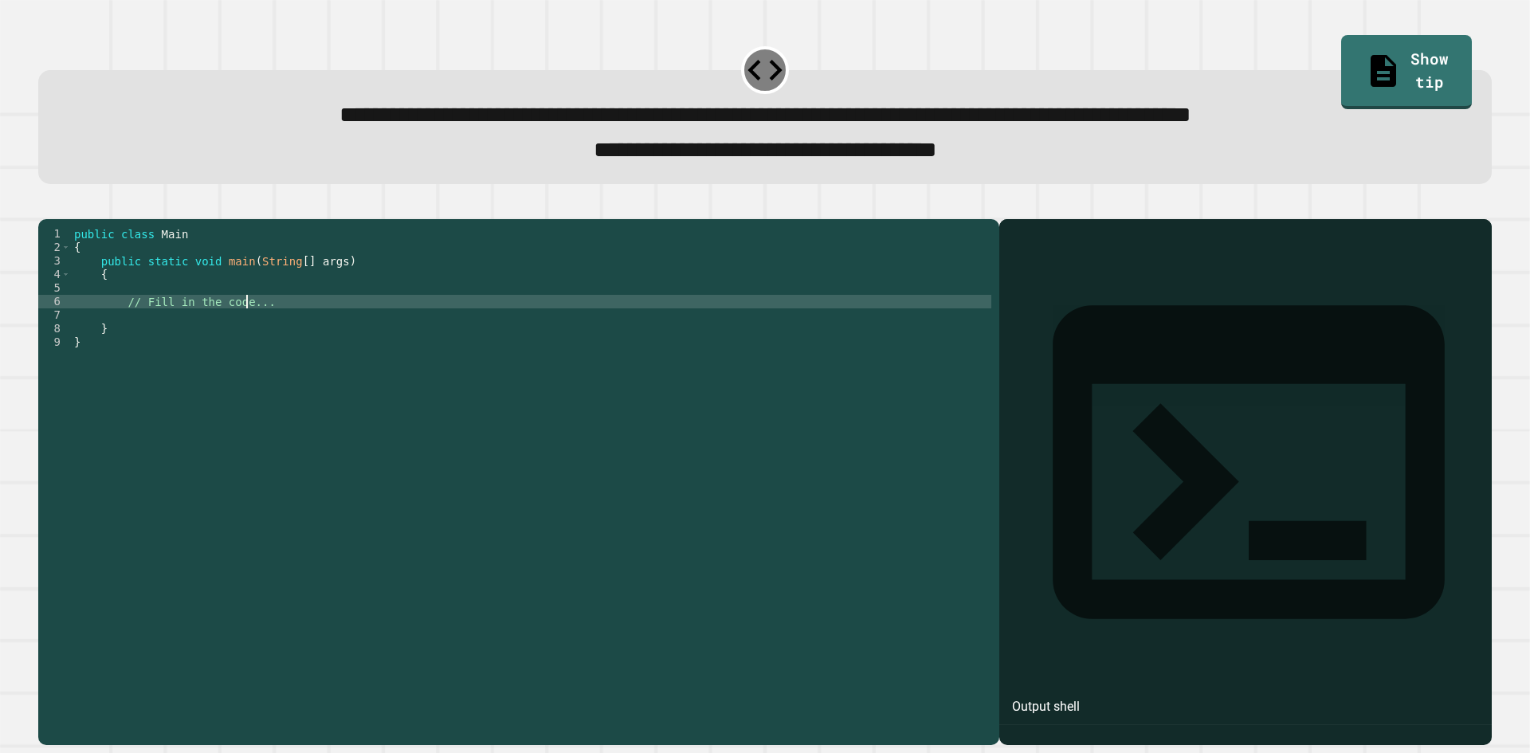
click at [218, 315] on div "public class Main { public static void main ( String [ ] args ) { // Fill in th…" at bounding box center [531, 464] width 920 height 474
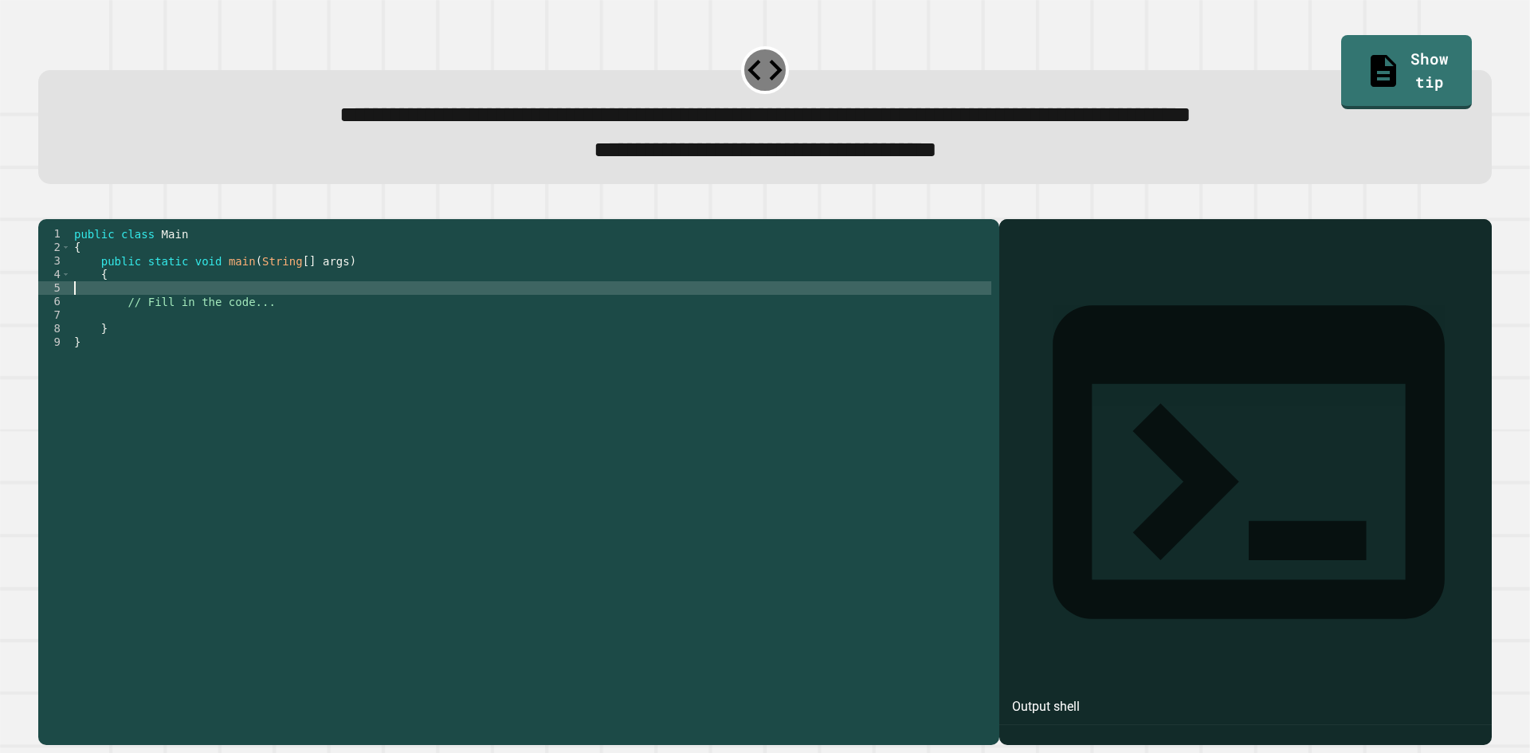
click at [222, 346] on div "public class Main { public static void main ( String [ ] args ) { // Fill in th…" at bounding box center [531, 464] width 920 height 474
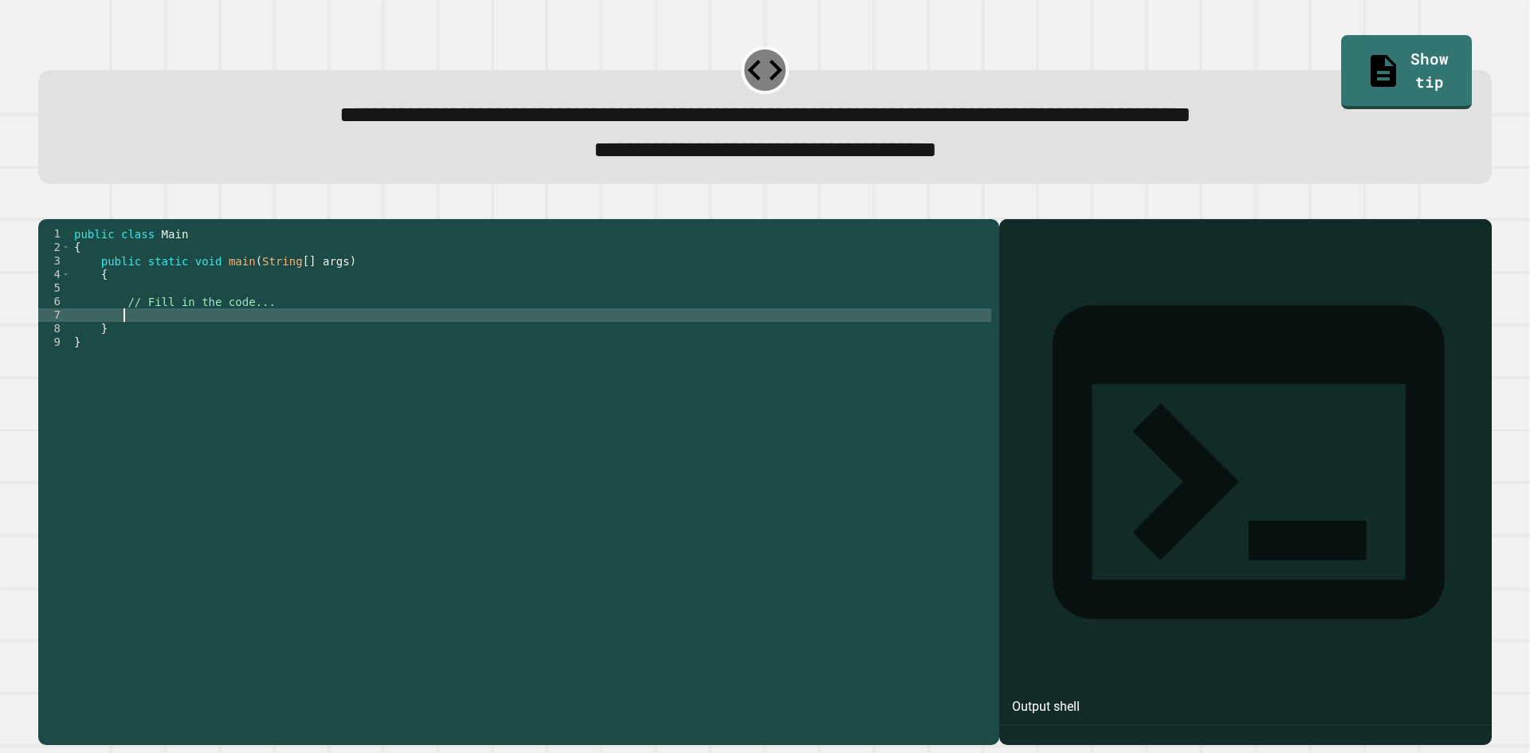
click at [46, 206] on button "button" at bounding box center [46, 206] width 0 height 0
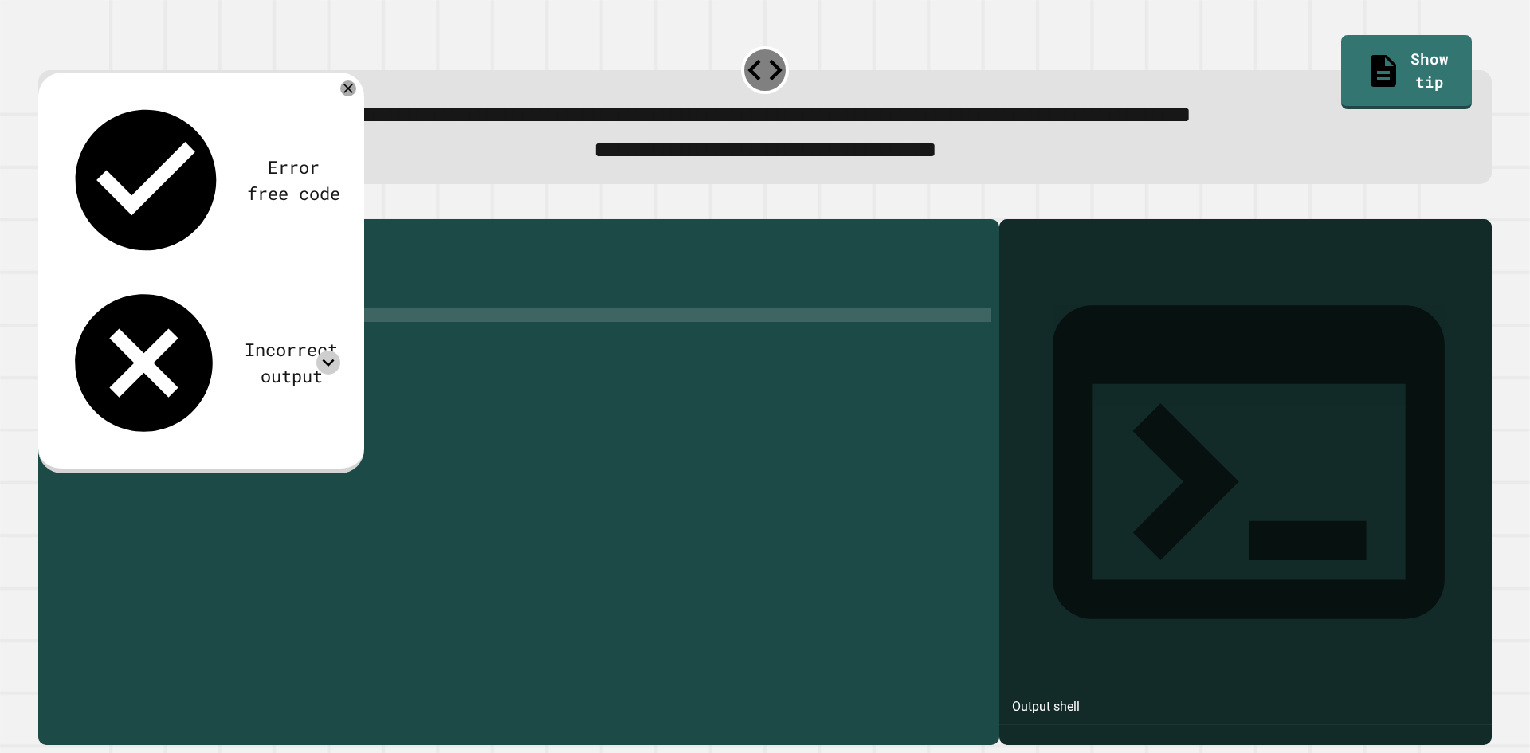
click at [332, 351] on icon at bounding box center [328, 363] width 24 height 24
click at [333, 351] on icon at bounding box center [328, 363] width 24 height 24
click at [332, 351] on icon at bounding box center [328, 363] width 24 height 24
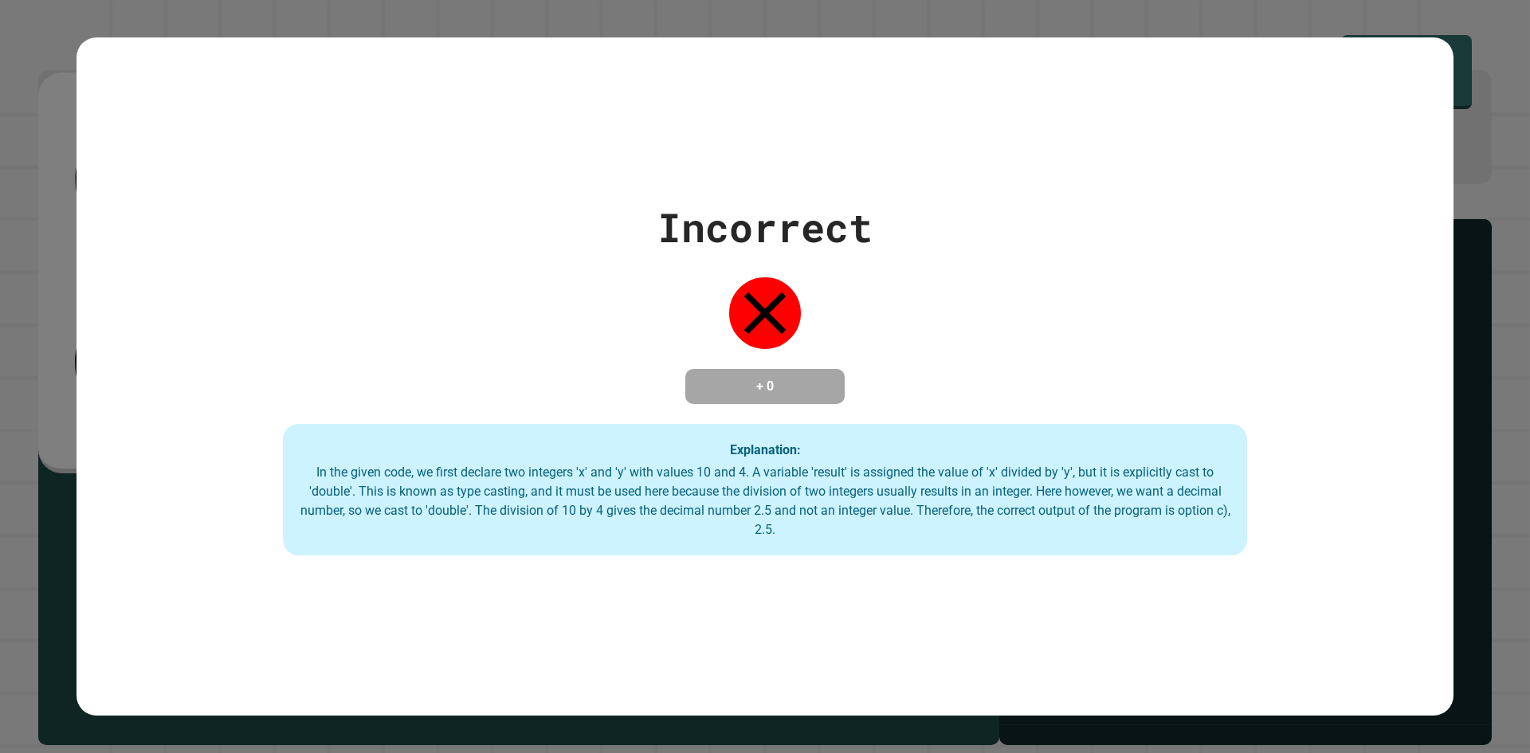
click at [350, 95] on div "Incorrect + 0 Explanation: In the given code, we first declare two integers 'x'…" at bounding box center [764, 376] width 1377 height 678
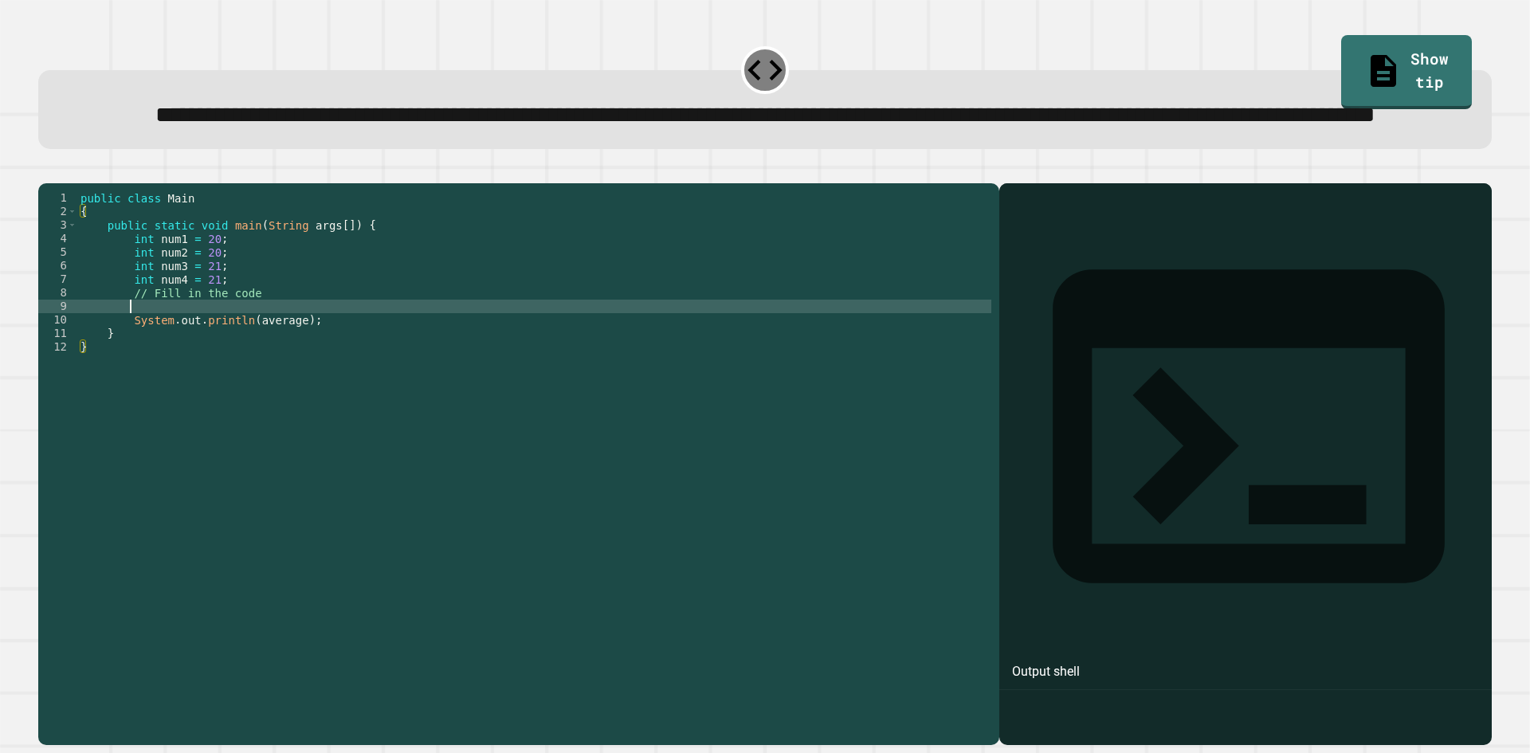
click at [218, 365] on div "public class Main { public static void main ( String args [ ]) { int num1 = 20 …" at bounding box center [534, 428] width 914 height 474
click at [213, 367] on div "public class Main { public static void main ( String args [ ]) { int num1 = 20 …" at bounding box center [534, 428] width 914 height 474
click at [208, 367] on div "public class Main { public static void main ( String args [ ]) { int num1 = 20 …" at bounding box center [534, 428] width 914 height 474
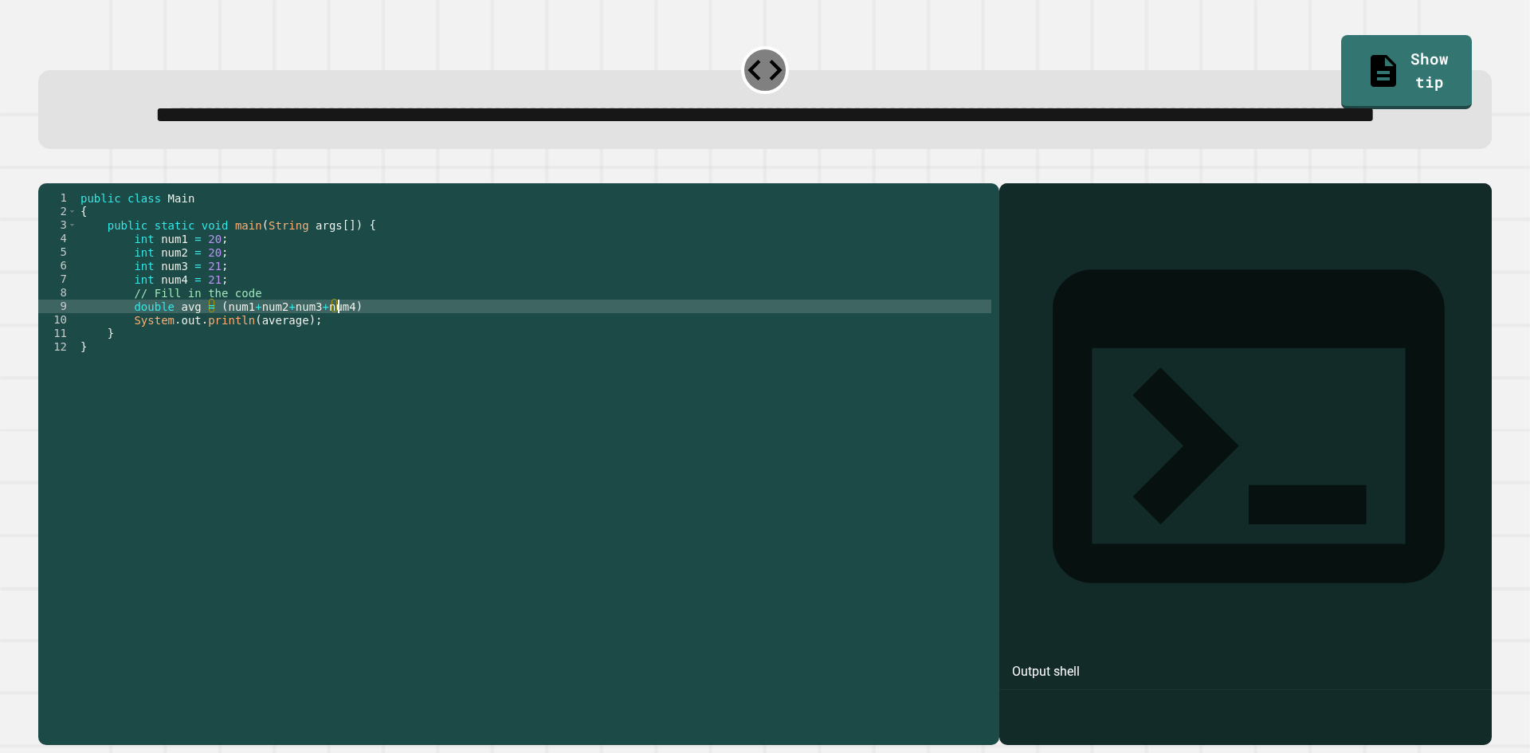
click at [390, 362] on div "public class Main { public static void main ( String args [ ]) { int num1 = 20 …" at bounding box center [534, 428] width 914 height 474
click at [46, 171] on icon "button" at bounding box center [46, 171] width 0 height 0
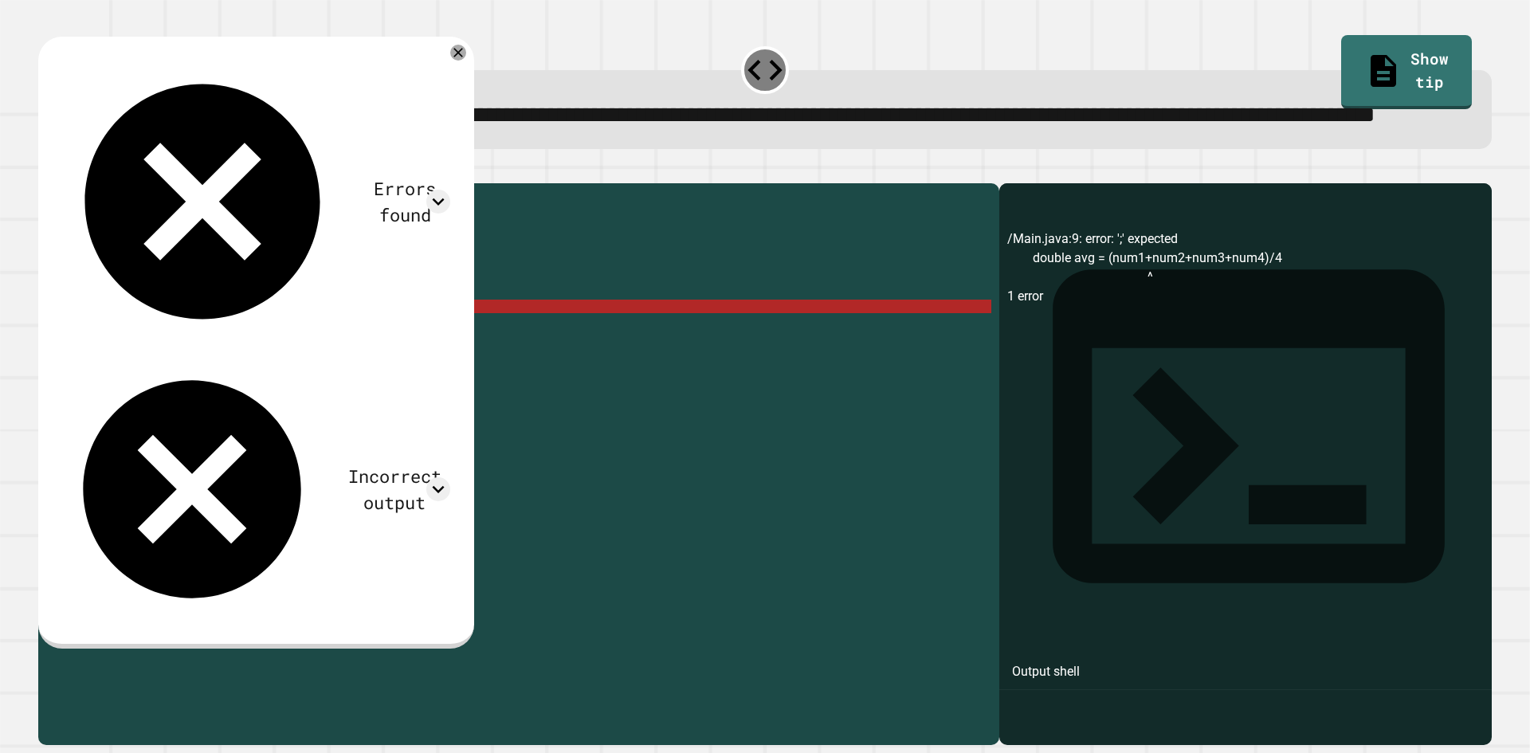
click at [386, 371] on div "public class Main { public static void main ( String args [ ]) { int num1 = 20 …" at bounding box center [534, 428] width 914 height 474
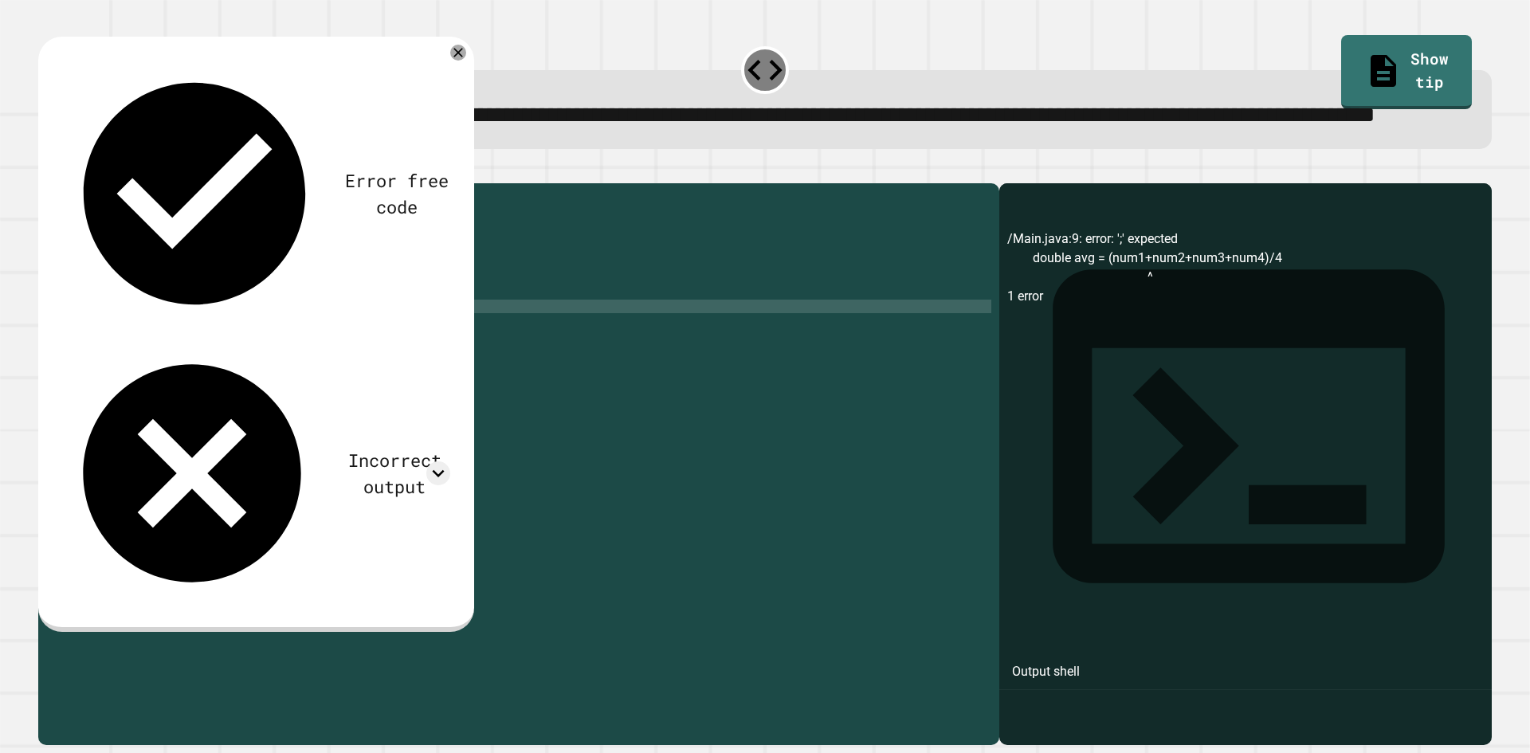
click at [46, 171] on icon "button" at bounding box center [46, 171] width 0 height 0
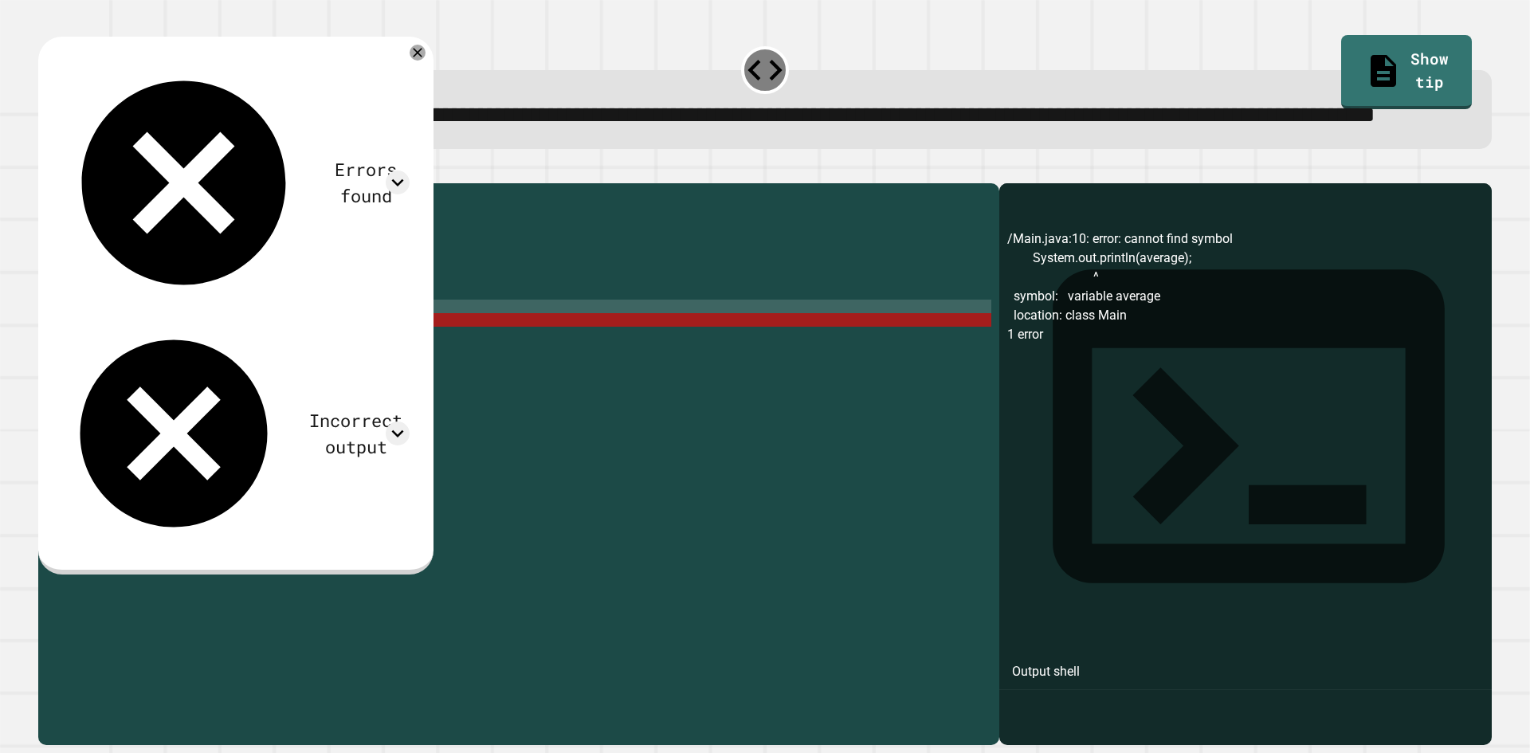
click at [274, 382] on div "public class Main { public static void main ( String args [ ]) { int num1 = 20 …" at bounding box center [534, 428] width 914 height 474
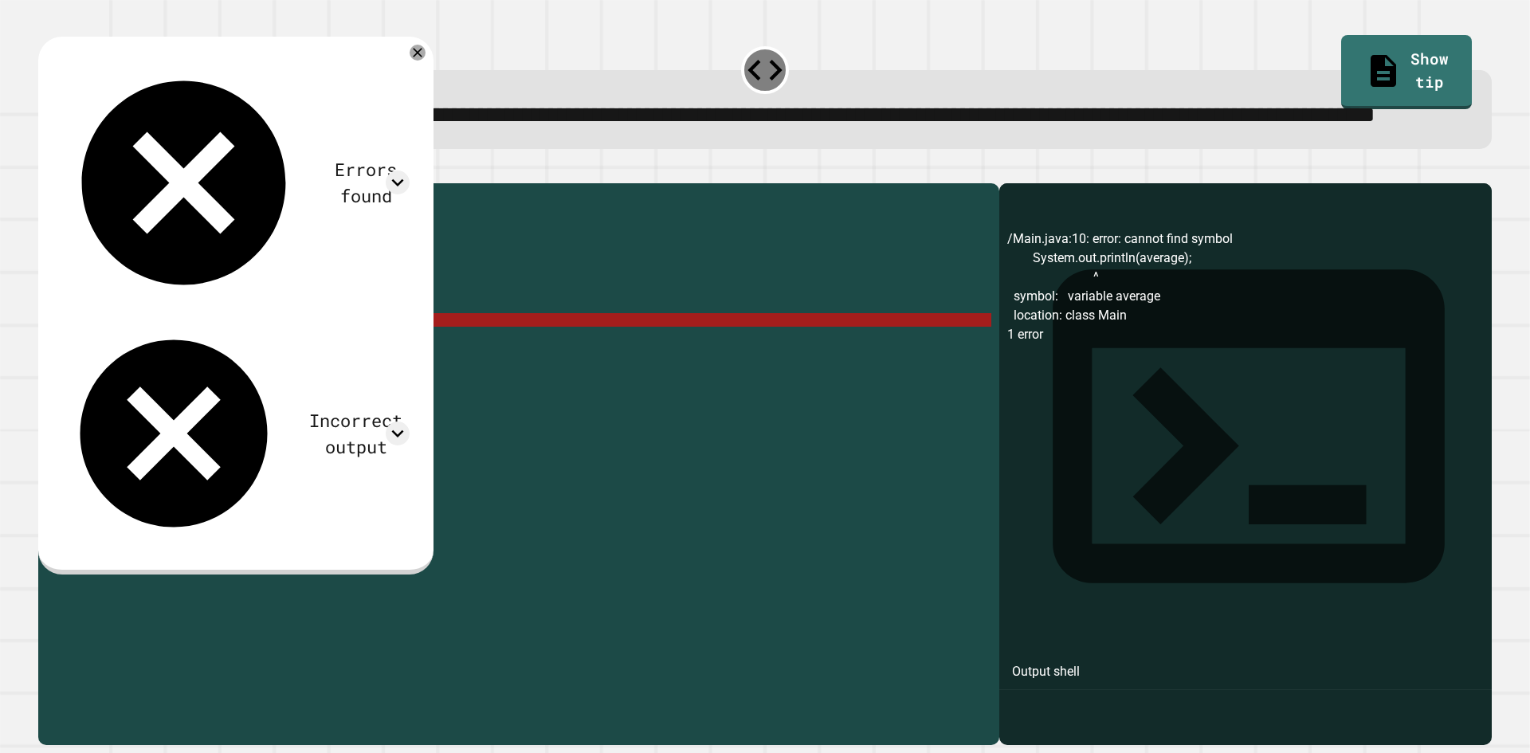
click at [274, 382] on div "public class Main { public static void main ( String args [ ]) { int num1 = 20 …" at bounding box center [534, 428] width 914 height 474
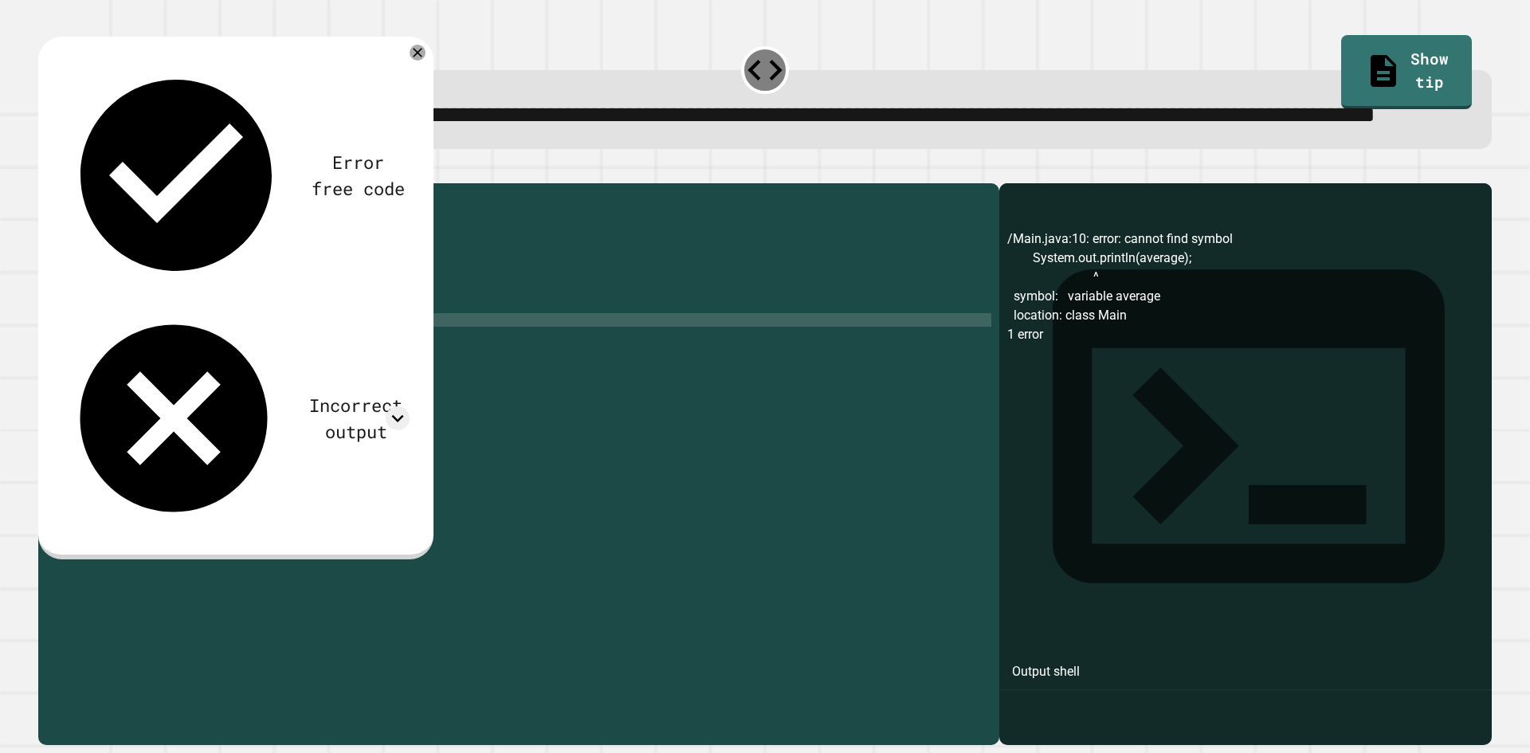
scroll to position [0, 13]
click at [46, 171] on button "button" at bounding box center [46, 171] width 0 height 0
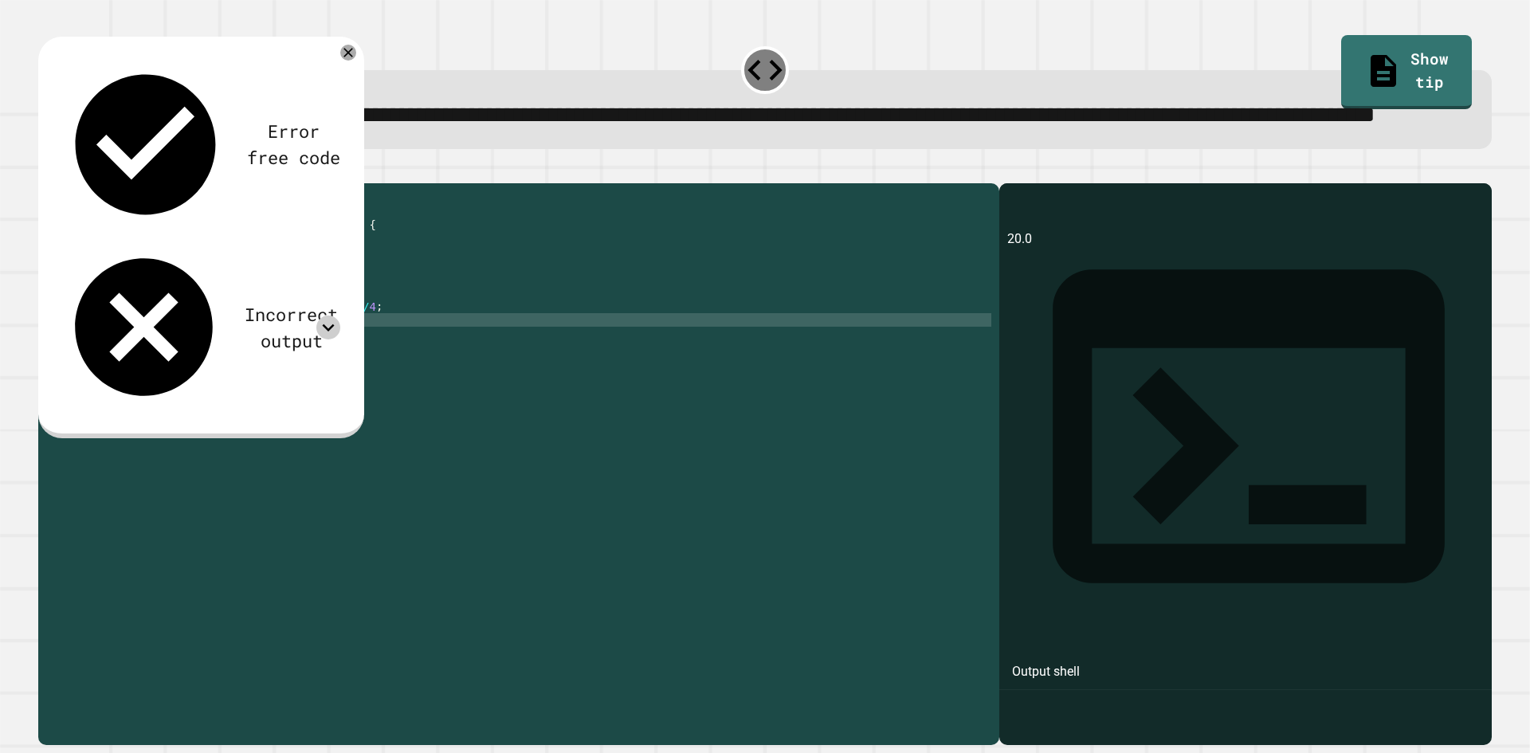
click at [324, 324] on icon at bounding box center [329, 327] width 12 height 7
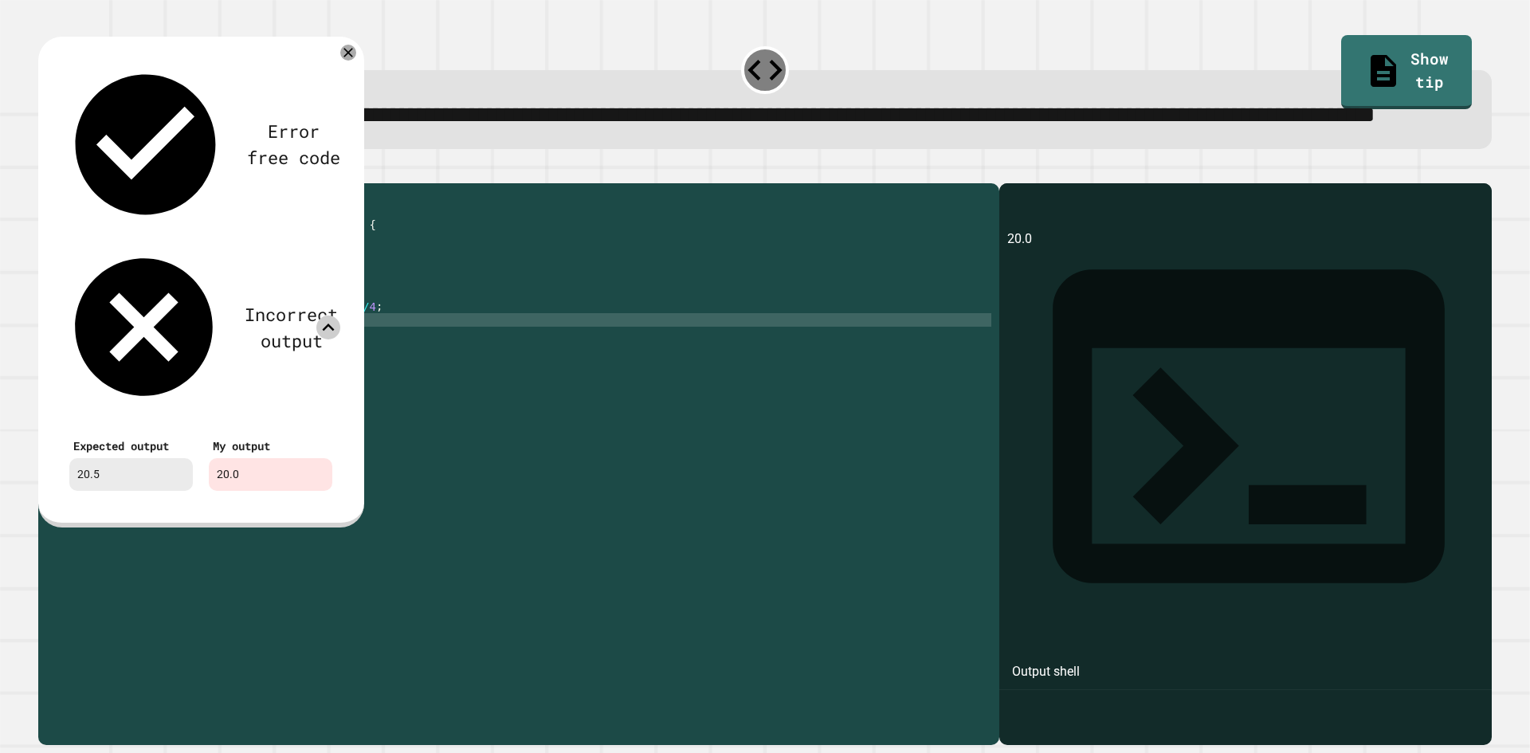
click at [265, 385] on div "public class Main { public static void main ( String args [ ]) { int num1 = 20 …" at bounding box center [534, 428] width 914 height 474
type textarea "**********"
click at [354, 62] on icon at bounding box center [348, 52] width 19 height 19
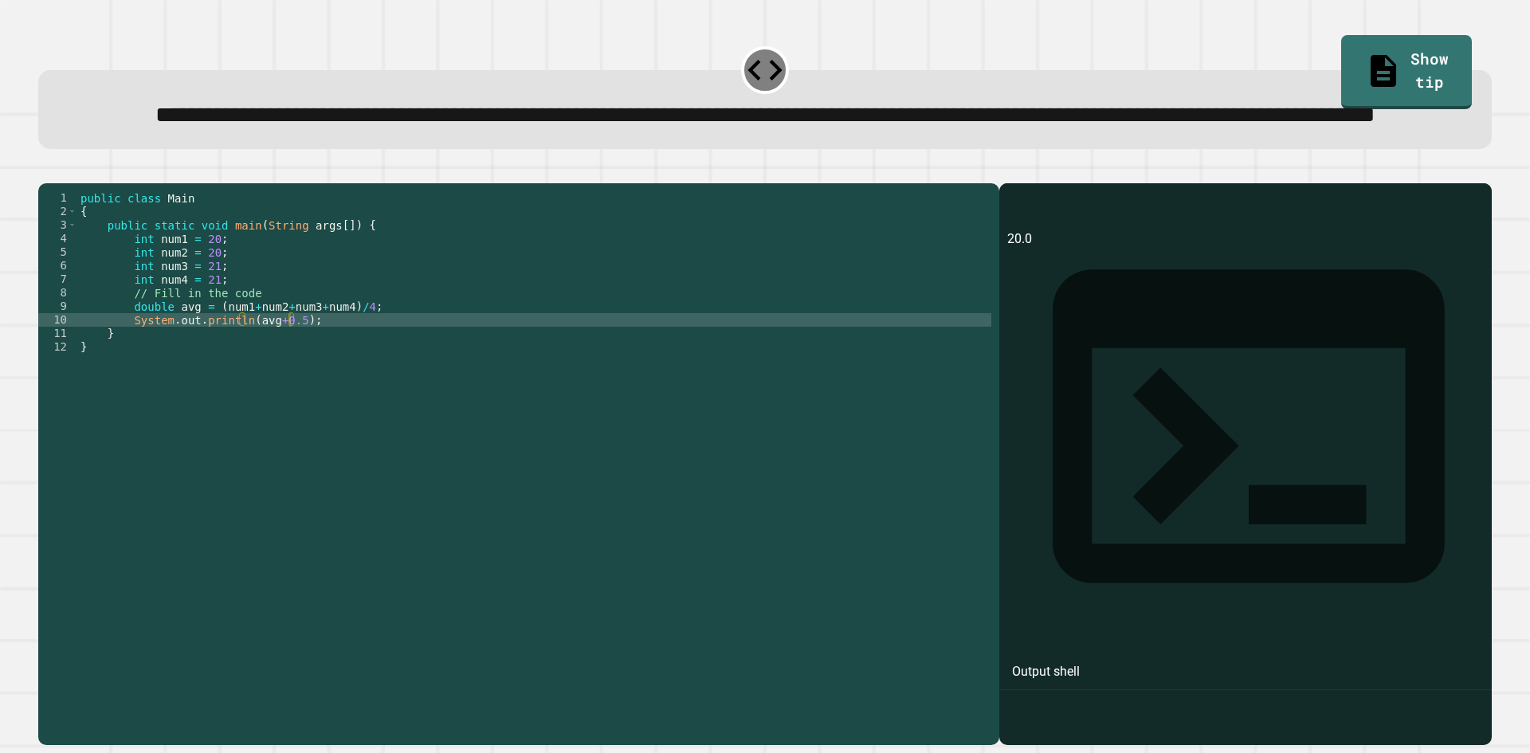
click at [46, 171] on icon "button" at bounding box center [46, 171] width 0 height 0
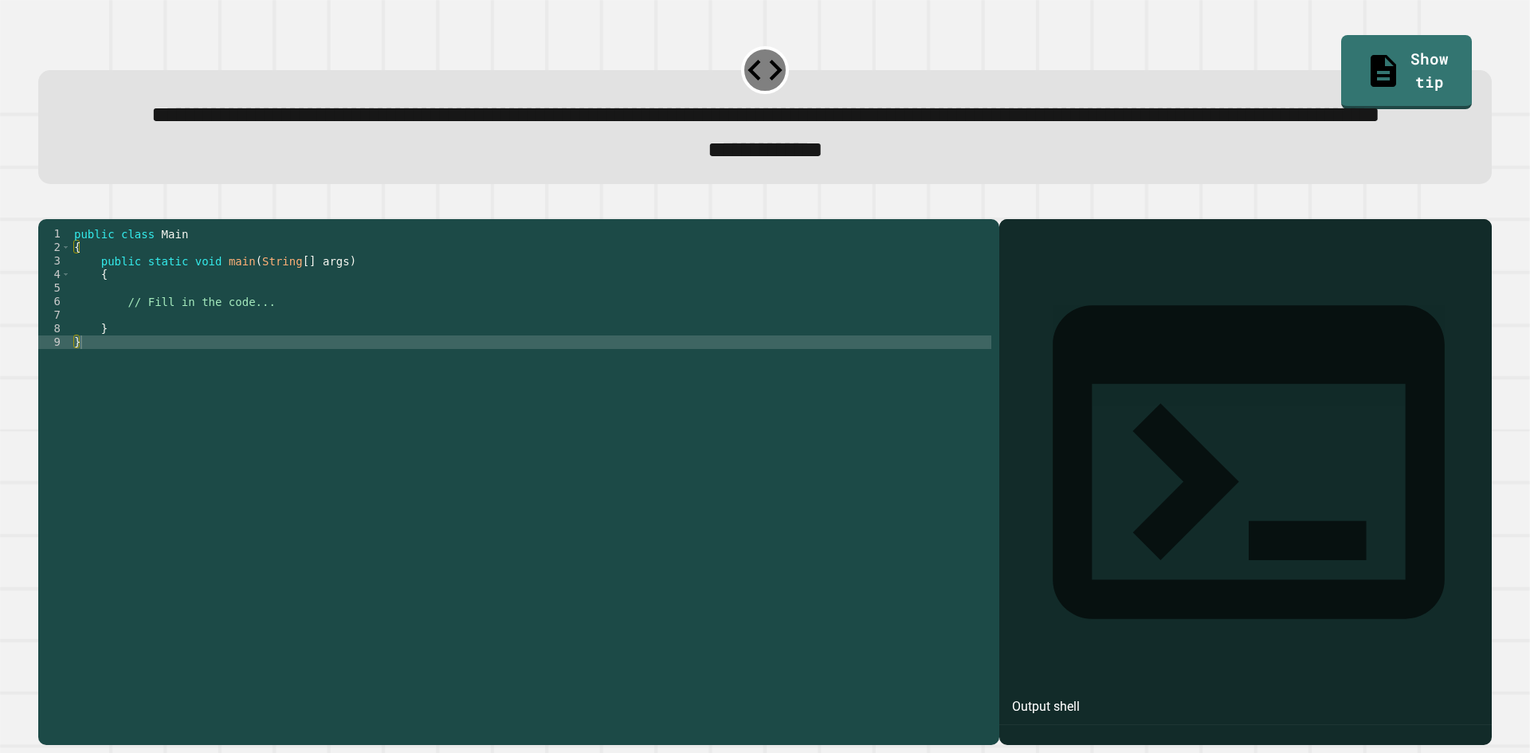
click at [260, 371] on div "public class Main { public static void main ( String [ ] args ) { // Fill in th…" at bounding box center [531, 443] width 920 height 433
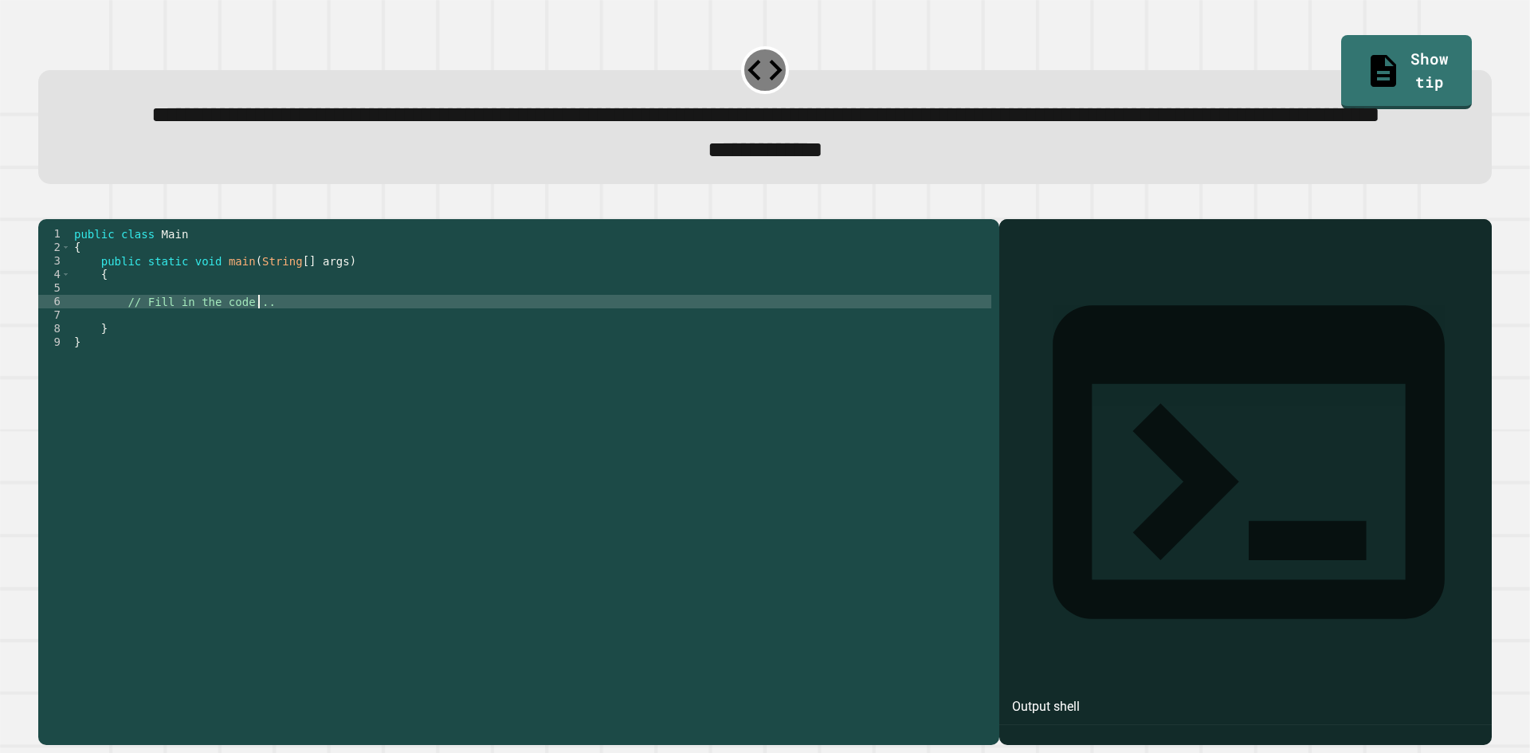
click at [257, 384] on div "public class Main { public static void main ( String [ ] args ) { // Fill in th…" at bounding box center [531, 443] width 920 height 433
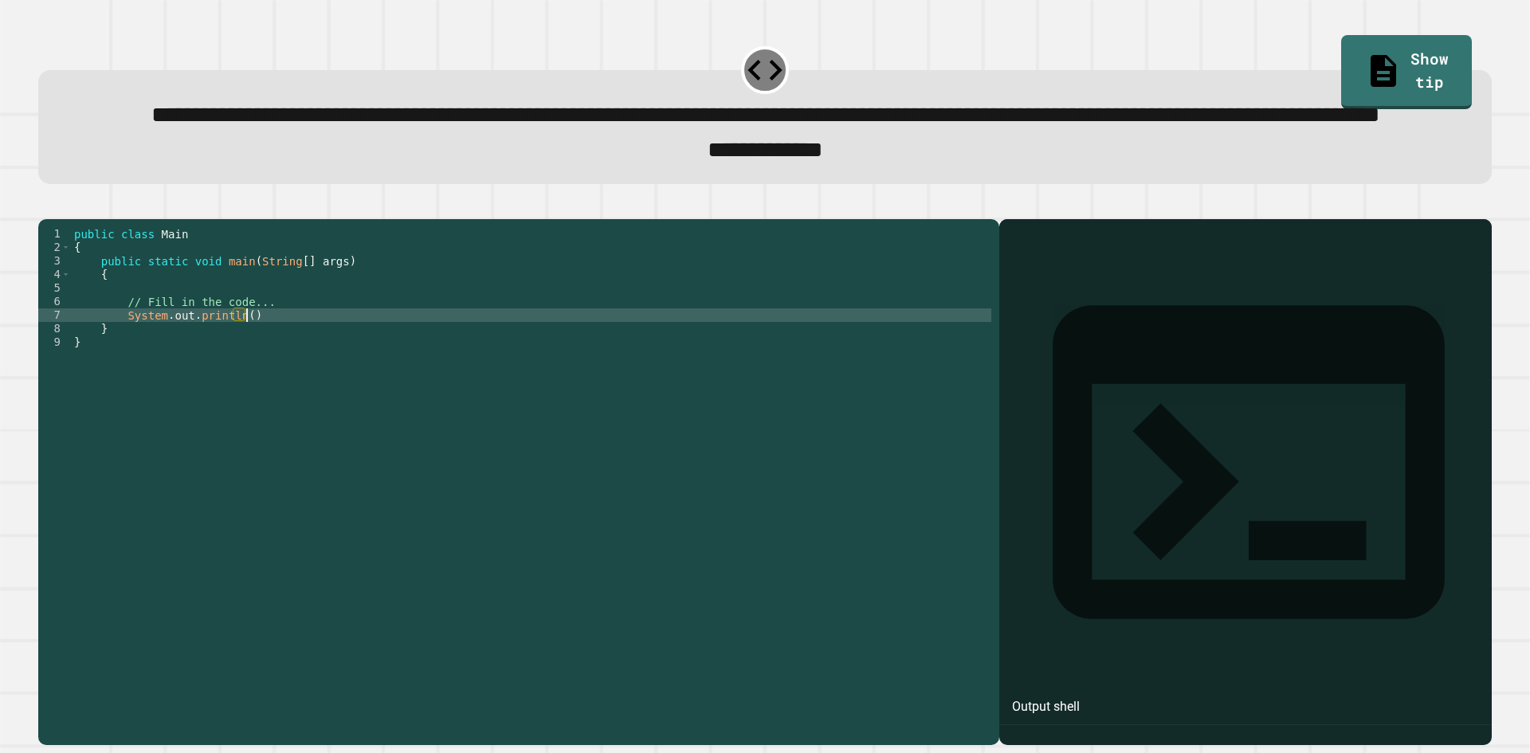
scroll to position [0, 11]
drag, startPoint x: 121, startPoint y: 378, endPoint x: 269, endPoint y: 376, distance: 148.2
click at [269, 376] on div "public class Main { public static void main ( String [ ] args ) { // Fill in th…" at bounding box center [531, 443] width 920 height 433
type textarea "**********"
click at [269, 376] on div "public class Main { public static void main ( String [ ] args ) { // Fill in th…" at bounding box center [531, 430] width 920 height 406
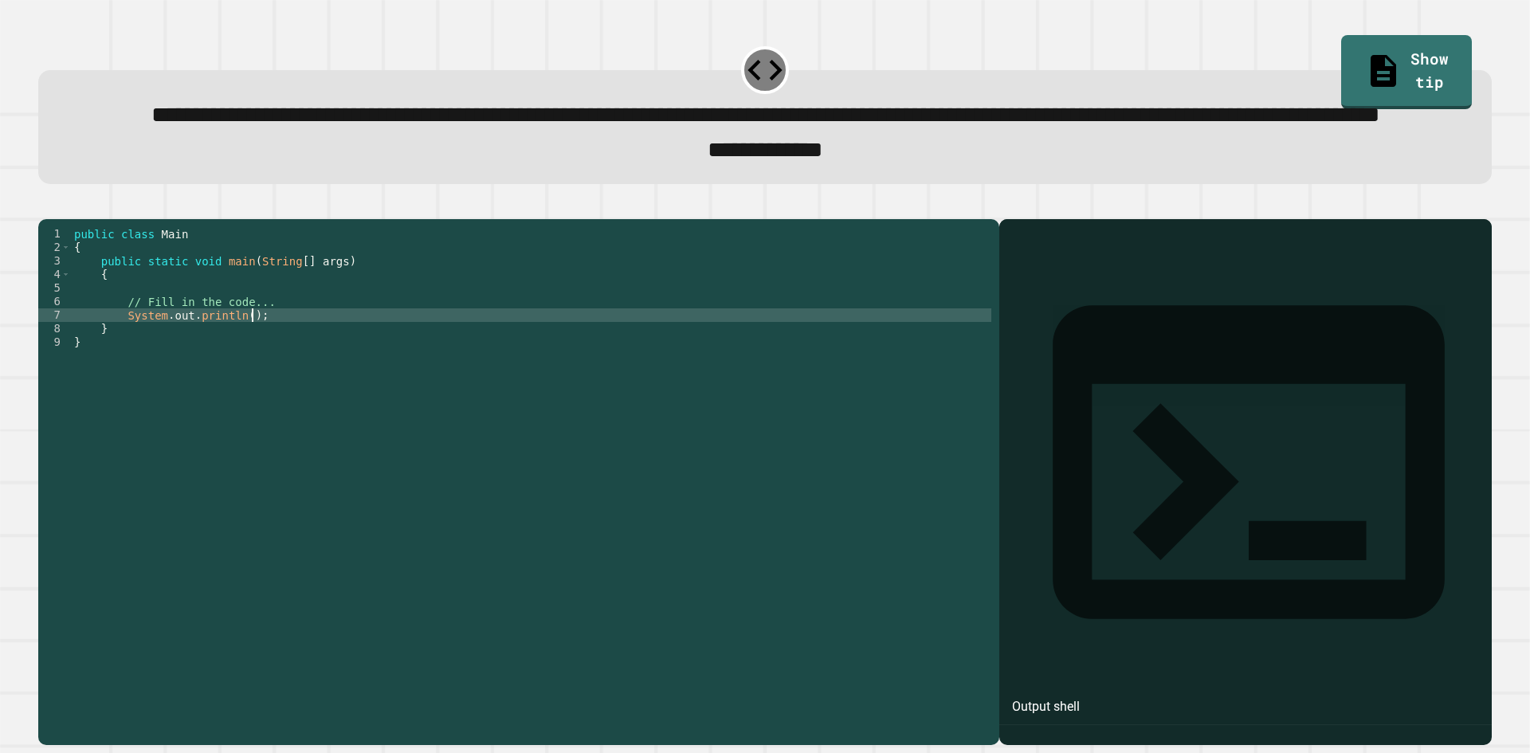
scroll to position [0, 2]
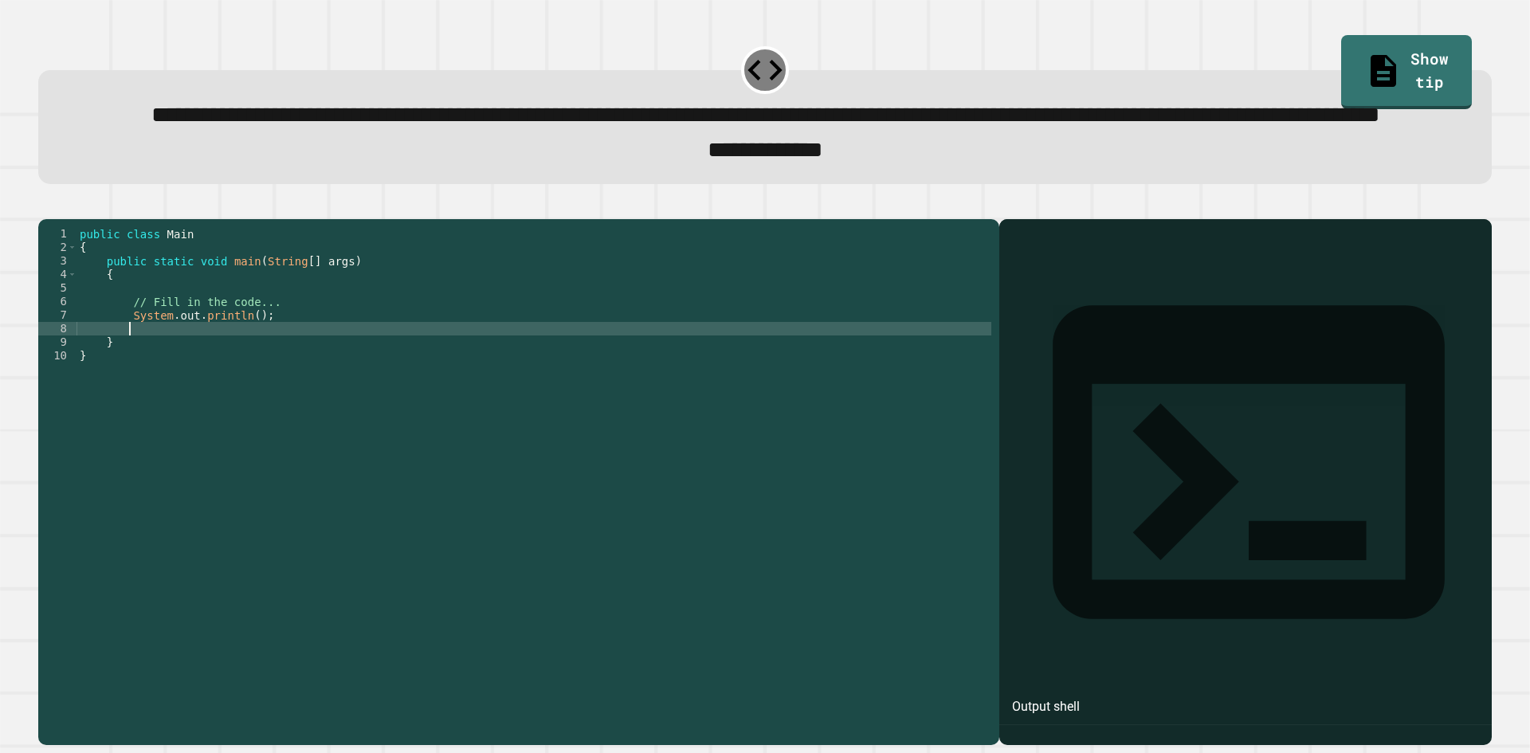
paste textarea "**********"
type textarea "**********"
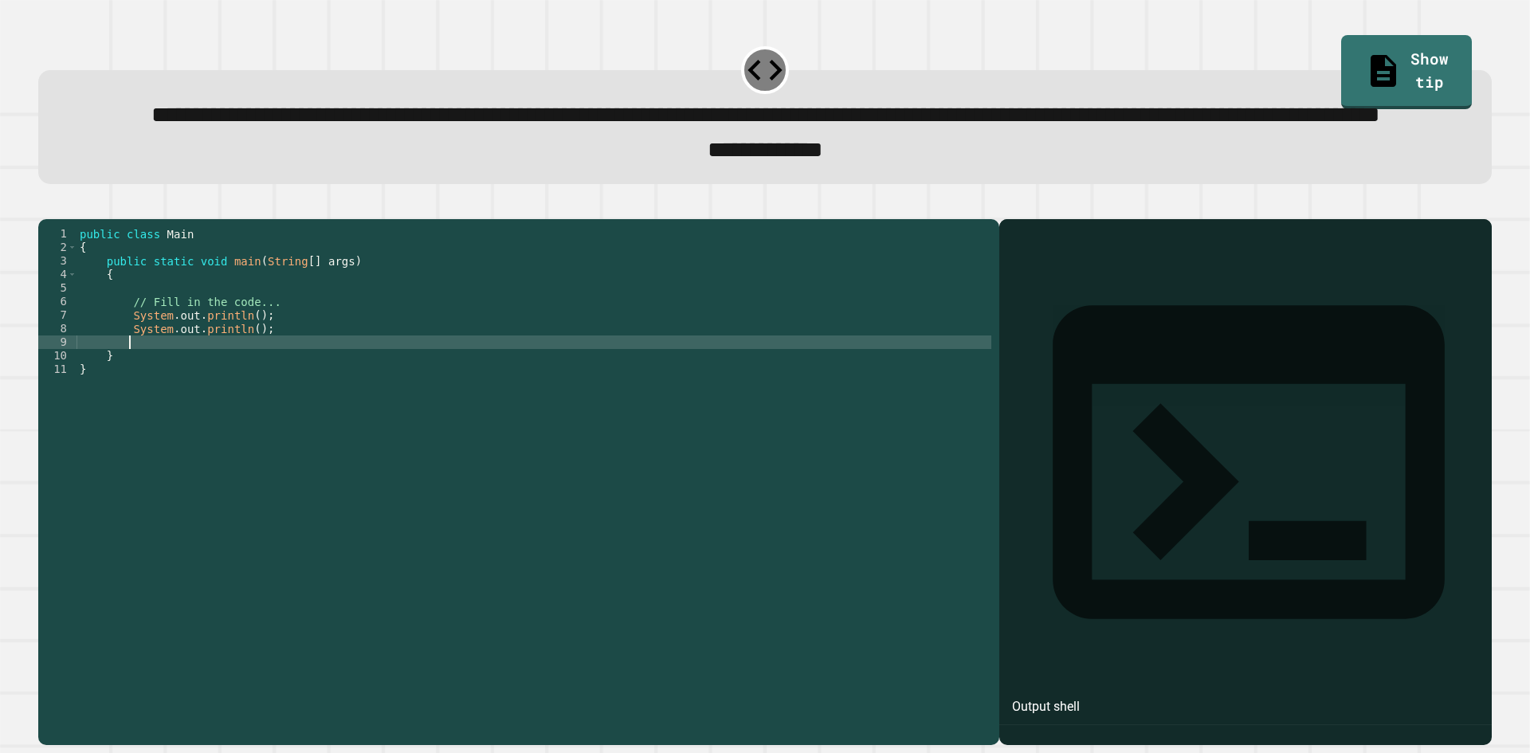
paste textarea "**********"
click at [243, 376] on div "public class Main { public static void main ( String [ ] args ) { // Fill in th…" at bounding box center [533, 443] width 915 height 433
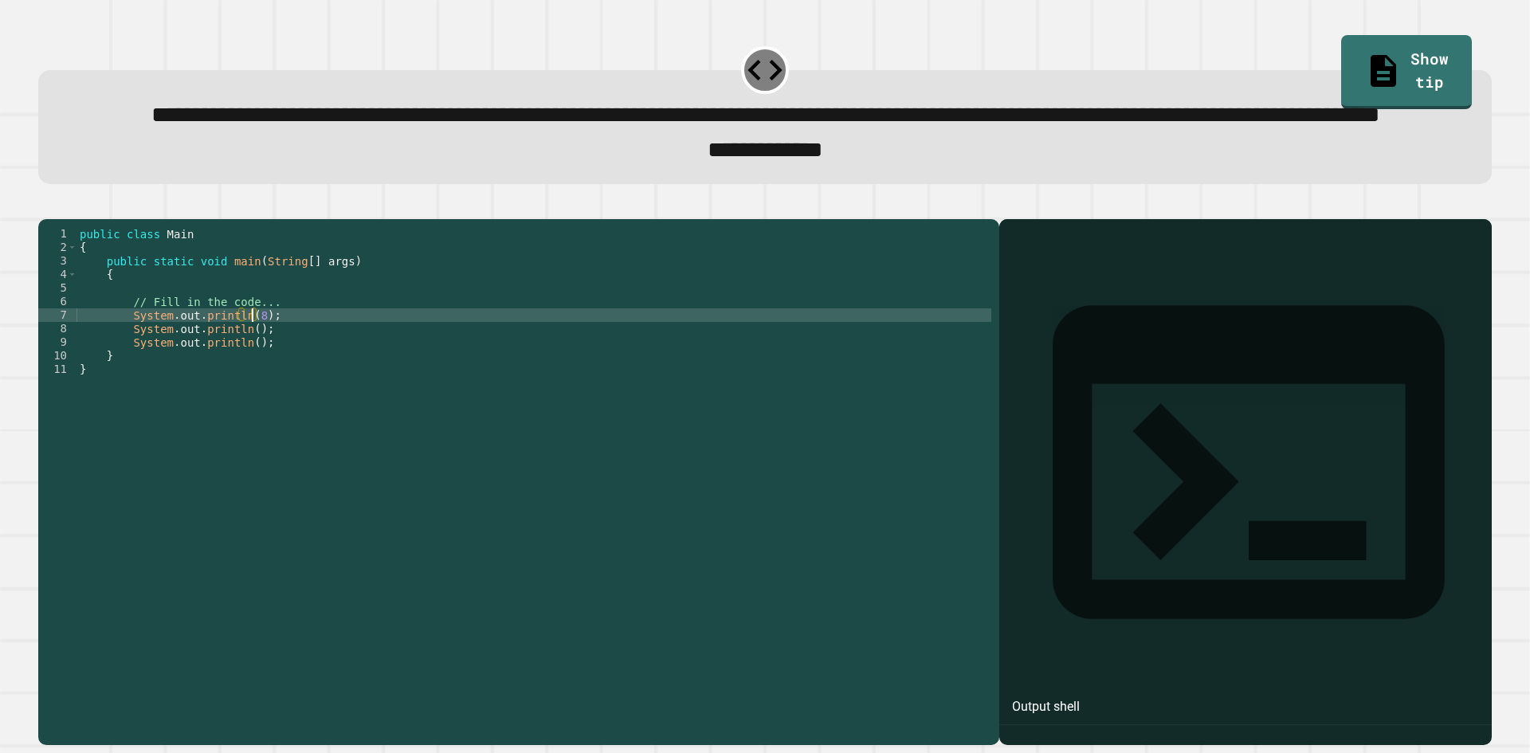
scroll to position [0, 12]
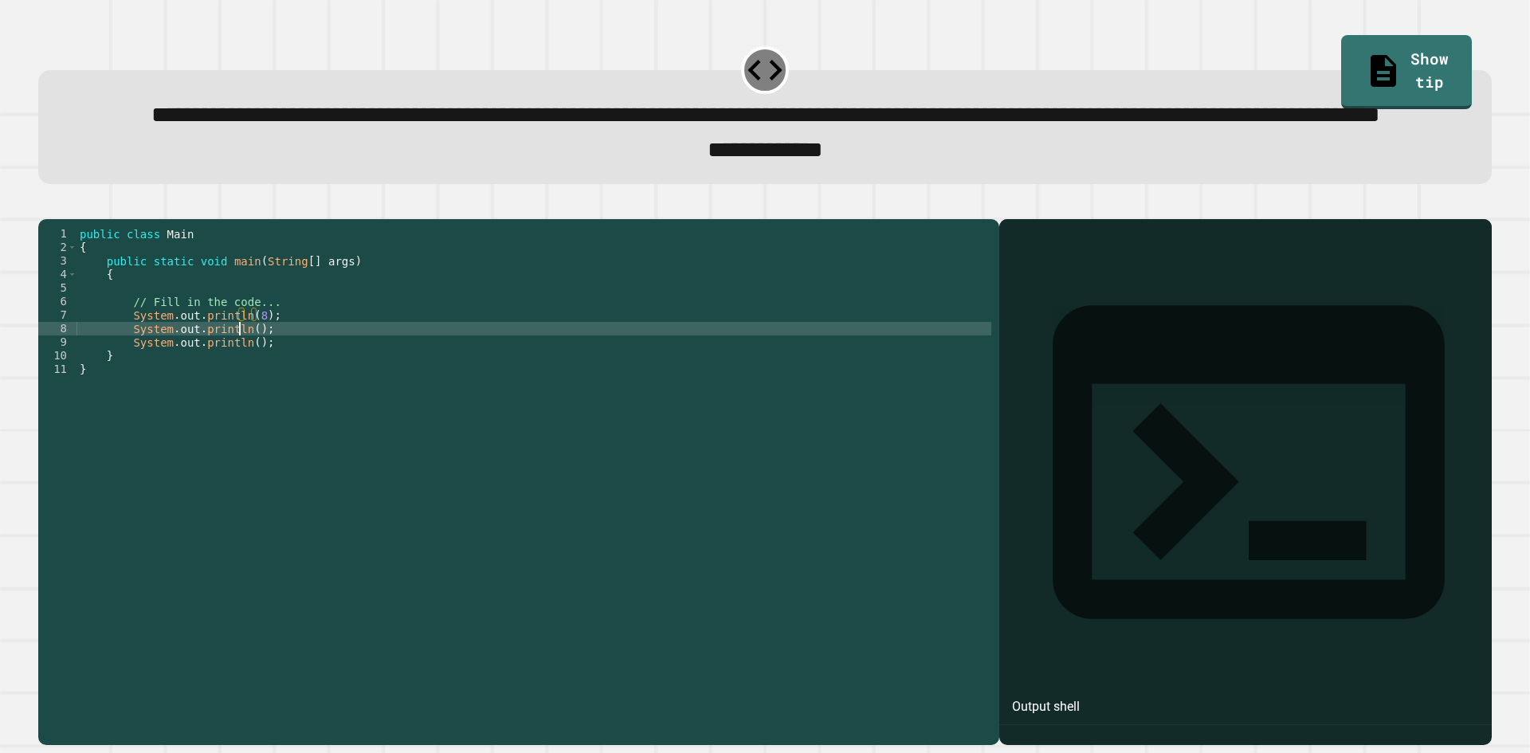
click at [242, 392] on div "public class Main { public static void main ( String [ ] args ) { // Fill in th…" at bounding box center [533, 443] width 915 height 433
click at [250, 394] on div "public class Main { public static void main ( String [ ] args ) { // Fill in th…" at bounding box center [533, 443] width 915 height 433
click at [244, 394] on div "public class Main { public static void main ( String [ ] args ) { // Fill in th…" at bounding box center [533, 443] width 915 height 433
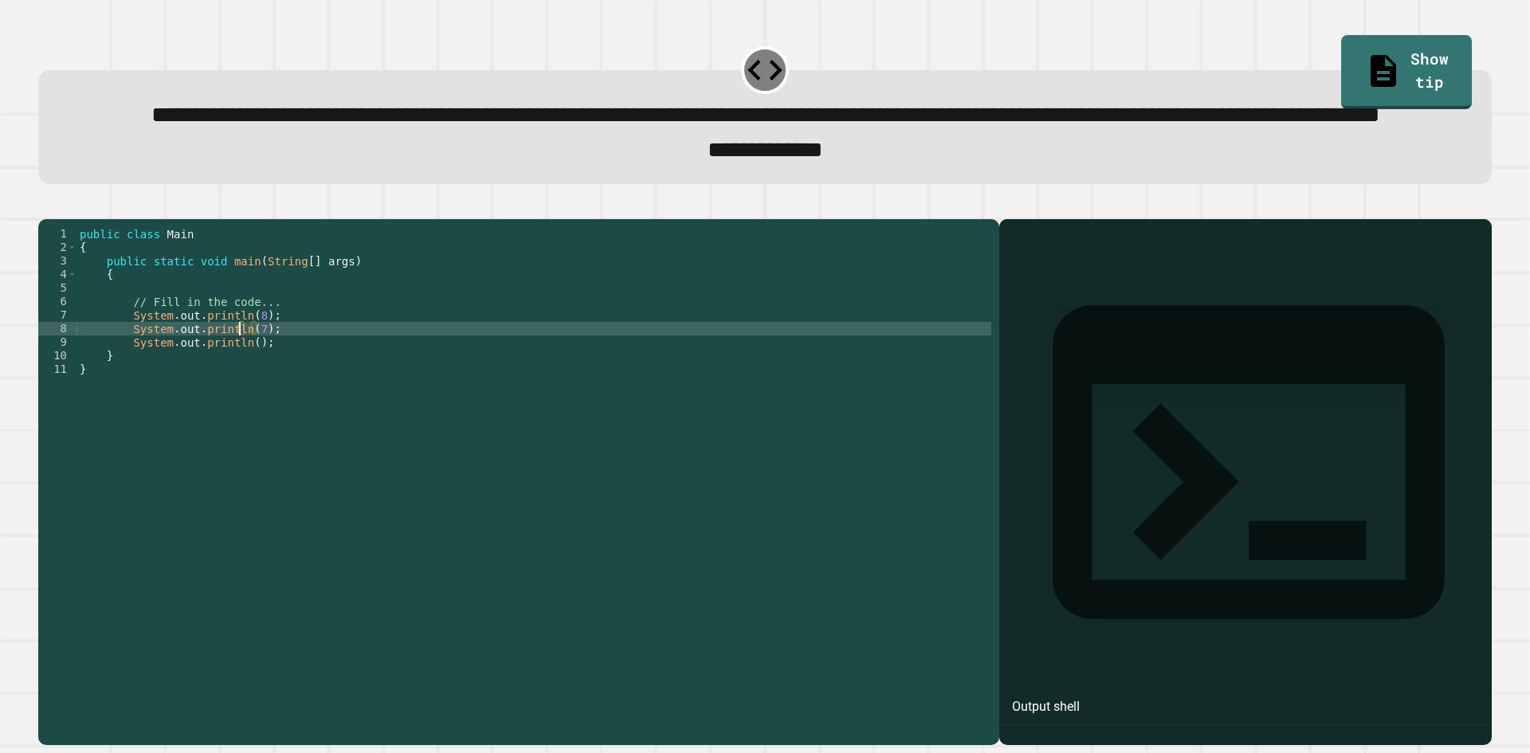
click at [245, 406] on div "public class Main { public static void main ( String [ ] args ) { // Fill in th…" at bounding box center [533, 443] width 915 height 433
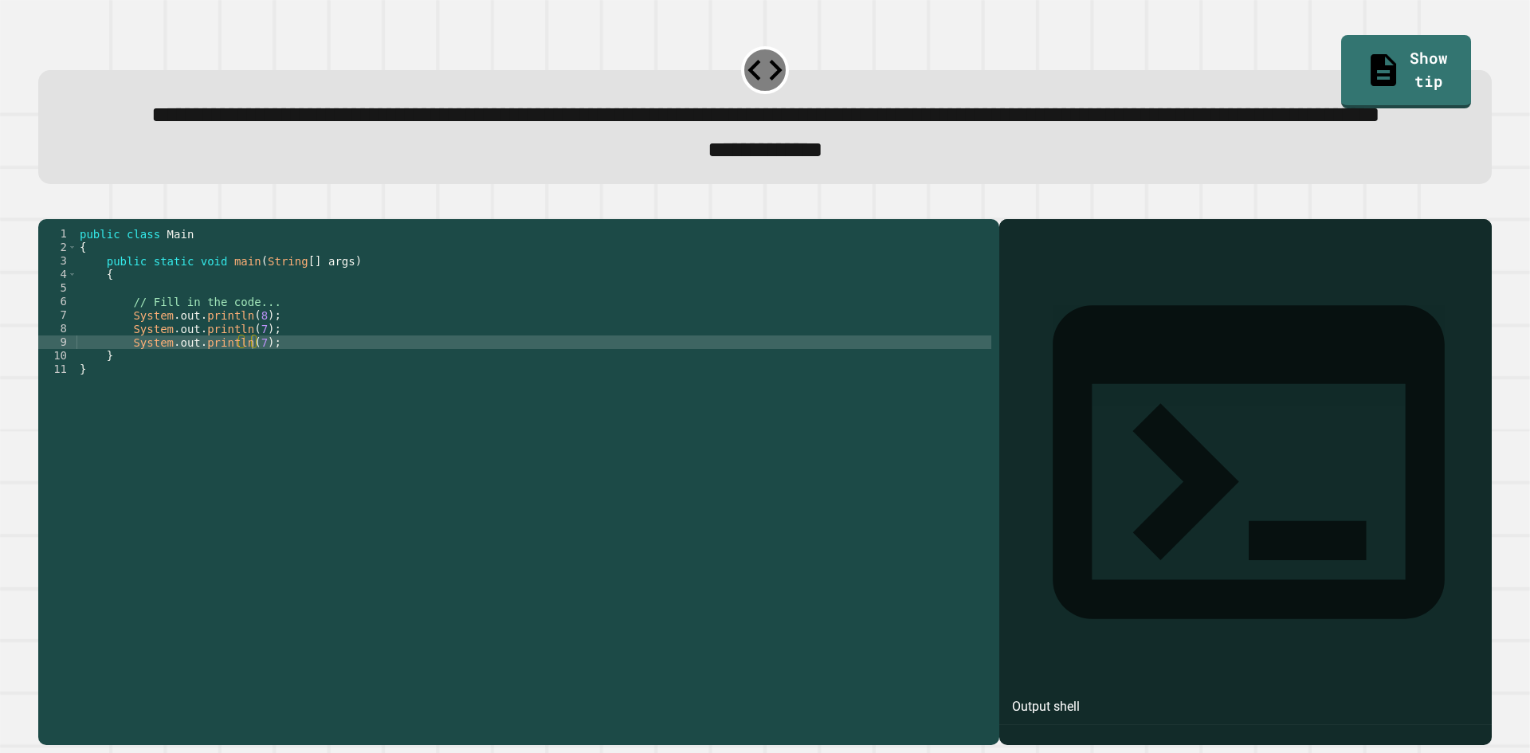
click at [46, 206] on button "button" at bounding box center [46, 206] width 0 height 0
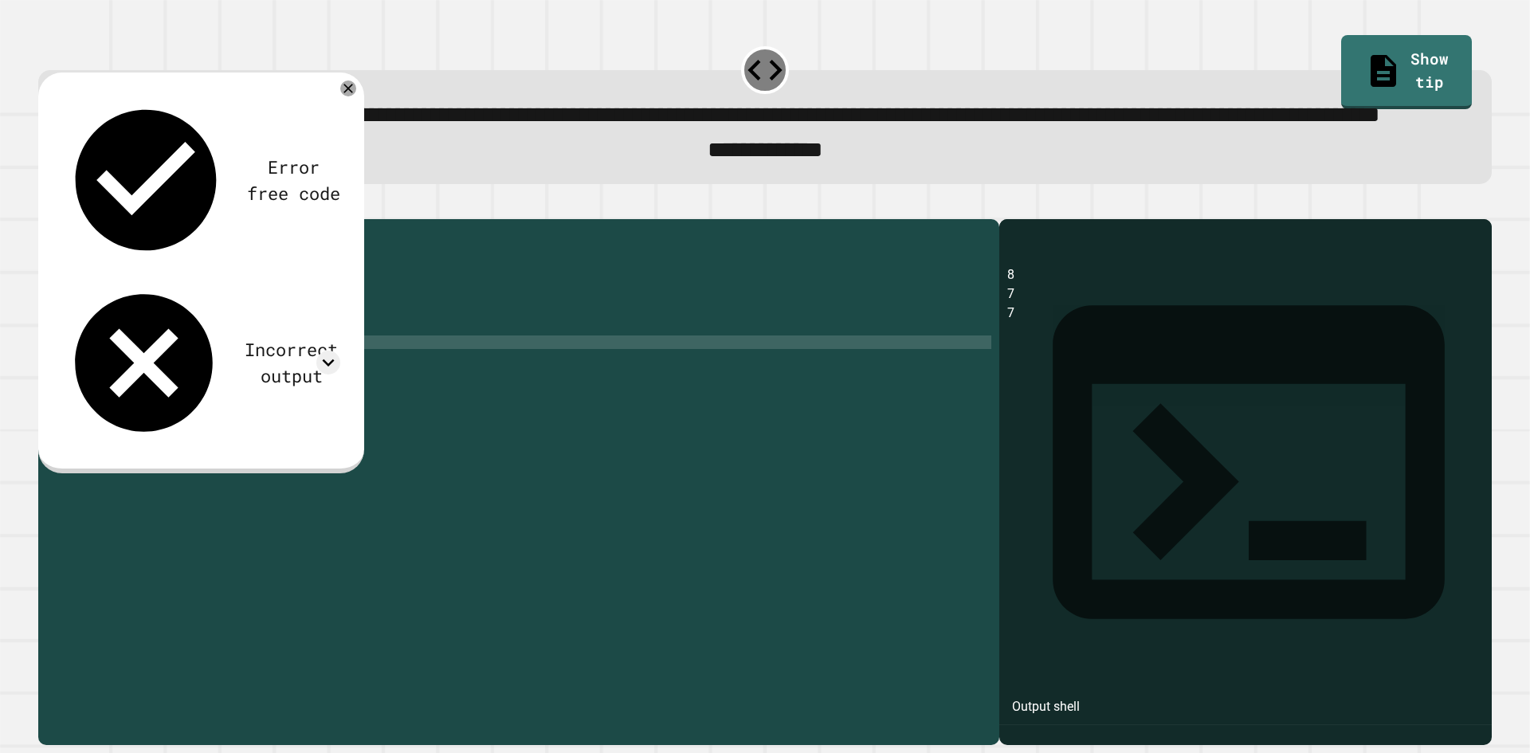
click at [308, 280] on div "Incorrect output" at bounding box center [200, 362] width 279 height 165
click at [319, 351] on div at bounding box center [328, 363] width 24 height 24
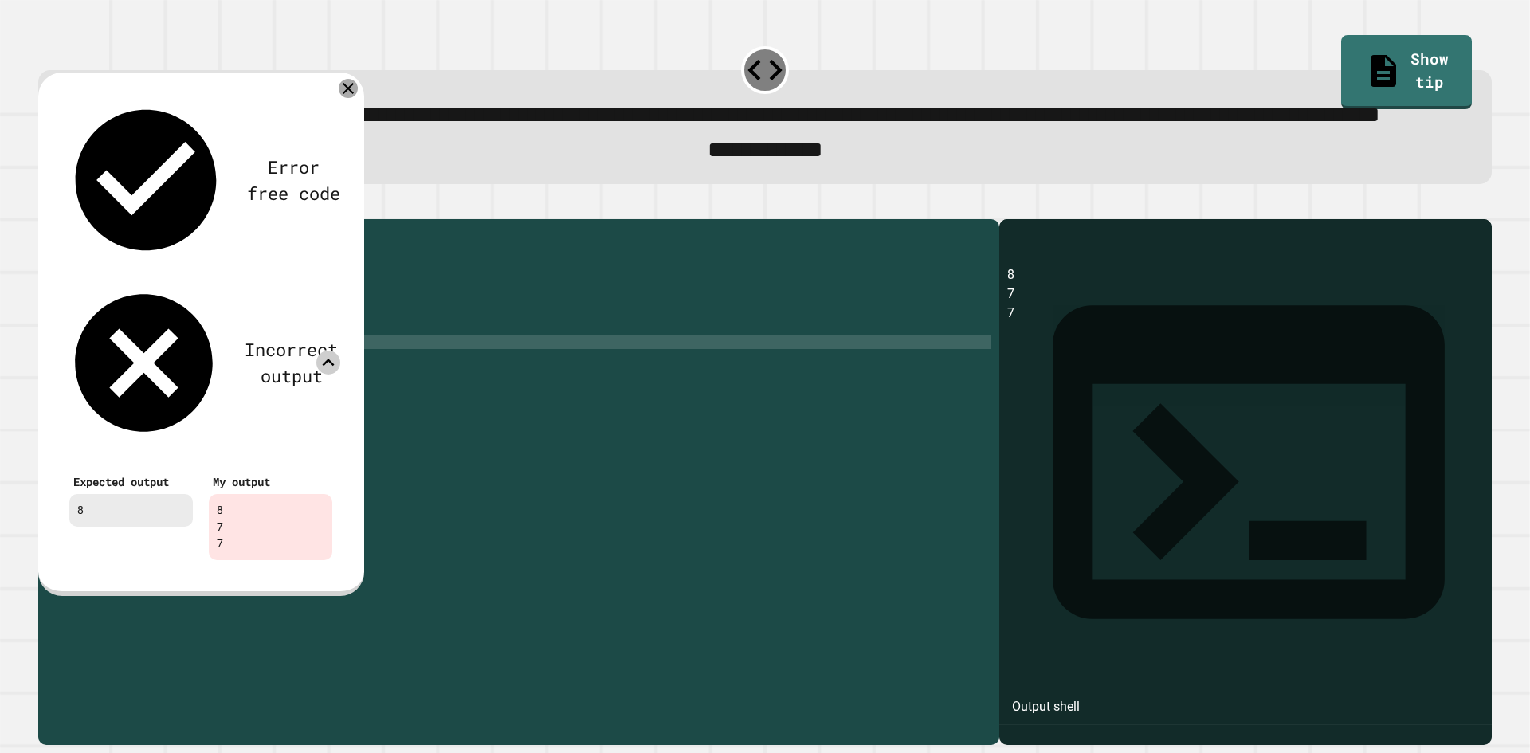
click at [343, 98] on icon at bounding box center [348, 88] width 19 height 19
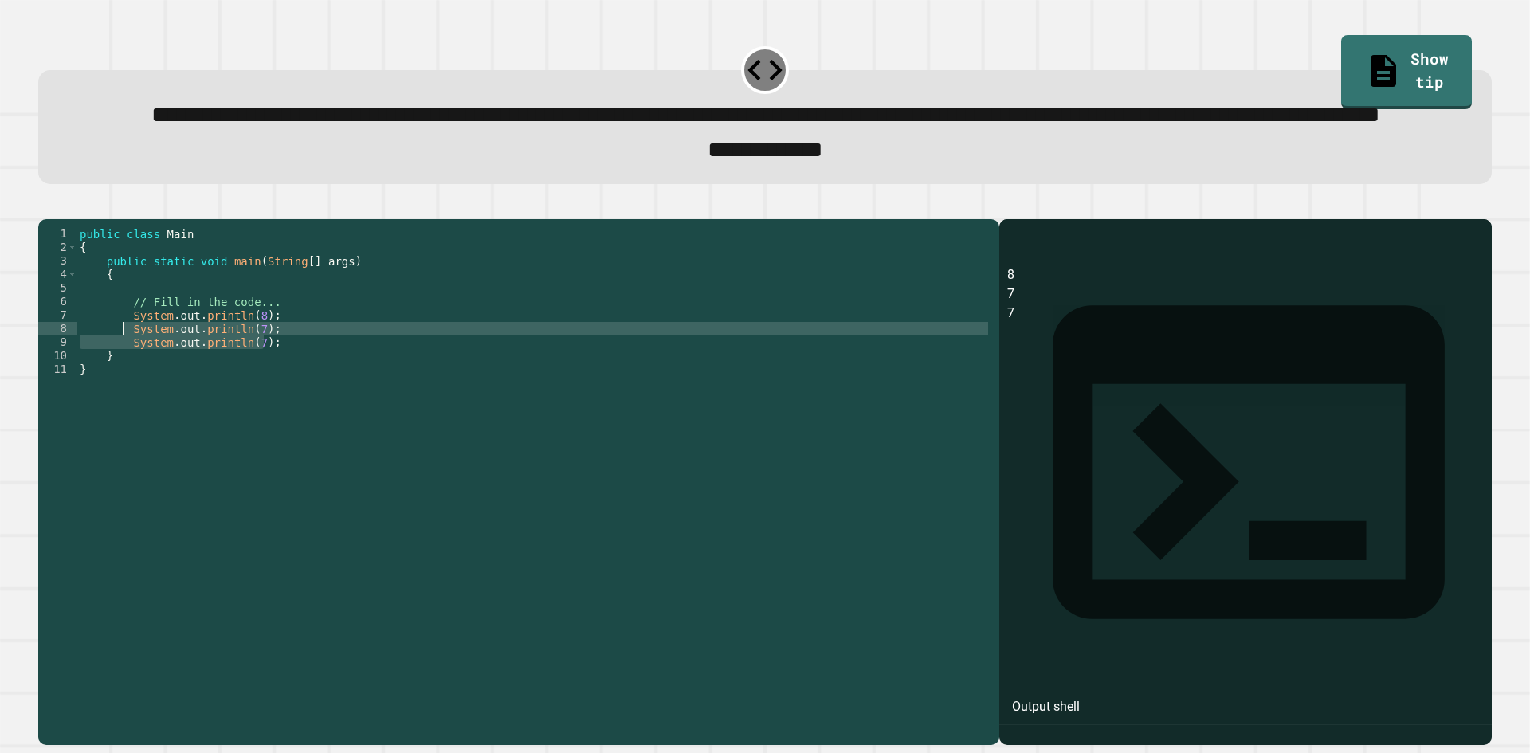
drag, startPoint x: 277, startPoint y: 406, endPoint x: 125, endPoint y: 393, distance: 152.7
click at [125, 393] on div "public class Main { public static void main ( String [ ] args ) { // Fill in th…" at bounding box center [533, 443] width 915 height 433
type textarea "**********"
click at [46, 206] on icon "button" at bounding box center [46, 206] width 0 height 0
